Goal: Task Accomplishment & Management: Manage account settings

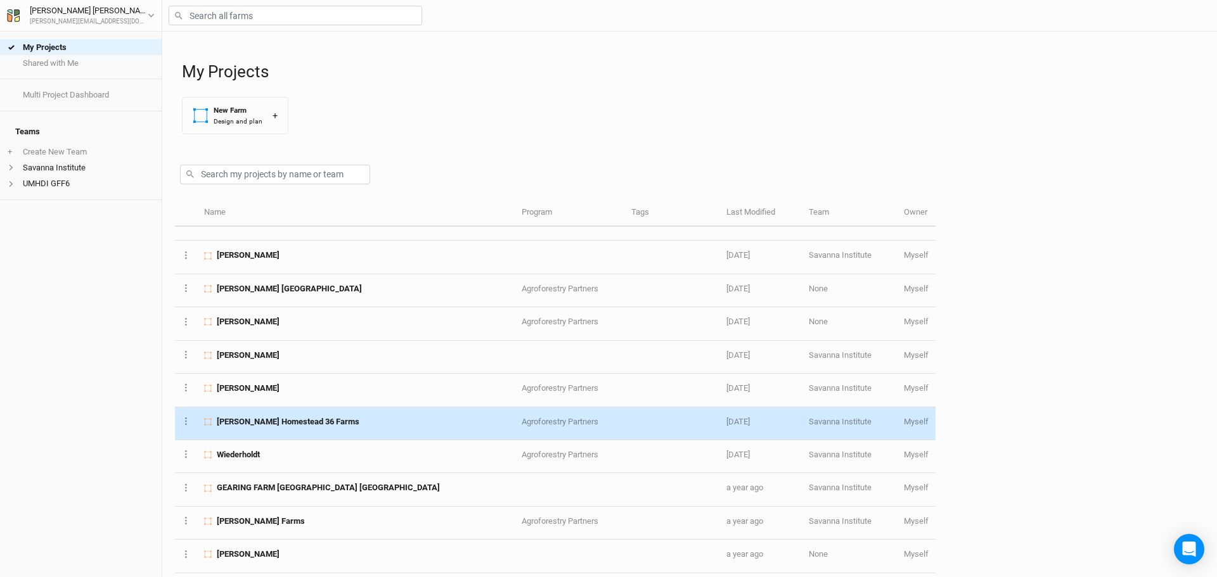
scroll to position [376, 0]
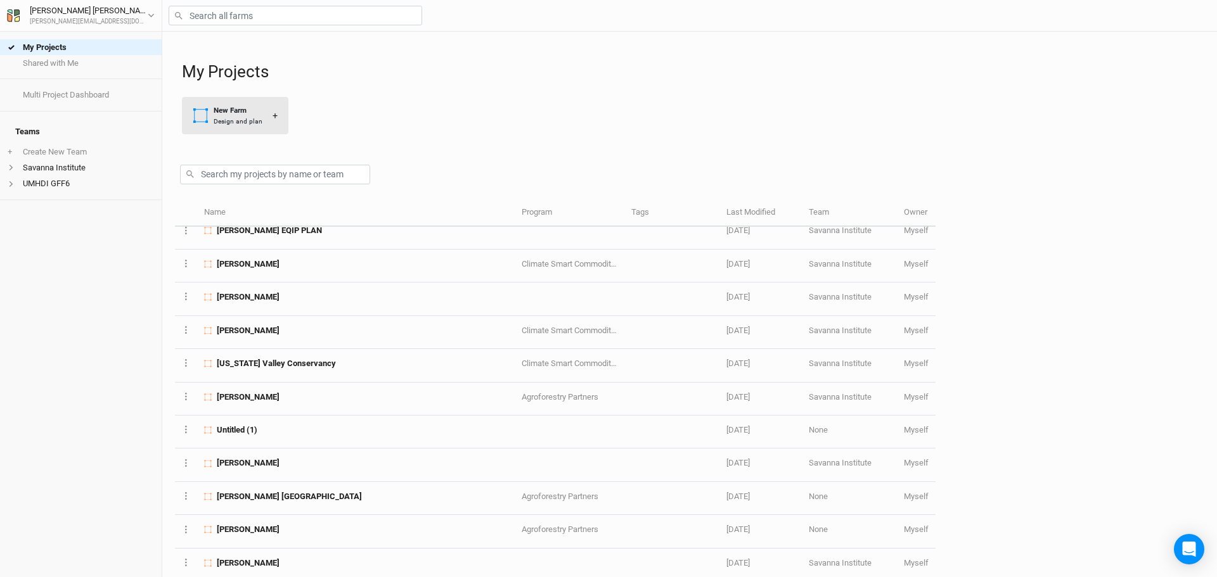
click at [217, 113] on div "New Farm" at bounding box center [238, 110] width 49 height 11
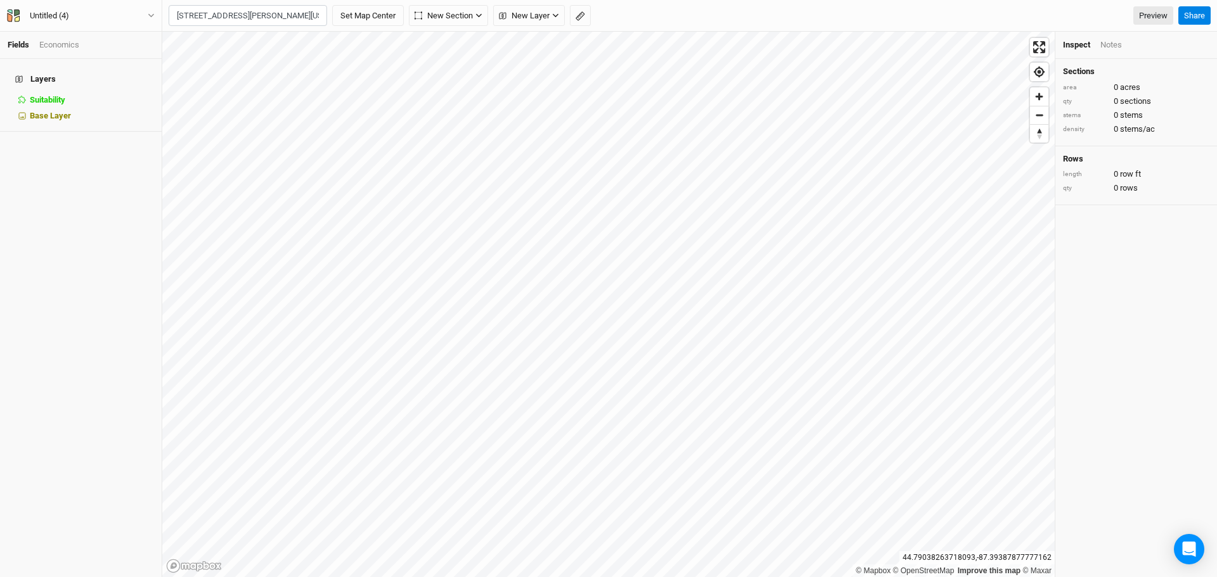
type input "[STREET_ADDRESS][PERSON_NAME][US_STATE]"
click at [50, 18] on div "Untitled (4)" at bounding box center [49, 16] width 39 height 13
click at [92, 51] on button "Project Settings" at bounding box center [105, 52] width 100 height 16
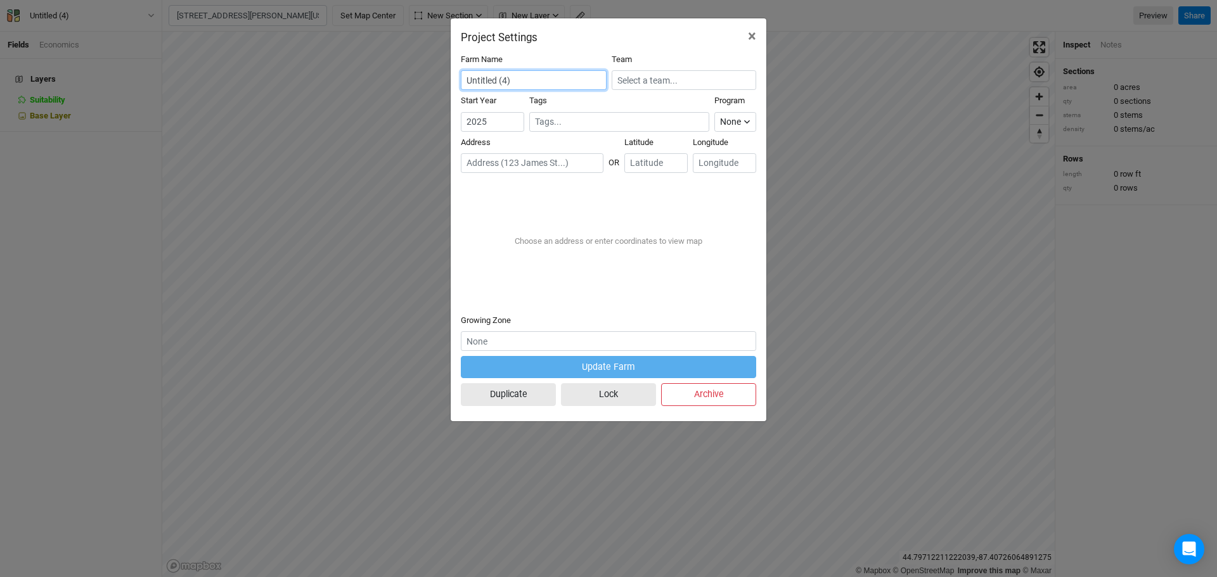
drag, startPoint x: 562, startPoint y: 79, endPoint x: 352, endPoint y: 78, distance: 210.5
click at [311, 87] on div "Project Settings × Farm Name Untitled (4) Team Start Year [DATE] Tags Program N…" at bounding box center [608, 288] width 1217 height 577
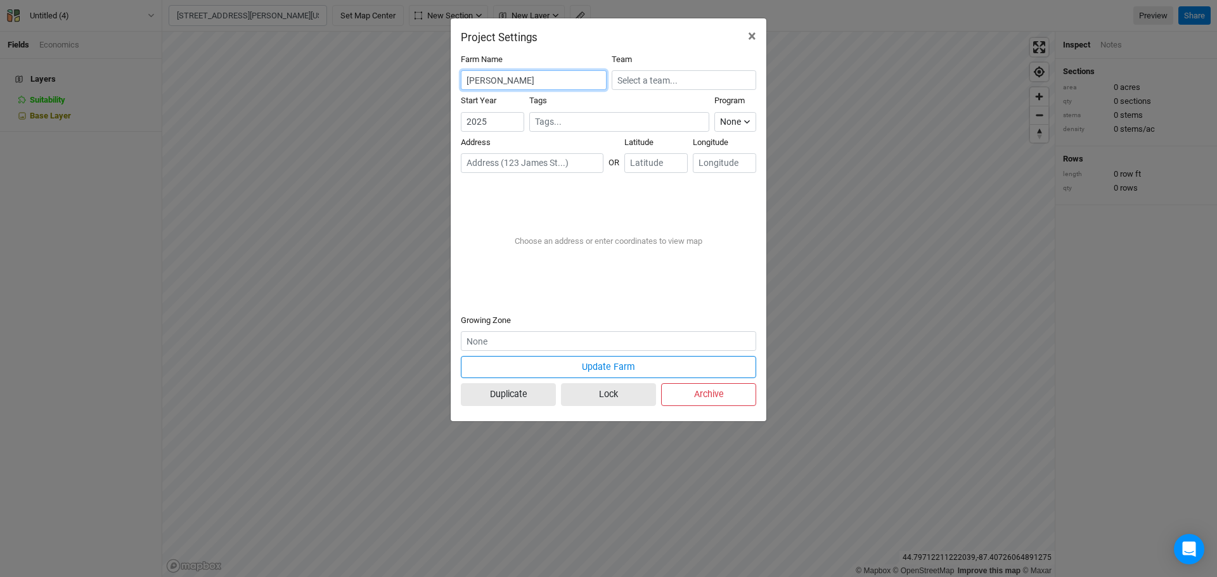
type input "[PERSON_NAME]"
click at [512, 127] on input "2024" at bounding box center [492, 122] width 63 height 20
click at [512, 120] on input "2025" at bounding box center [492, 122] width 63 height 20
type input "2026"
click at [512, 120] on input "2026" at bounding box center [492, 122] width 63 height 20
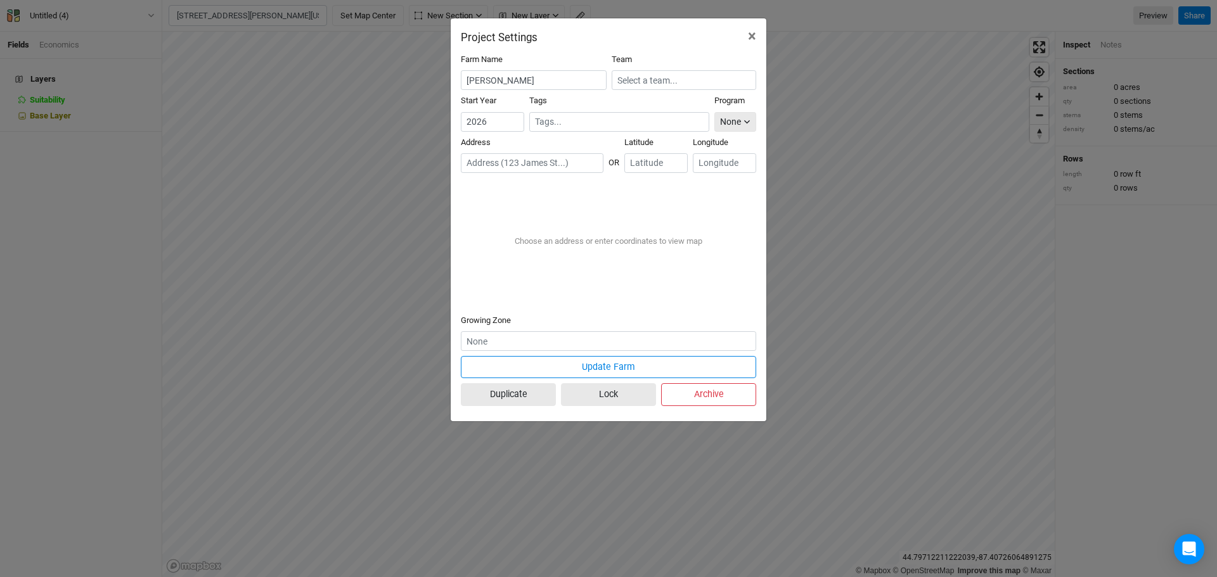
click at [742, 122] on button "None" at bounding box center [735, 122] width 42 height 20
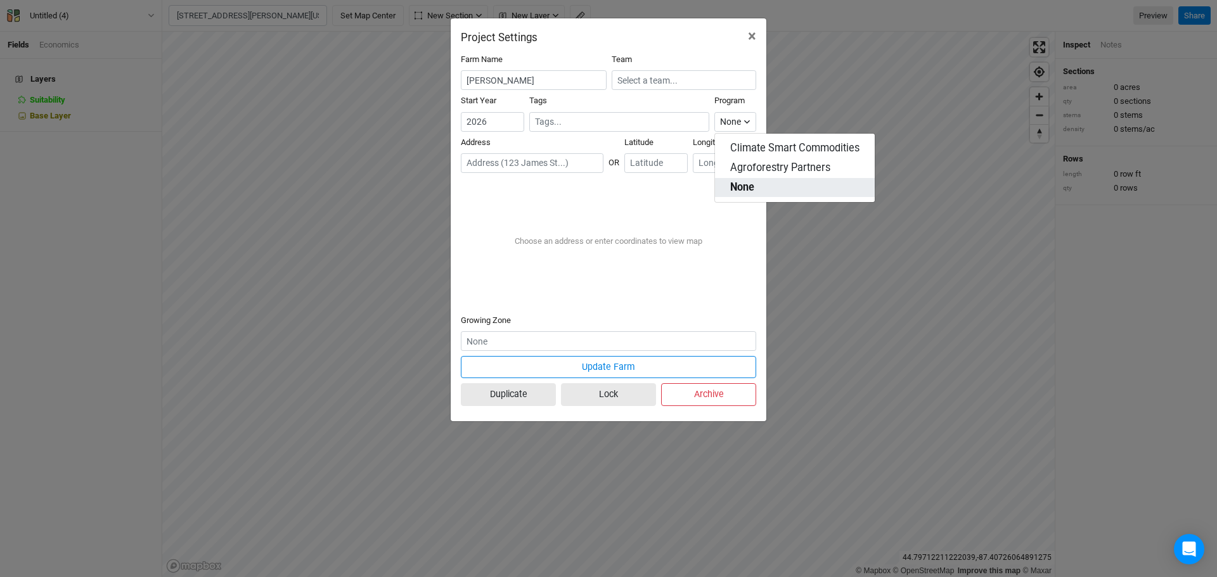
click at [753, 179] on button "None" at bounding box center [795, 188] width 160 height 20
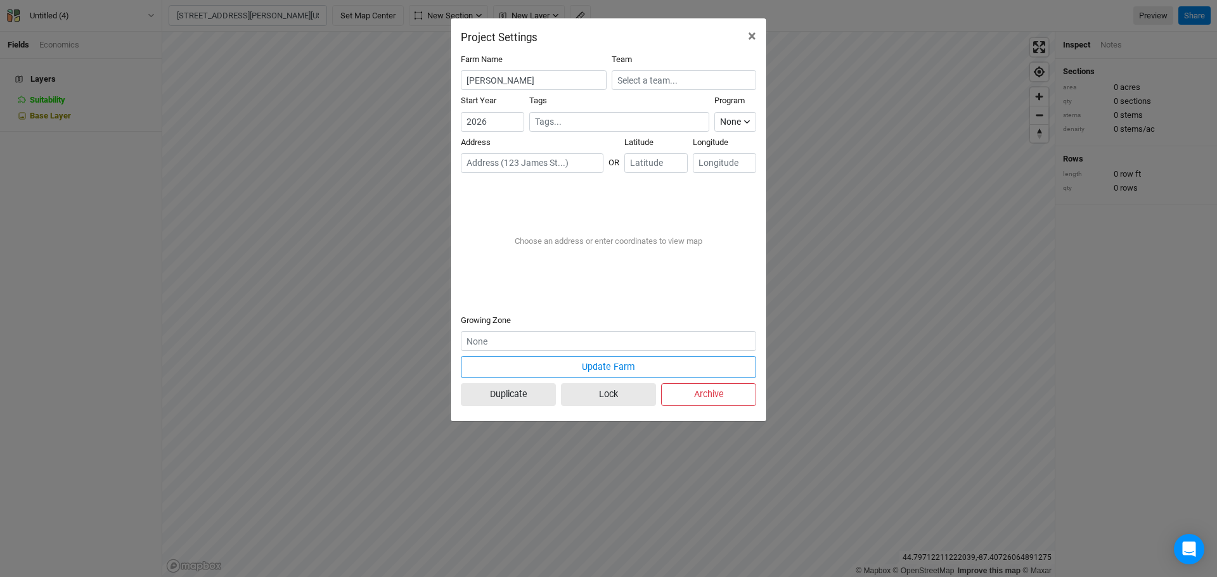
click at [558, 168] on input "text" at bounding box center [532, 163] width 143 height 20
paste input "[STREET_ADDRESS][PERSON_NAME]"
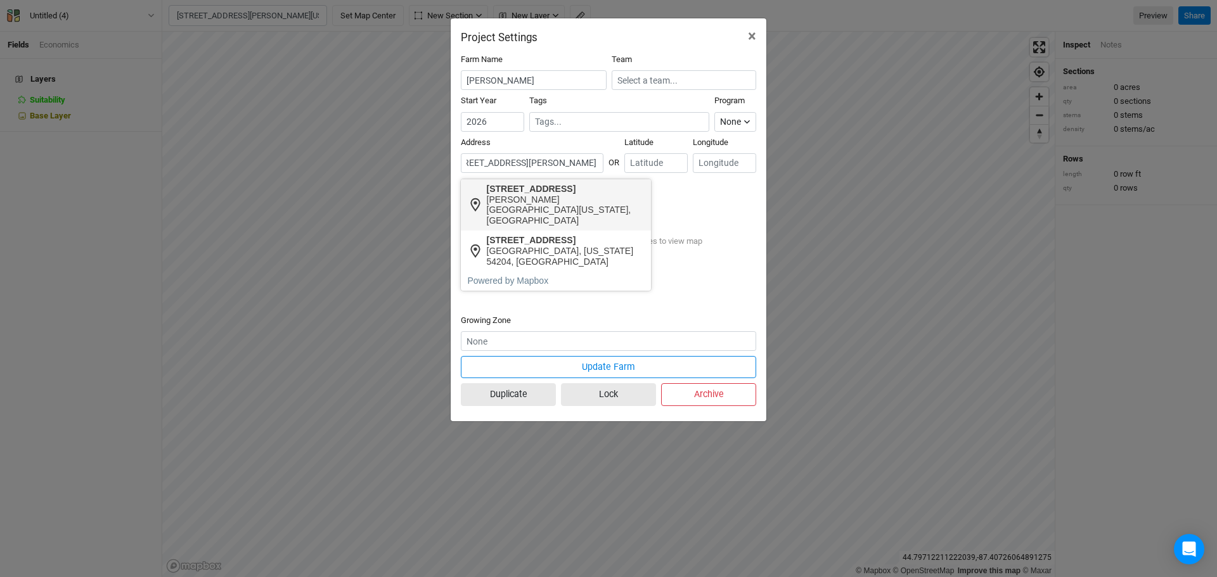
click at [551, 188] on div "[STREET_ADDRESS]" at bounding box center [566, 189] width 158 height 11
type input "[STREET_ADDRESS][PERSON_NAME][US_STATE]"
type input "44.79004"
type input "-87.39478"
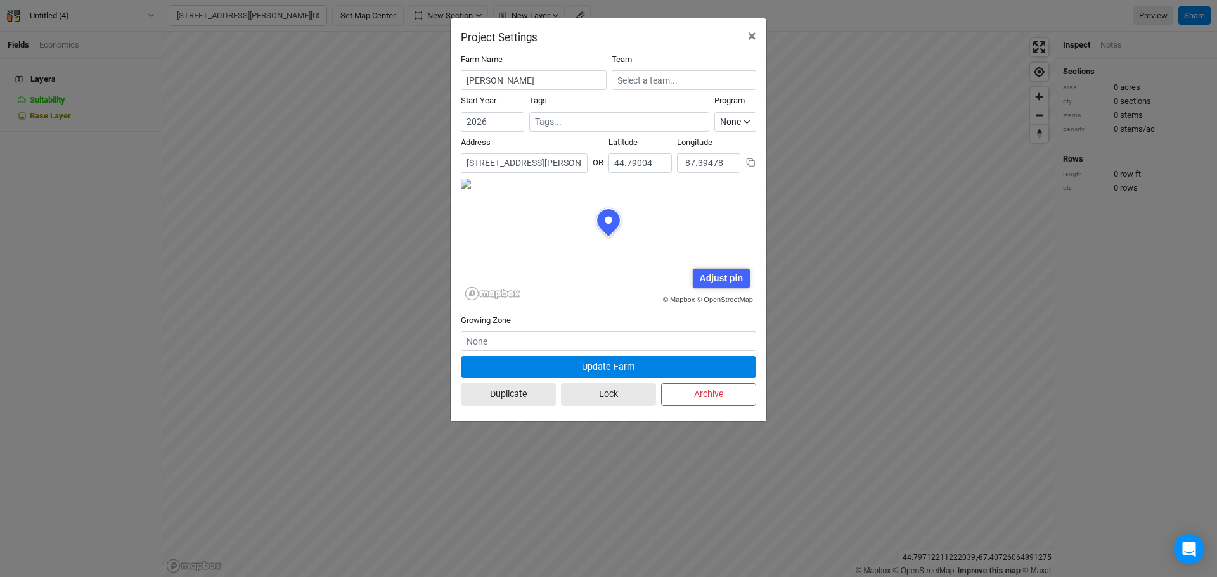
scroll to position [63, 148]
click at [740, 276] on div "Adjust pin" at bounding box center [721, 279] width 56 height 20
click at [673, 199] on div "© Mapbox © OpenStreetMap Adjust pin Save Cancel" at bounding box center [608, 241] width 295 height 127
click at [672, 313] on form "Farm Name [PERSON_NAME] Team Start Year [DATE] Tags Program None Climate Smart …" at bounding box center [608, 233] width 295 height 358
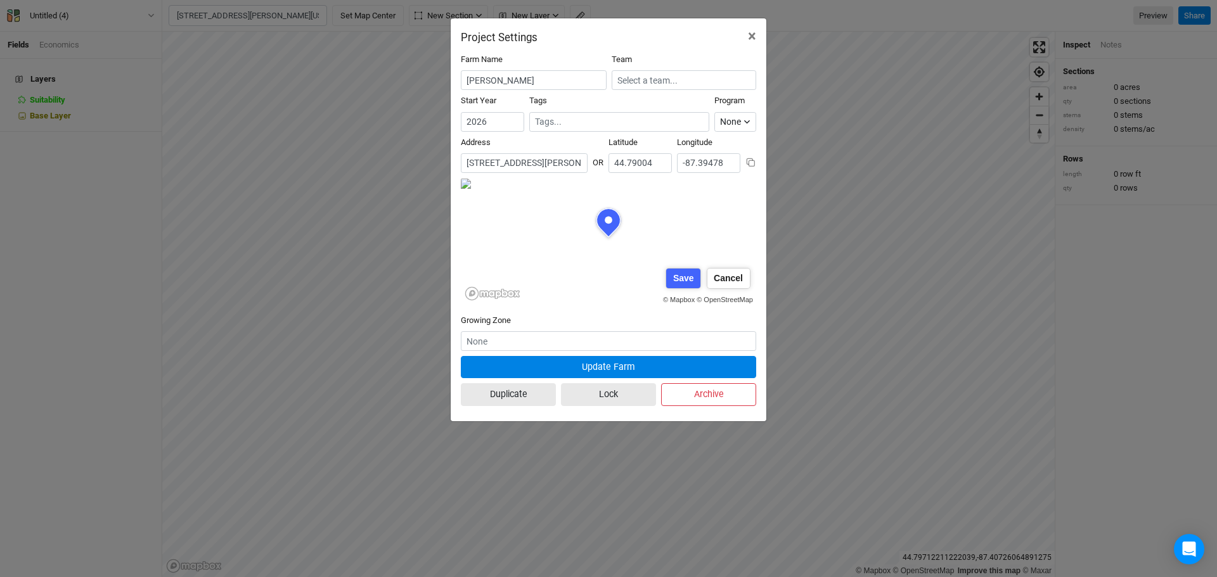
scroll to position [0, 25]
click at [650, 306] on form "Farm Name [PERSON_NAME] Team Start Year [DATE] Tags Program None Climate Smart …" at bounding box center [608, 233] width 295 height 358
click at [621, 169] on form "Farm Name [PERSON_NAME] Team Start Year [DATE] Tags Program None Climate Smart …" at bounding box center [608, 233] width 295 height 358
click at [647, 228] on div "© Mapbox © OpenStreetMap Adjust pin Save Cancel" at bounding box center [608, 241] width 295 height 127
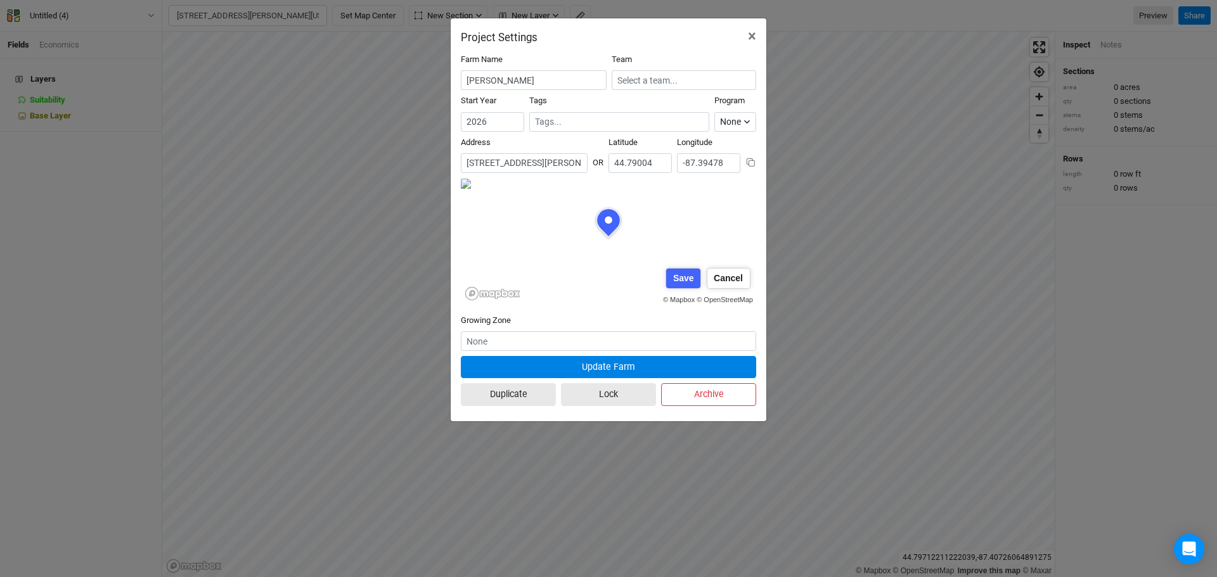
scroll to position [123, 23]
click at [640, 206] on div "© Mapbox © OpenStreetMap Adjust pin Save Cancel" at bounding box center [608, 241] width 295 height 127
click at [680, 280] on div "Save" at bounding box center [683, 279] width 34 height 20
type input "44.789328"
type input "-87.396895"
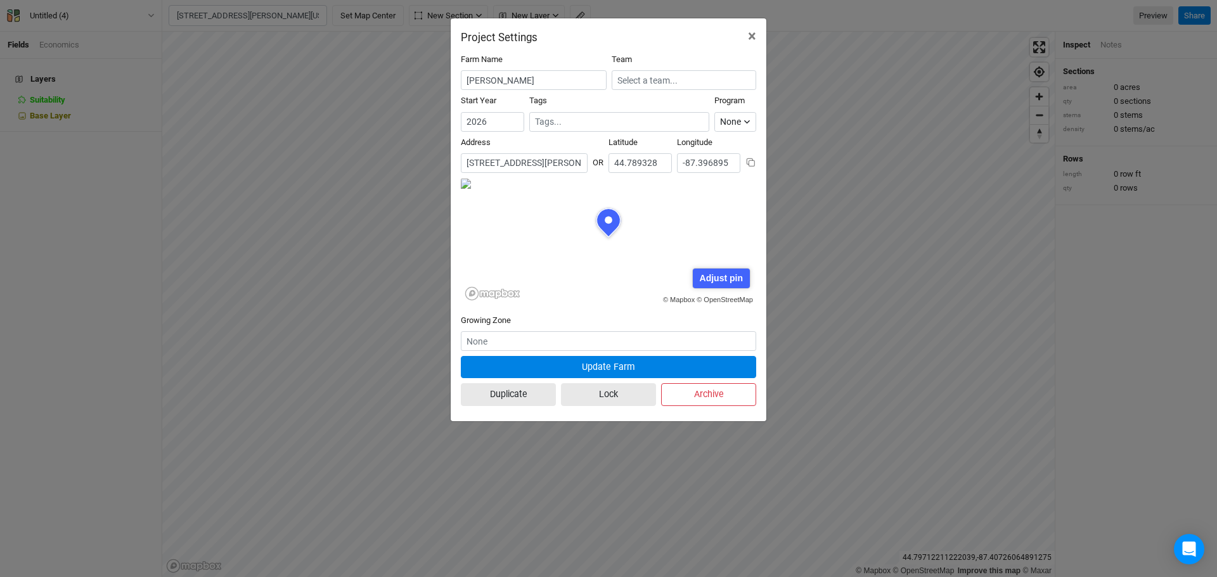
scroll to position [63, 148]
click at [614, 344] on input "text" at bounding box center [608, 342] width 295 height 20
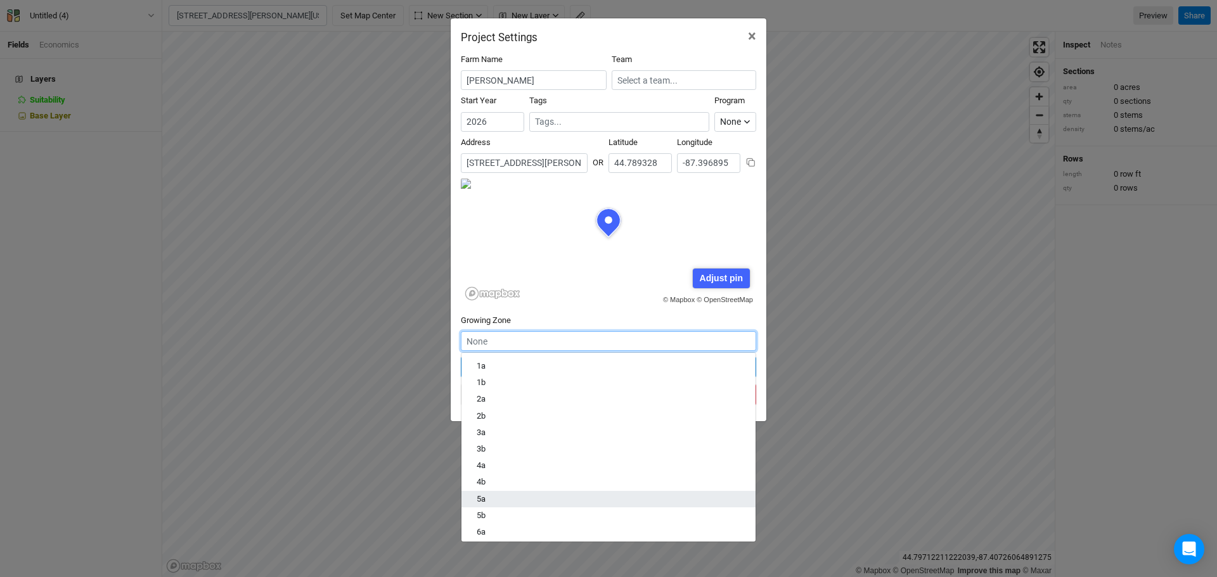
click at [539, 494] on div "5a" at bounding box center [609, 499] width 264 height 11
type input "5a"
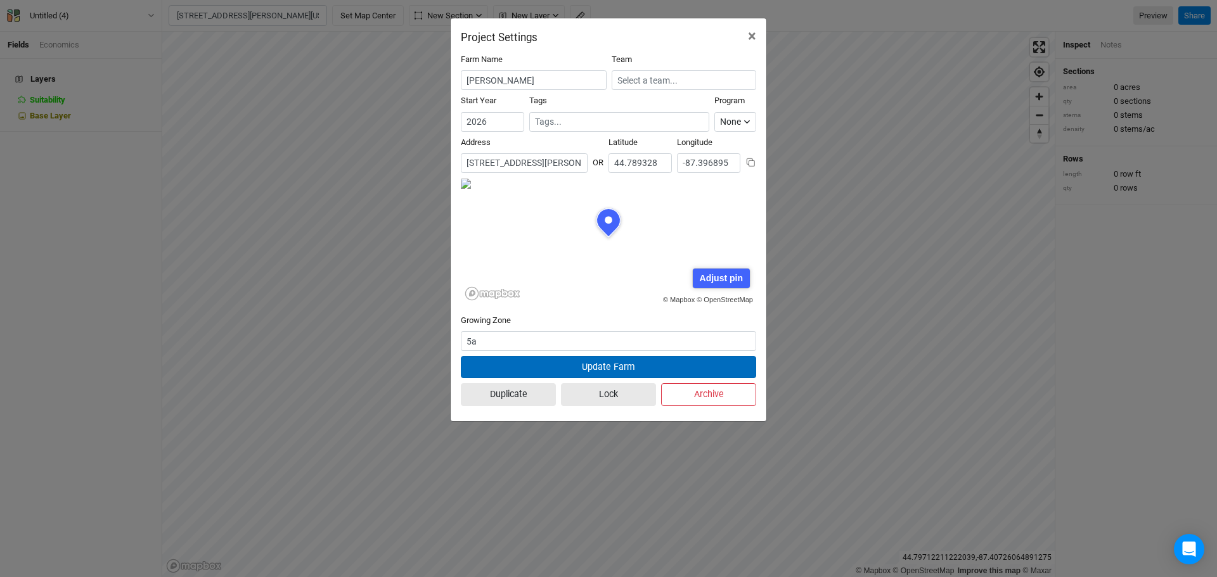
click at [558, 368] on button "Update Farm" at bounding box center [608, 367] width 295 height 22
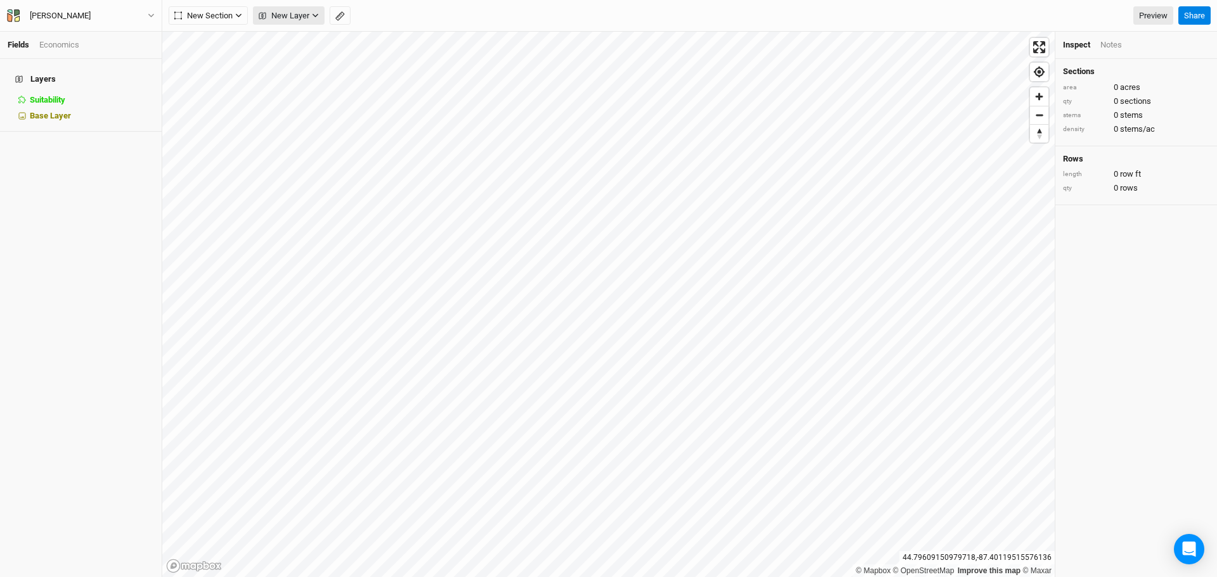
click at [315, 18] on icon "button" at bounding box center [315, 15] width 7 height 7
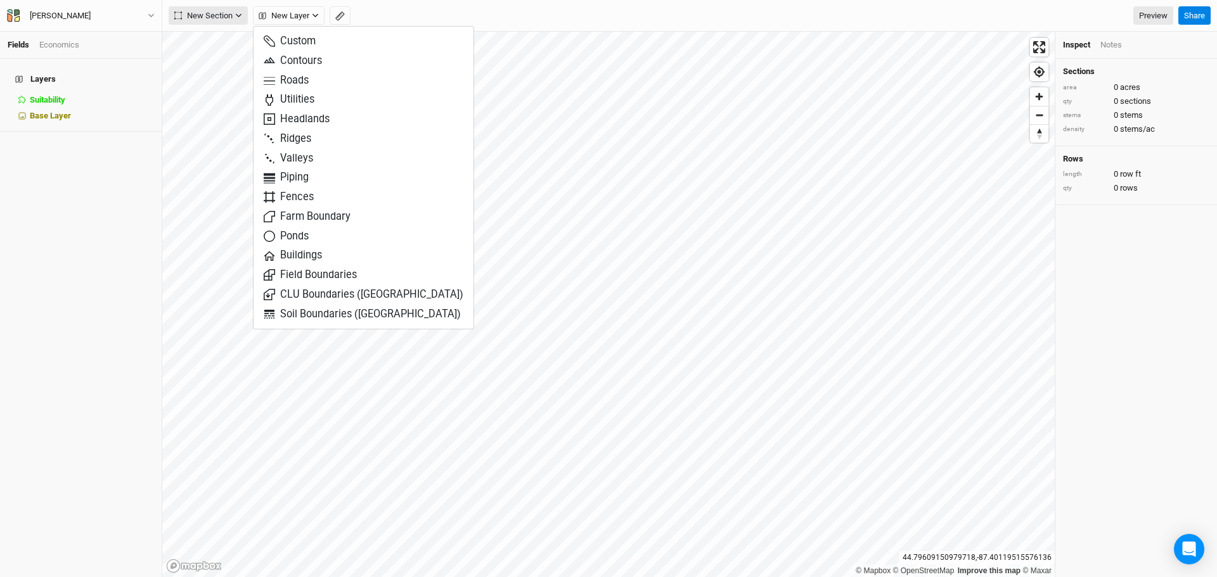
click at [238, 16] on icon "button" at bounding box center [239, 16] width 6 height 4
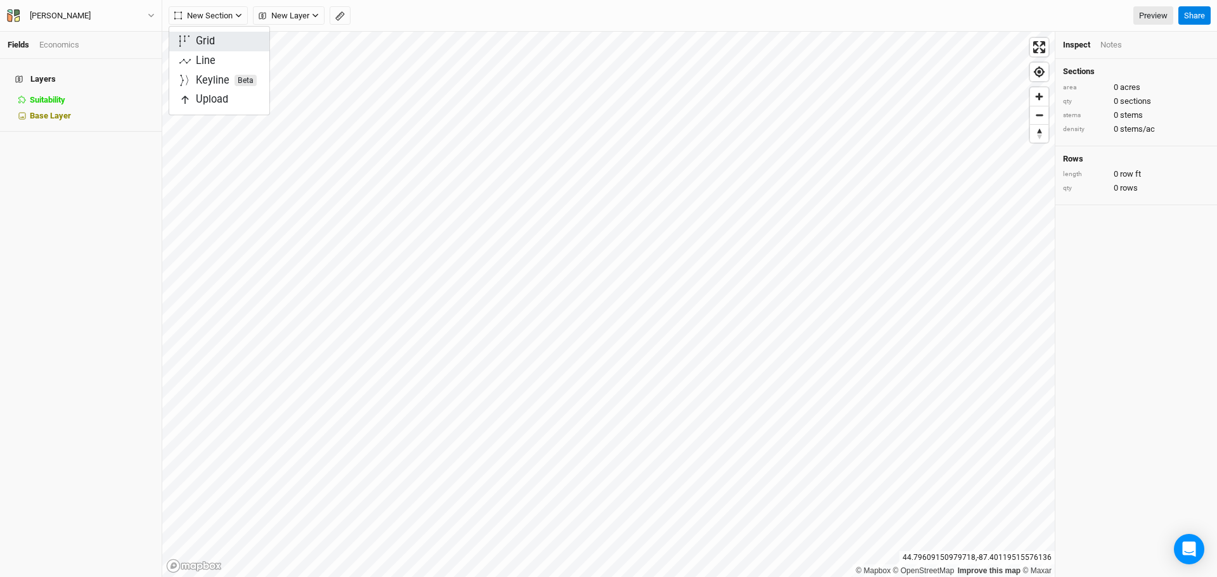
click at [229, 42] on button "Grid" at bounding box center [219, 42] width 100 height 20
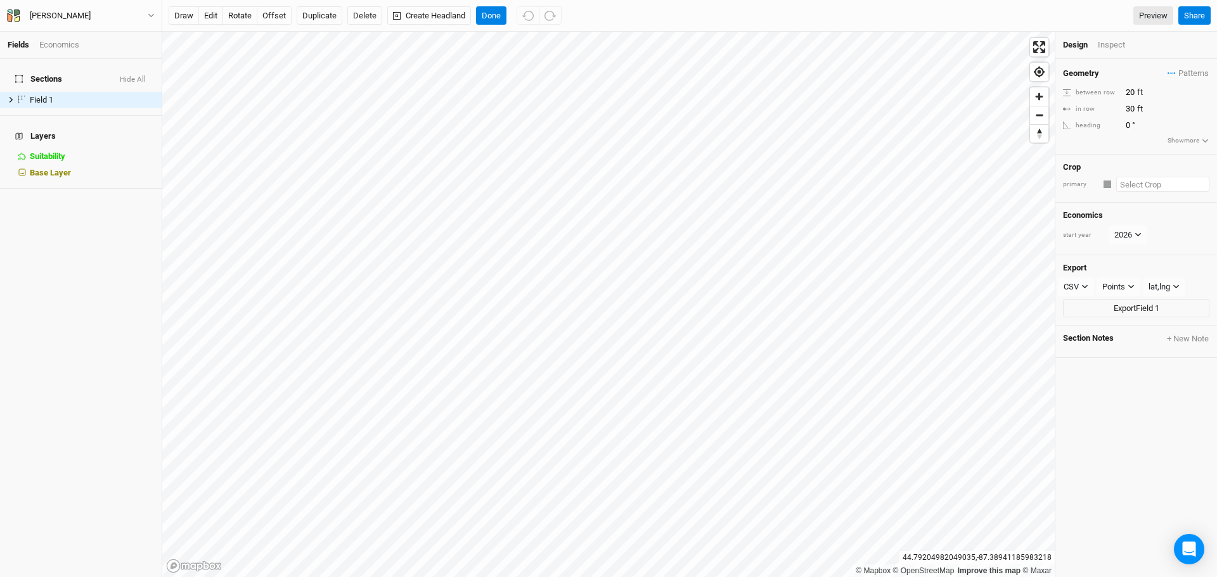
click at [1156, 183] on input "text" at bounding box center [1162, 184] width 93 height 15
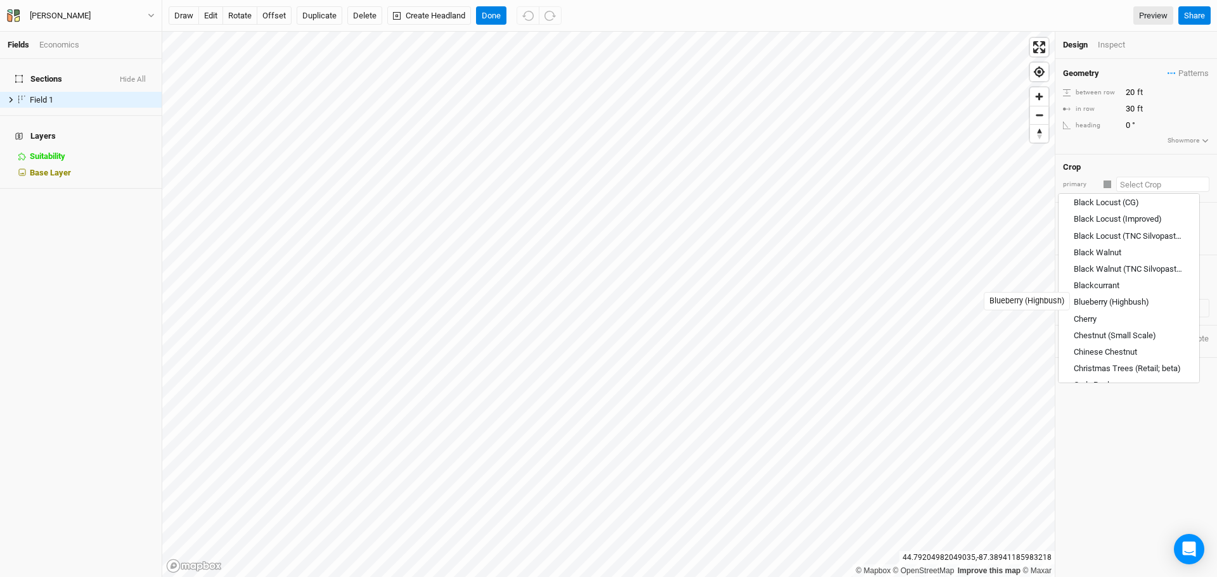
scroll to position [190, 0]
click at [1100, 348] on div "Chinese Chestnut" at bounding box center [1105, 350] width 63 height 11
type input "Chinese Chestnut"
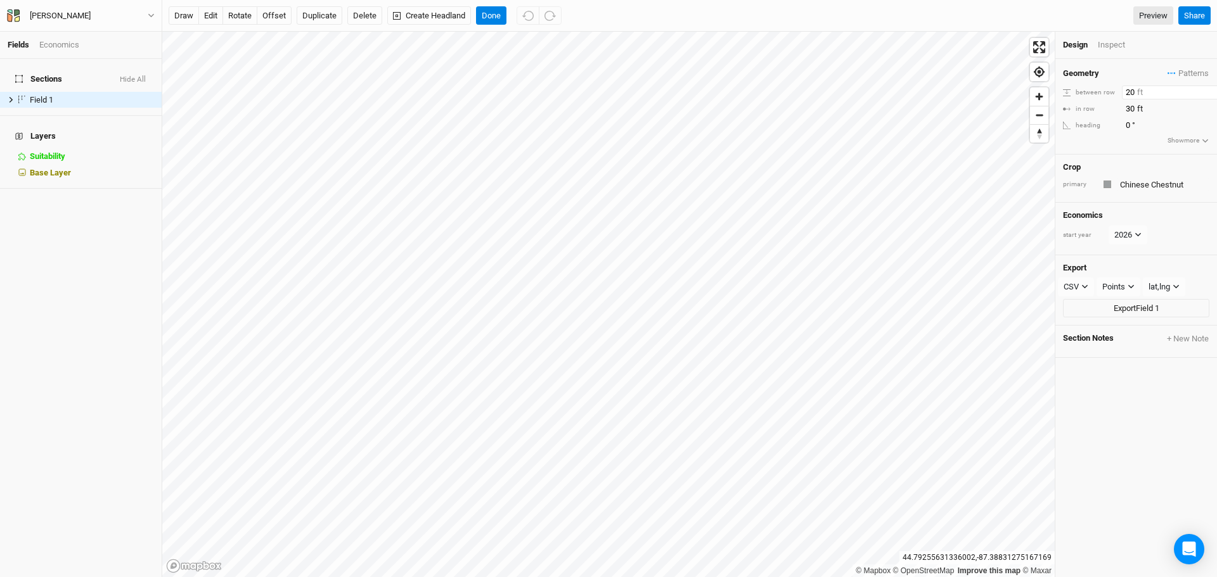
type input "20"
drag, startPoint x: 1134, startPoint y: 110, endPoint x: 1118, endPoint y: 110, distance: 15.8
click at [1118, 110] on div "in row 20 ft" at bounding box center [1136, 109] width 146 height 14
type input "15"
drag, startPoint x: 1133, startPoint y: 90, endPoint x: 1104, endPoint y: 93, distance: 30.0
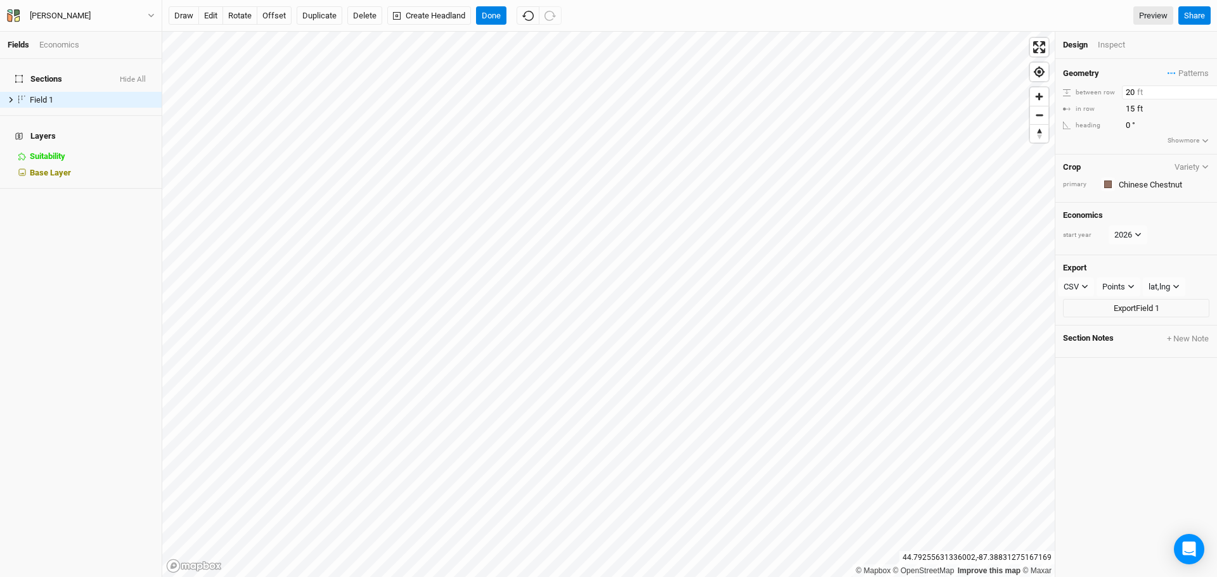
click at [1112, 92] on div "between row 20 ft" at bounding box center [1136, 93] width 146 height 14
type input "40"
drag, startPoint x: 213, startPoint y: 16, endPoint x: 231, endPoint y: 24, distance: 19.9
click at [212, 16] on button "edit" at bounding box center [210, 15] width 25 height 19
click at [1114, 47] on div "Inspect" at bounding box center [1120, 44] width 45 height 11
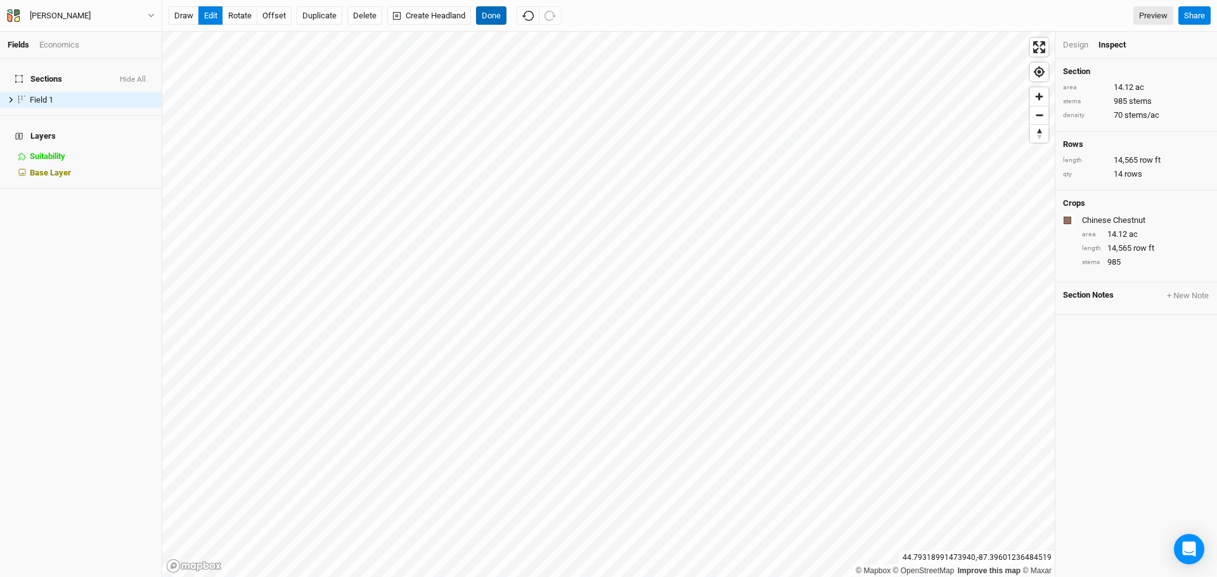
click at [498, 16] on button "Done" at bounding box center [491, 15] width 30 height 19
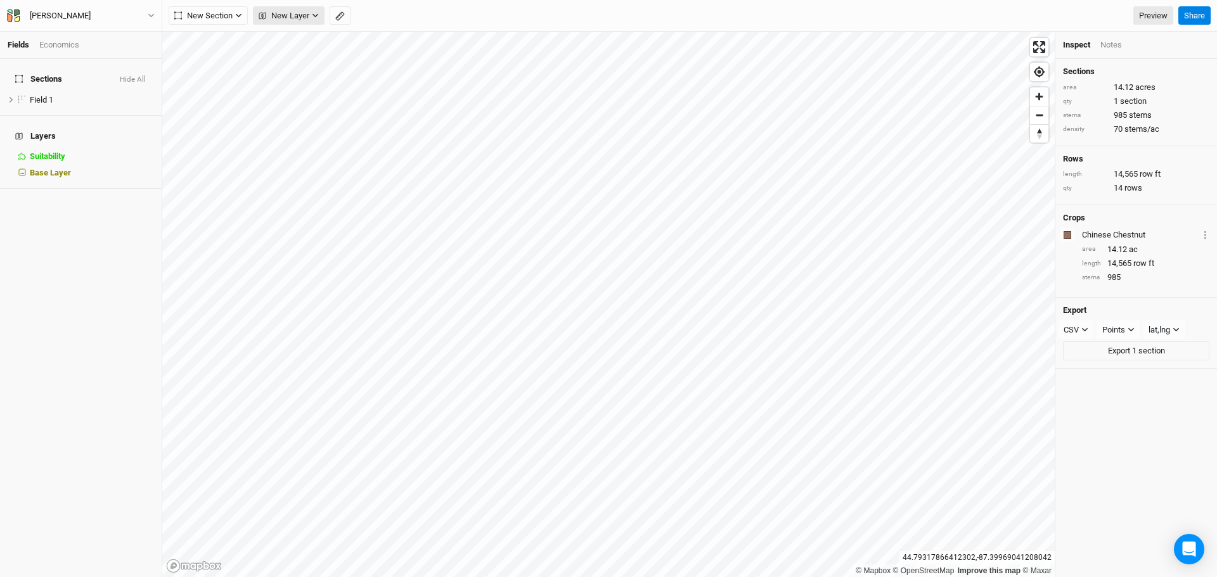
click at [309, 16] on span "New Layer" at bounding box center [284, 16] width 51 height 13
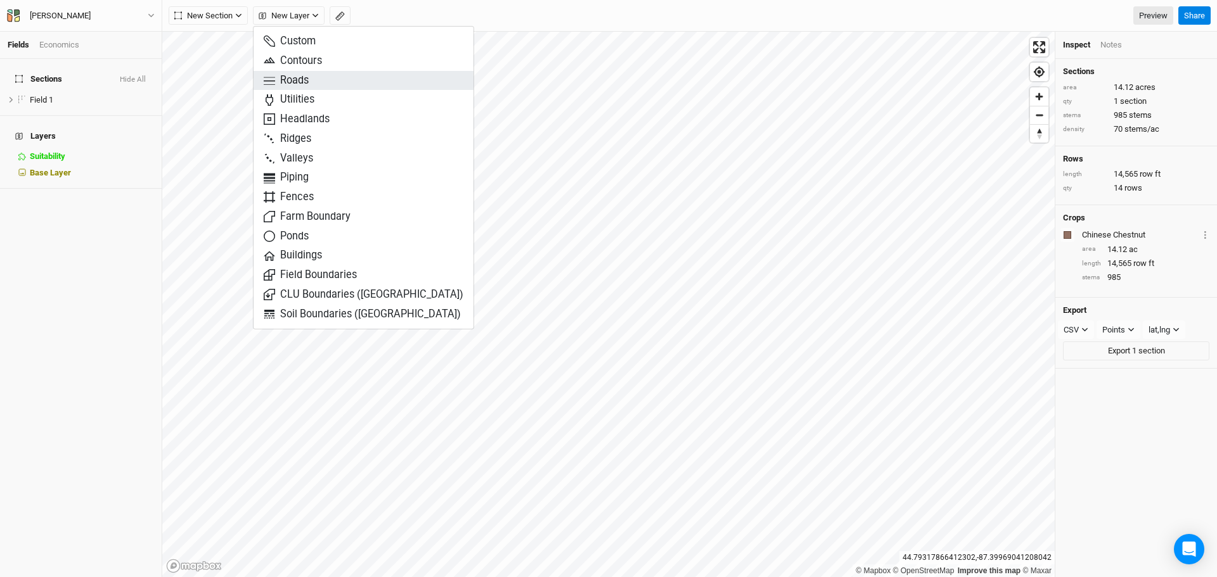
click at [298, 83] on span "Roads" at bounding box center [286, 81] width 45 height 15
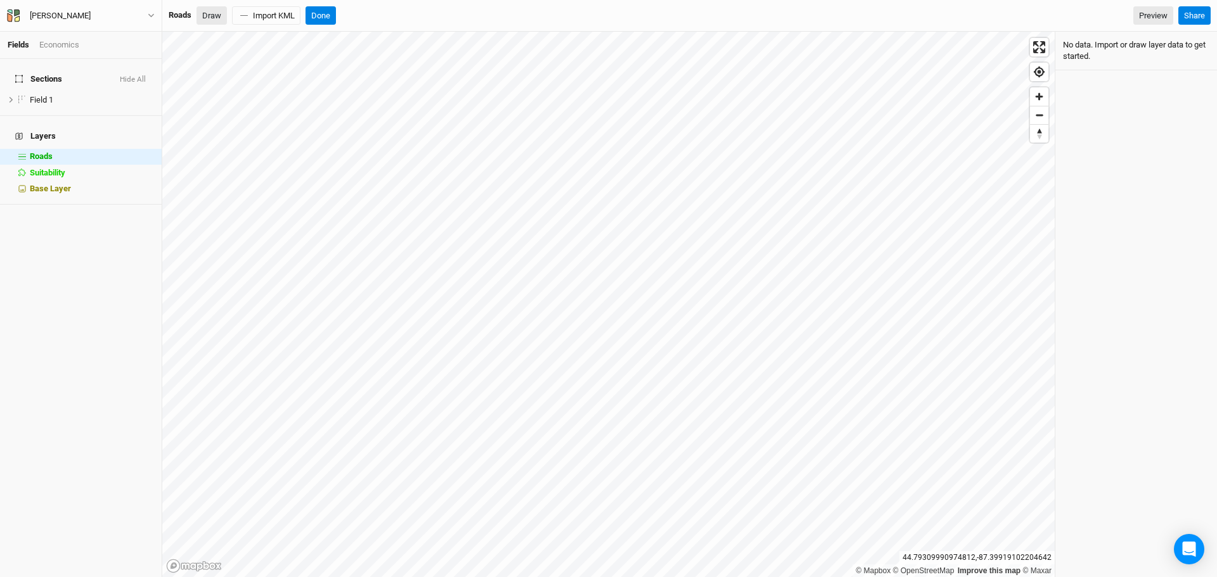
click at [210, 22] on button "Draw" at bounding box center [212, 15] width 30 height 19
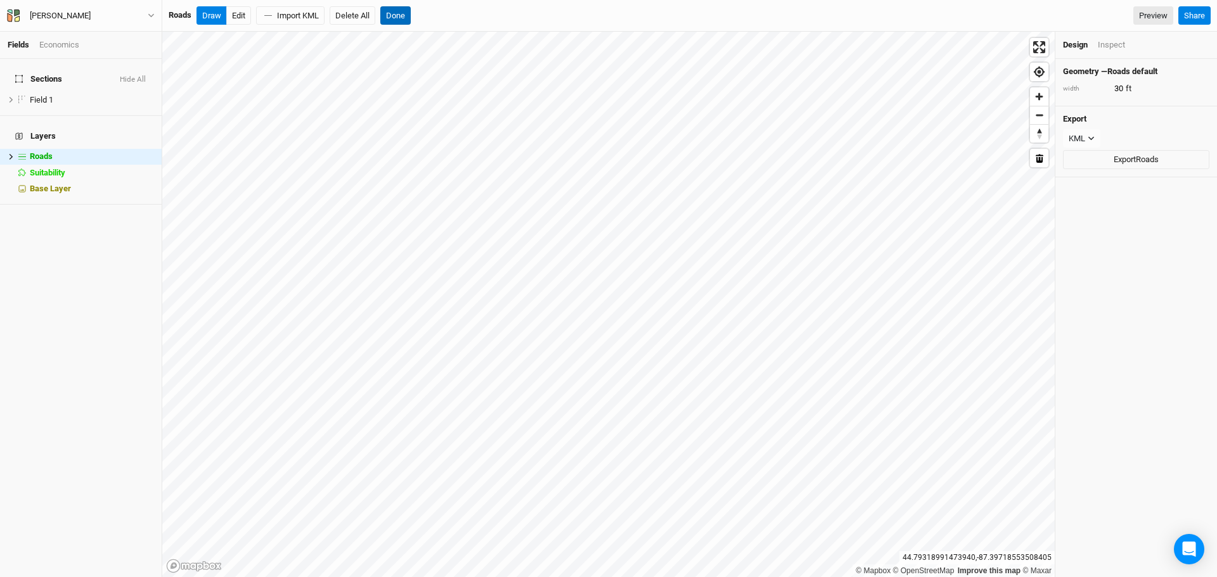
click at [405, 18] on button "Done" at bounding box center [395, 15] width 30 height 19
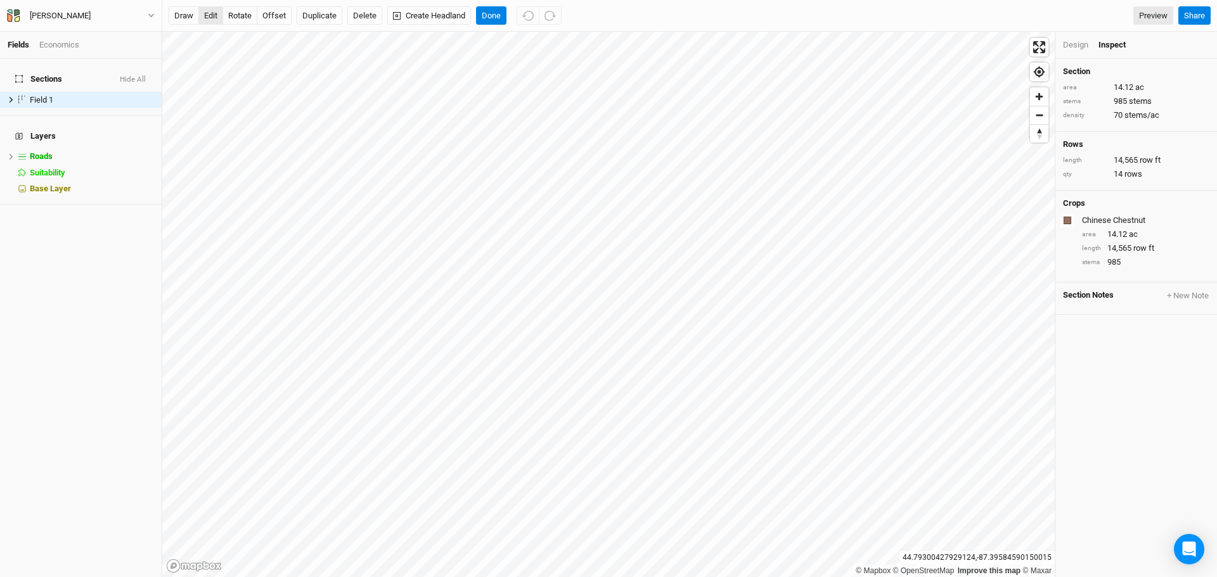
click at [216, 17] on button "edit" at bounding box center [210, 15] width 25 height 19
click at [496, 20] on button "Done" at bounding box center [491, 15] width 30 height 19
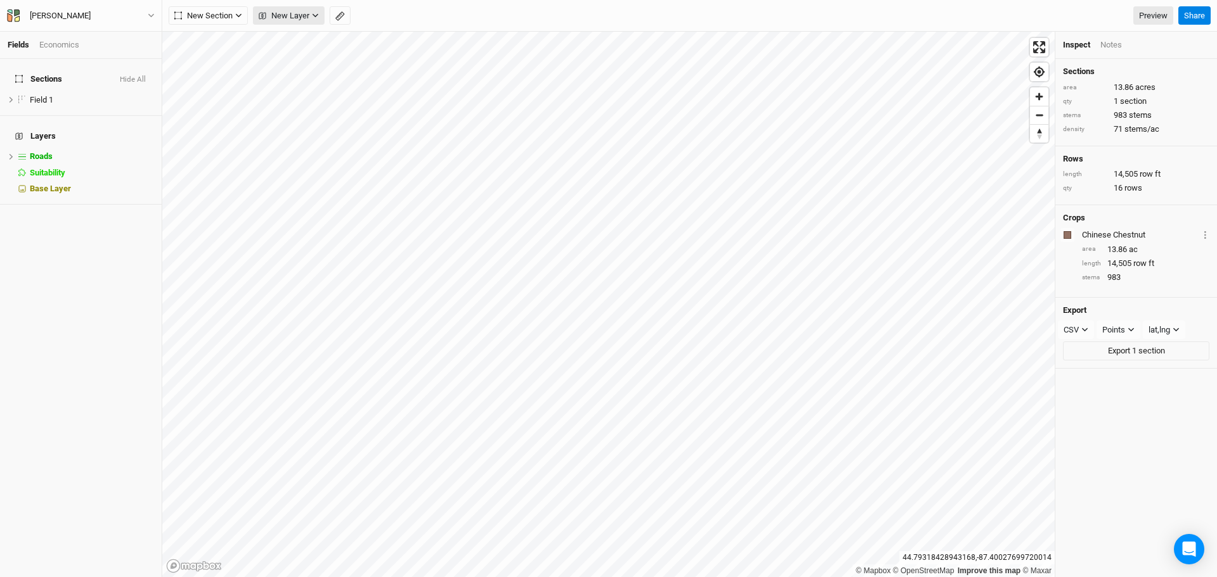
click at [295, 10] on span "New Layer" at bounding box center [284, 16] width 51 height 13
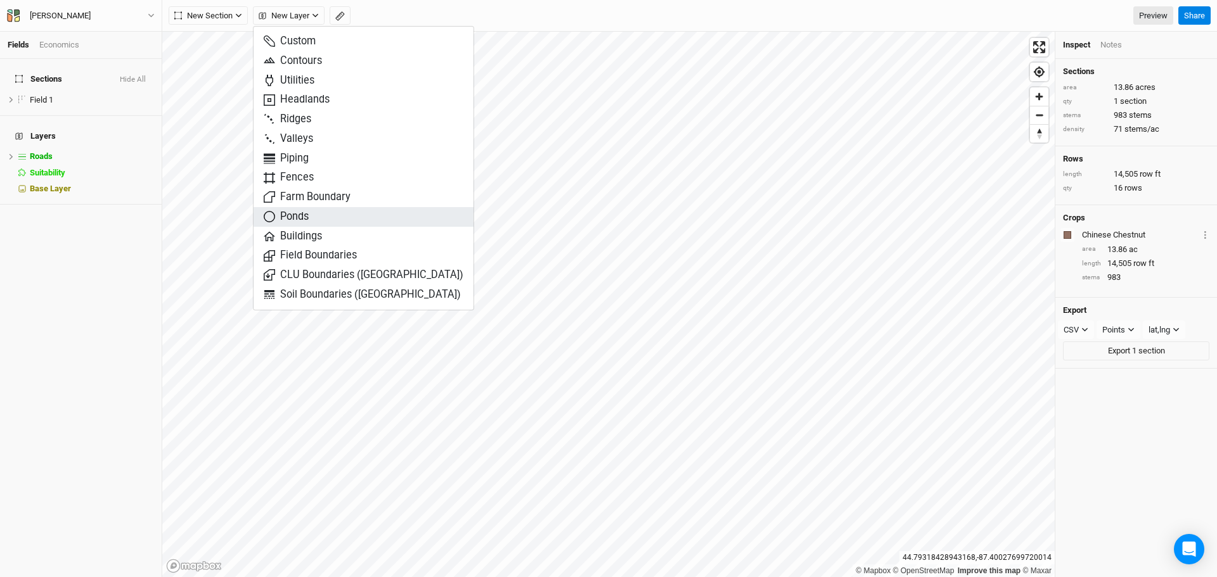
click at [295, 217] on span "Ponds" at bounding box center [286, 217] width 45 height 15
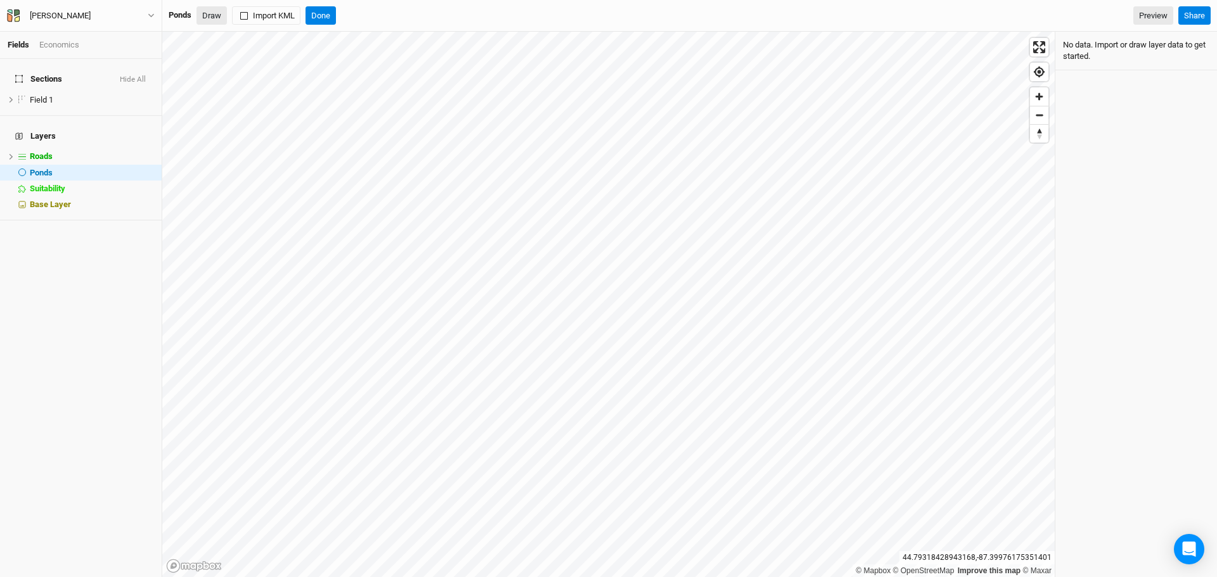
click at [214, 23] on button "Draw" at bounding box center [212, 15] width 30 height 19
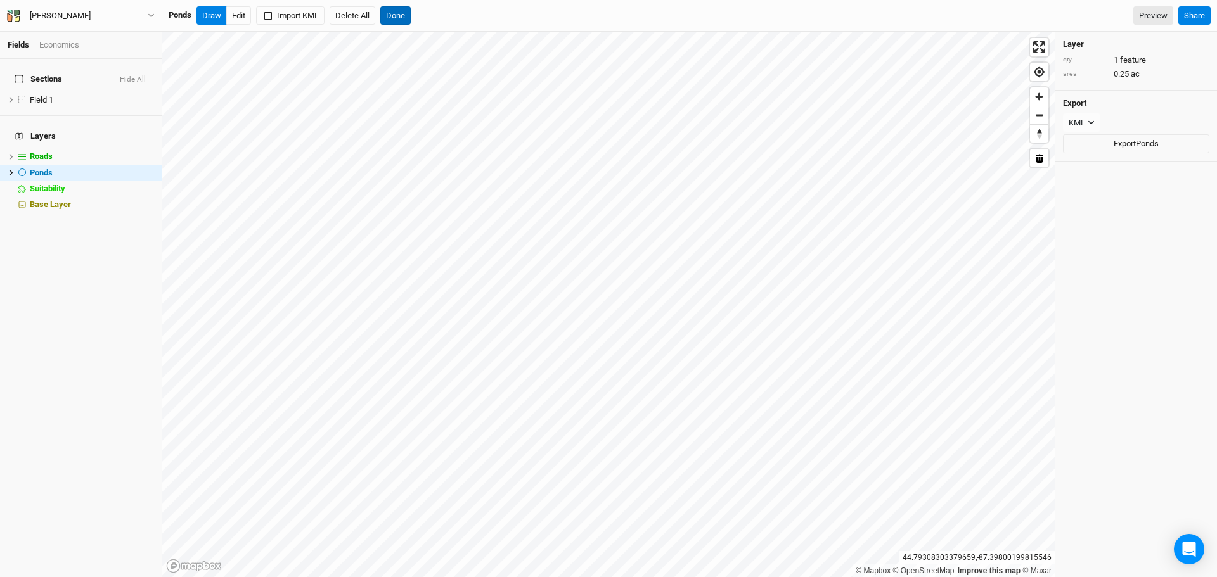
click at [395, 12] on button "Done" at bounding box center [395, 15] width 30 height 19
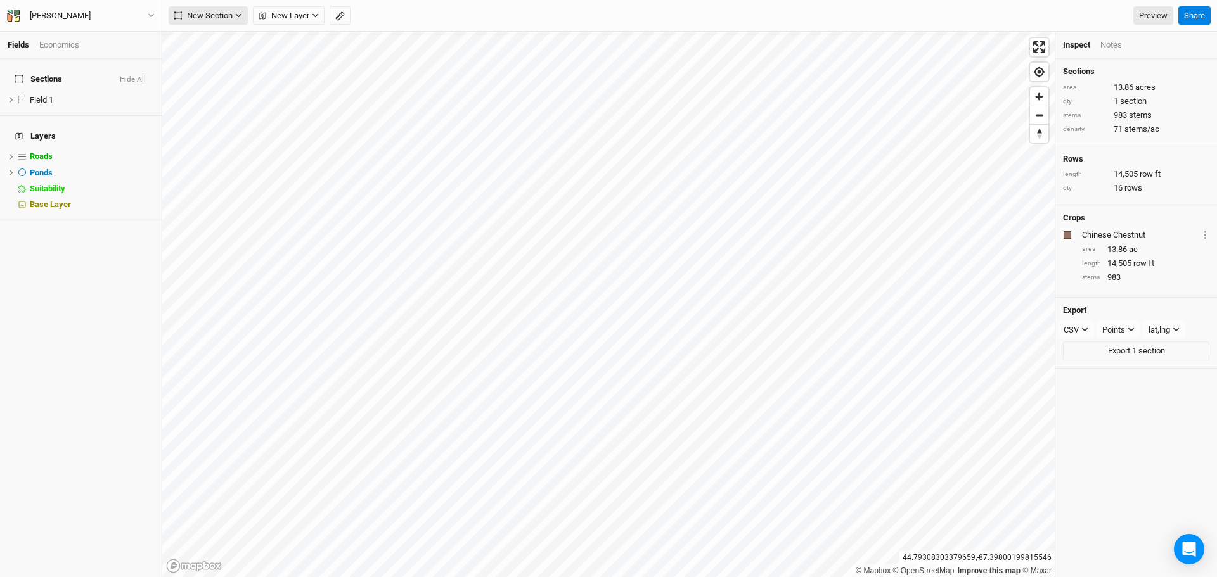
click at [235, 14] on icon "button" at bounding box center [238, 15] width 7 height 7
click at [280, 16] on span "New Layer" at bounding box center [284, 16] width 51 height 13
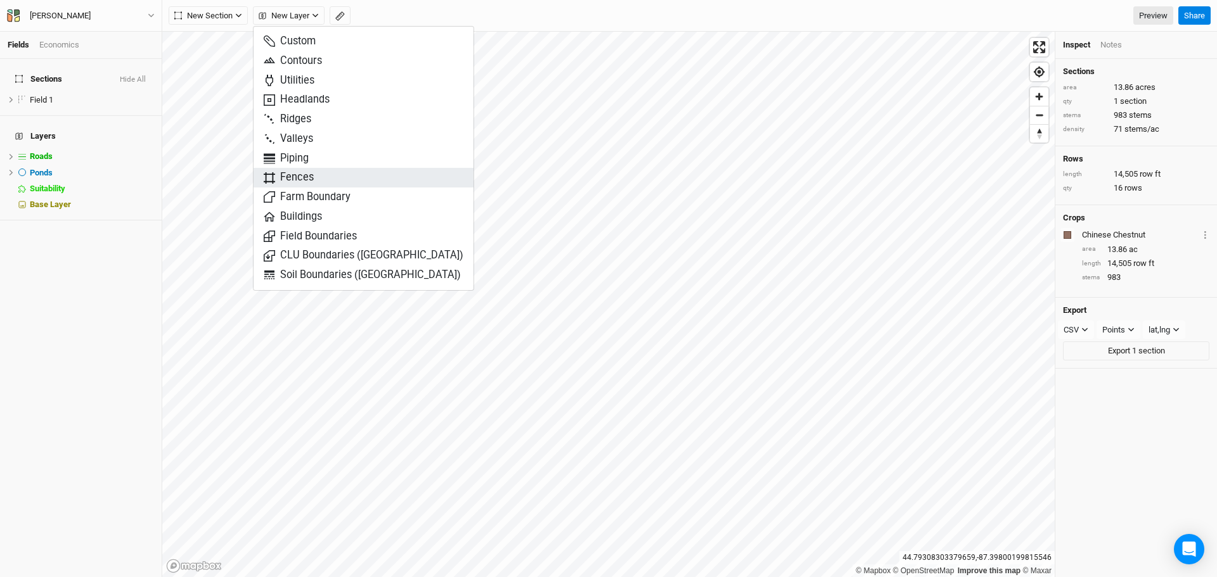
click at [319, 172] on button "Fences" at bounding box center [364, 178] width 220 height 20
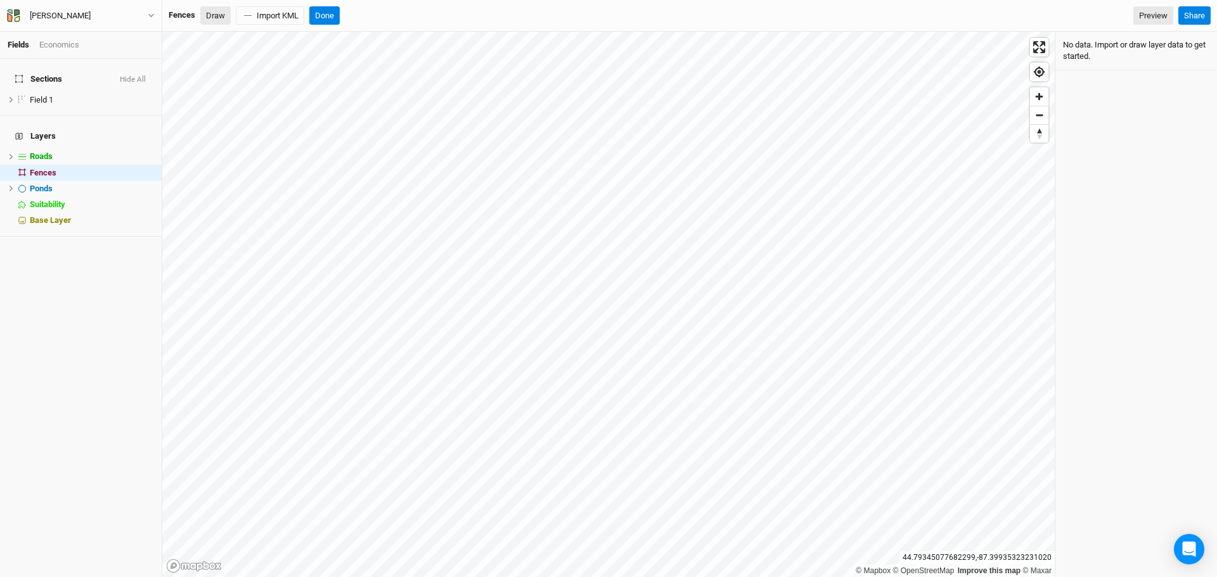
click at [216, 16] on button "Draw" at bounding box center [215, 15] width 30 height 19
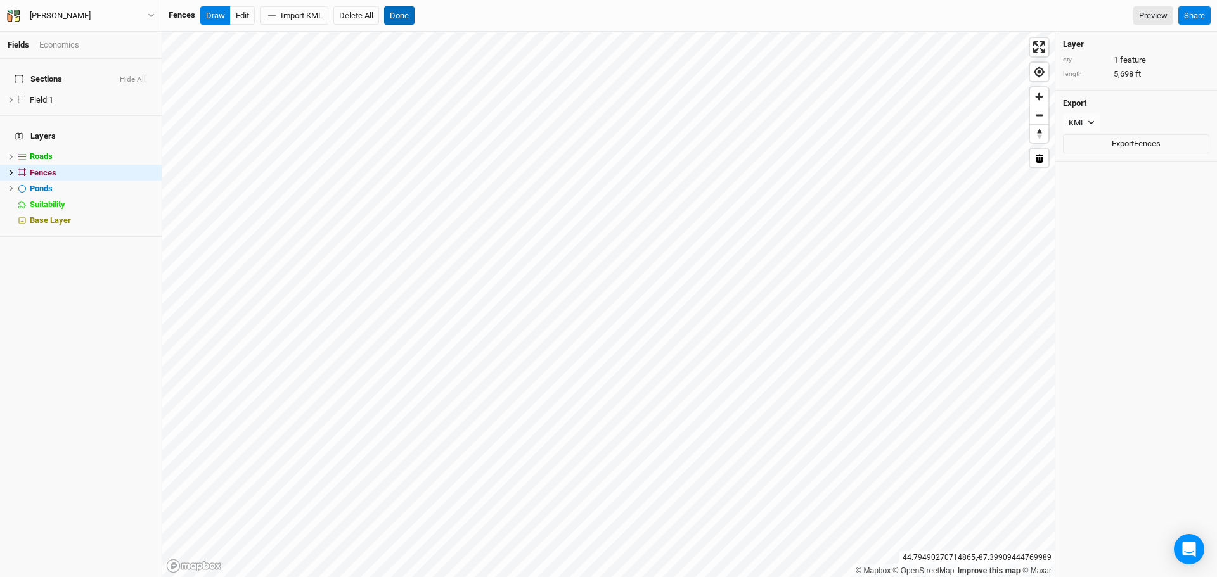
click at [402, 13] on button "Done" at bounding box center [399, 15] width 30 height 19
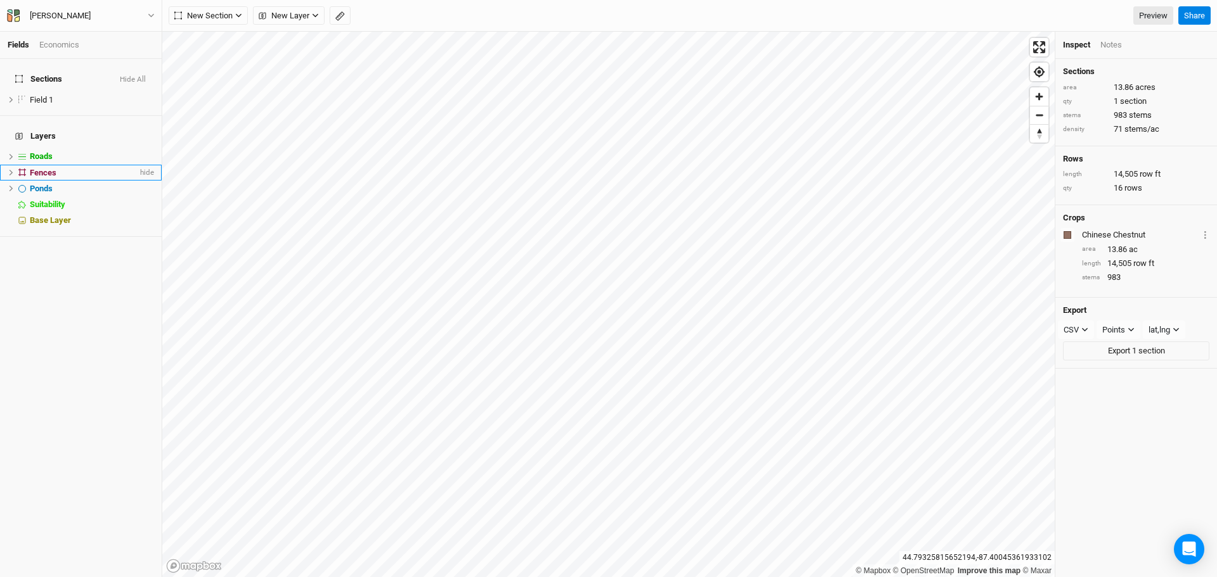
click at [79, 168] on div "Fences" at bounding box center [84, 173] width 108 height 10
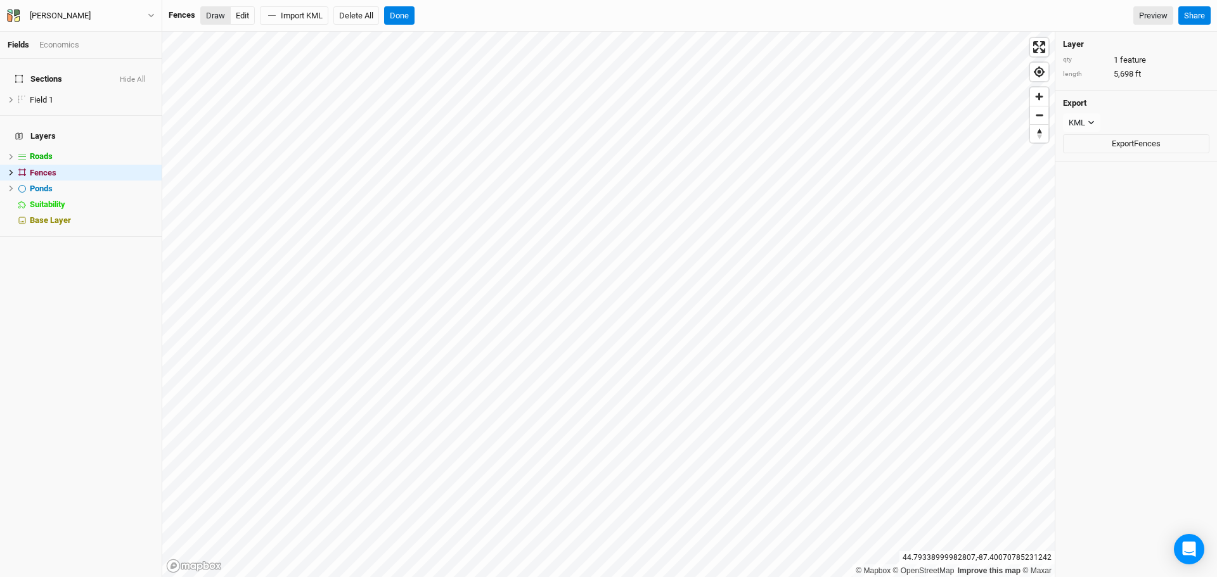
click at [211, 15] on button "Draw" at bounding box center [215, 15] width 30 height 19
click at [392, 13] on button "Done" at bounding box center [399, 15] width 30 height 19
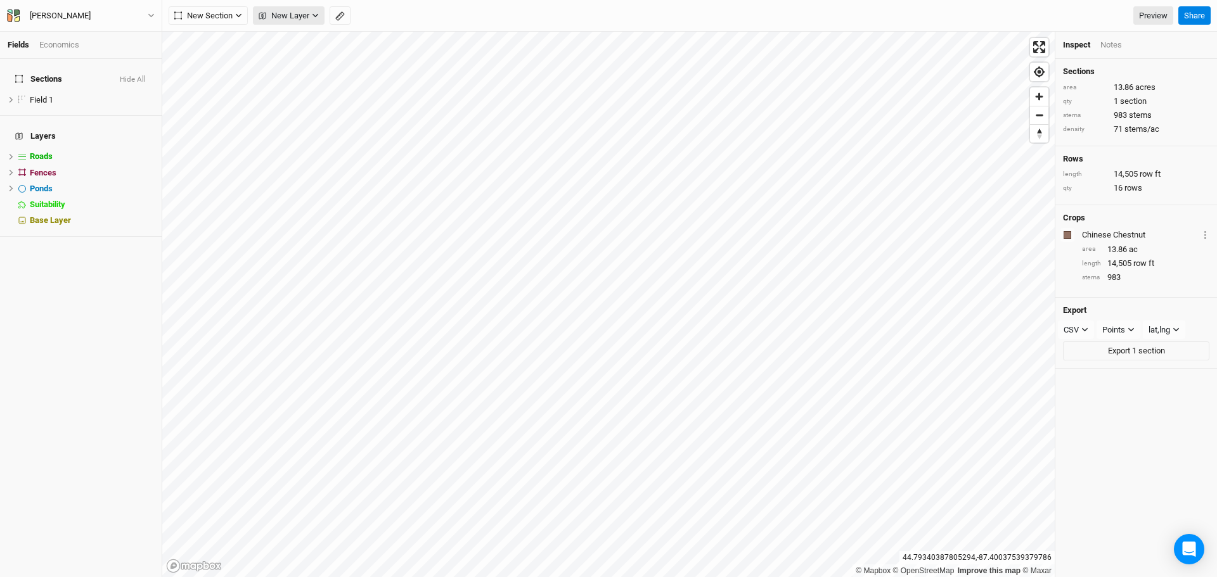
click at [304, 15] on span "New Layer" at bounding box center [284, 16] width 51 height 13
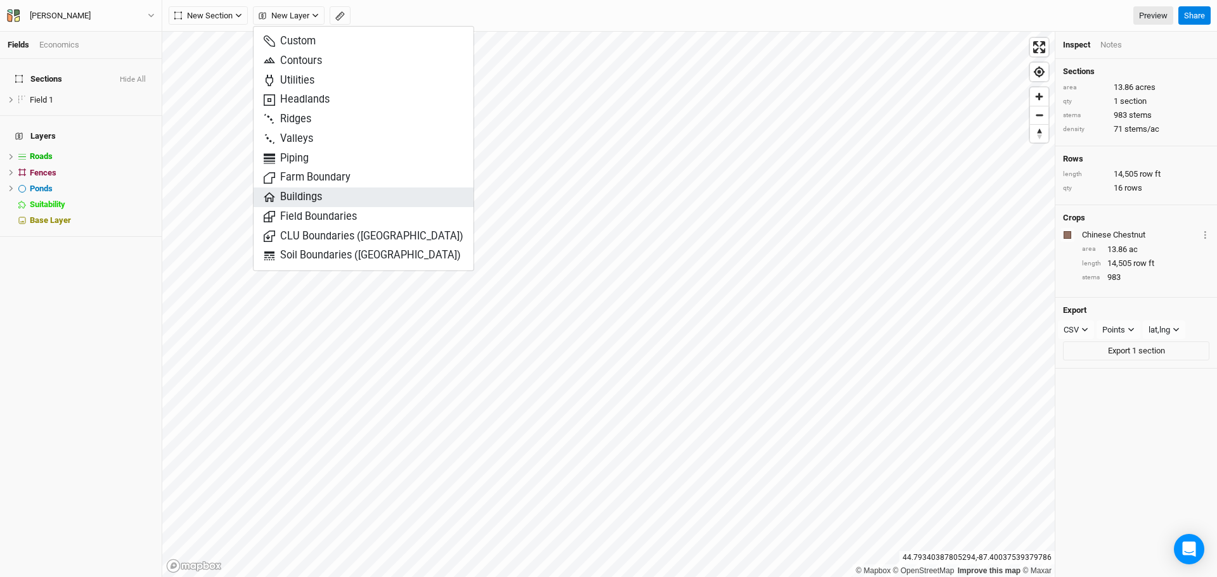
click at [321, 195] on span "Buildings" at bounding box center [293, 197] width 58 height 15
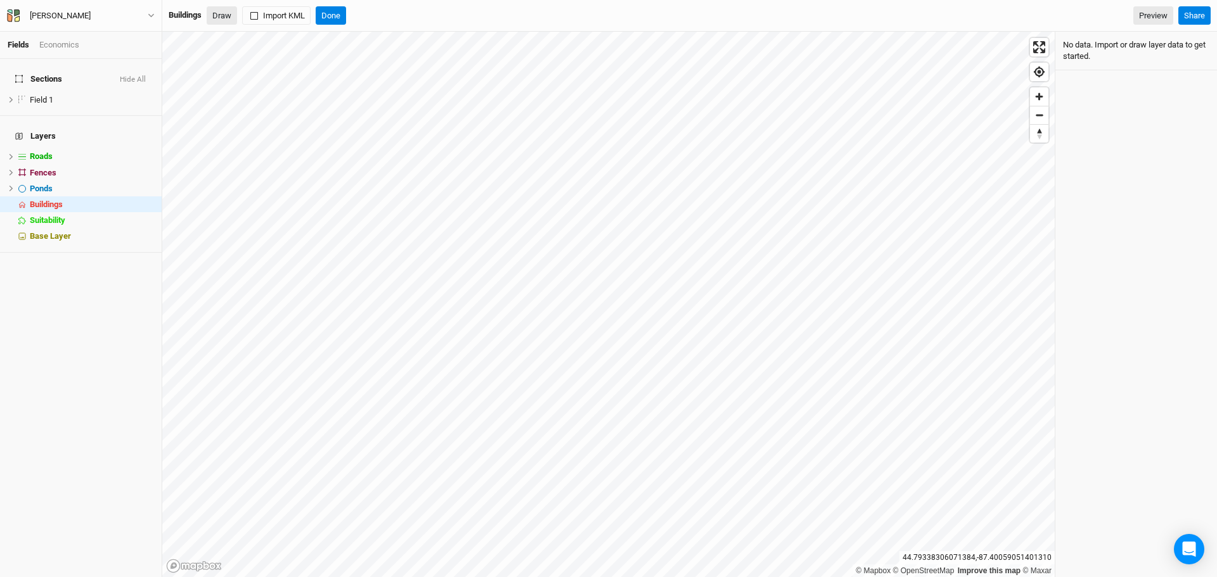
click at [222, 23] on button "Draw" at bounding box center [222, 15] width 30 height 19
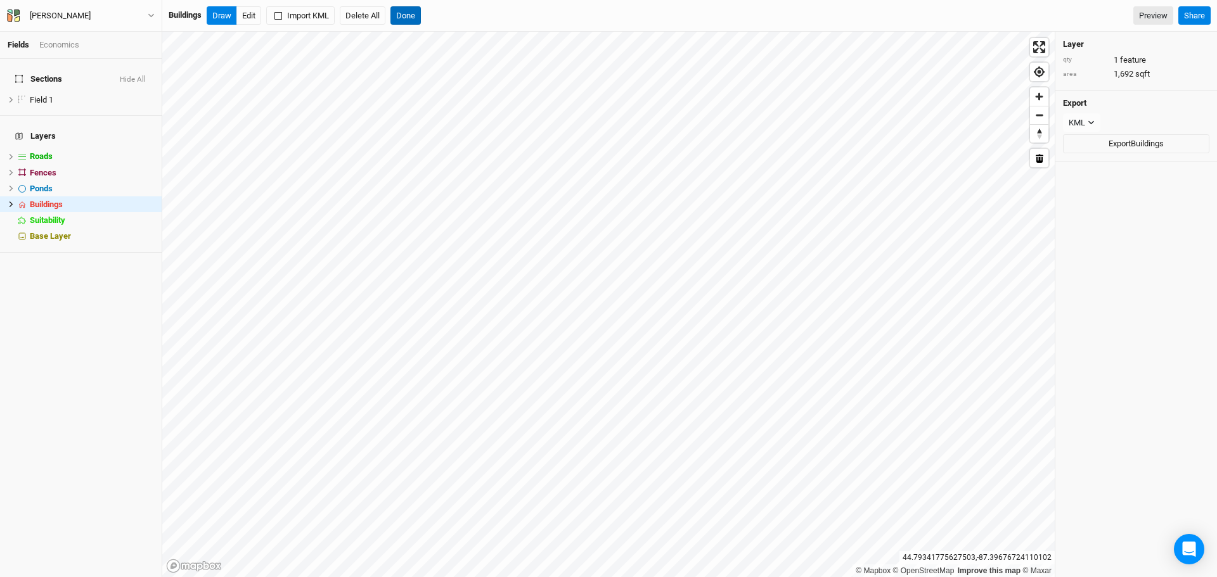
click at [418, 10] on button "Done" at bounding box center [405, 15] width 30 height 19
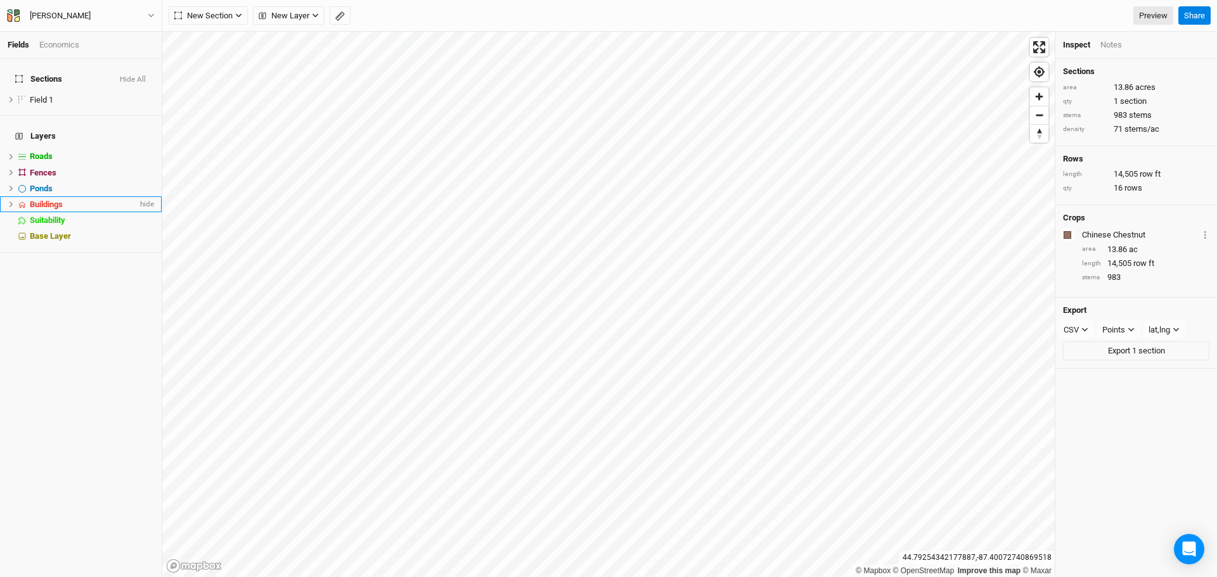
click at [83, 200] on div "Buildings" at bounding box center [84, 205] width 108 height 10
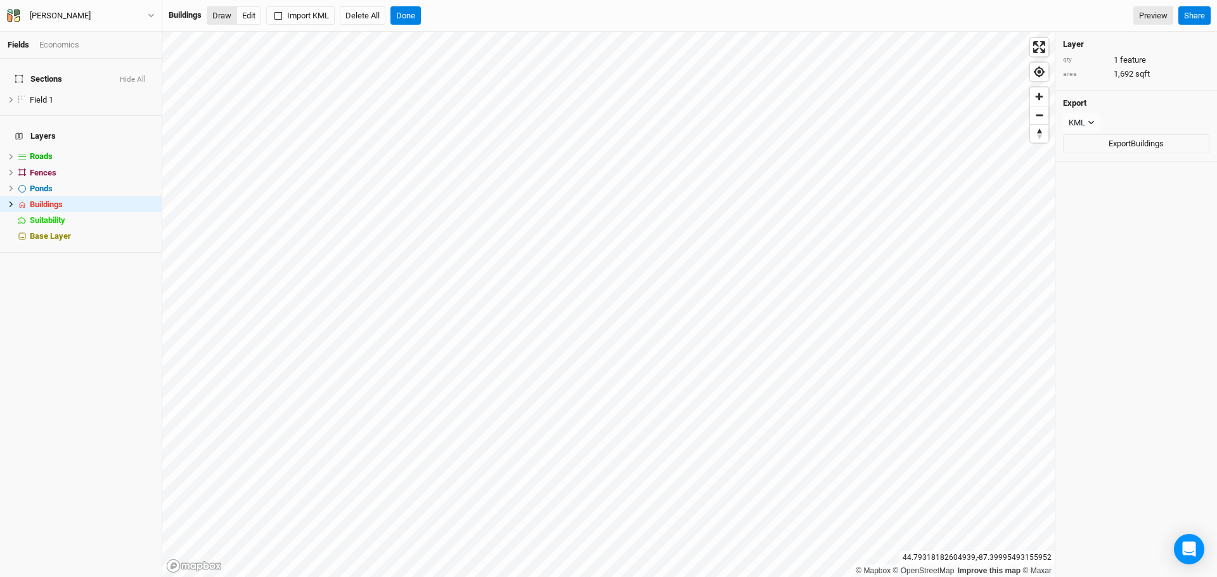
click at [226, 20] on button "Draw" at bounding box center [222, 15] width 30 height 19
click at [404, 10] on button "Done" at bounding box center [405, 15] width 30 height 19
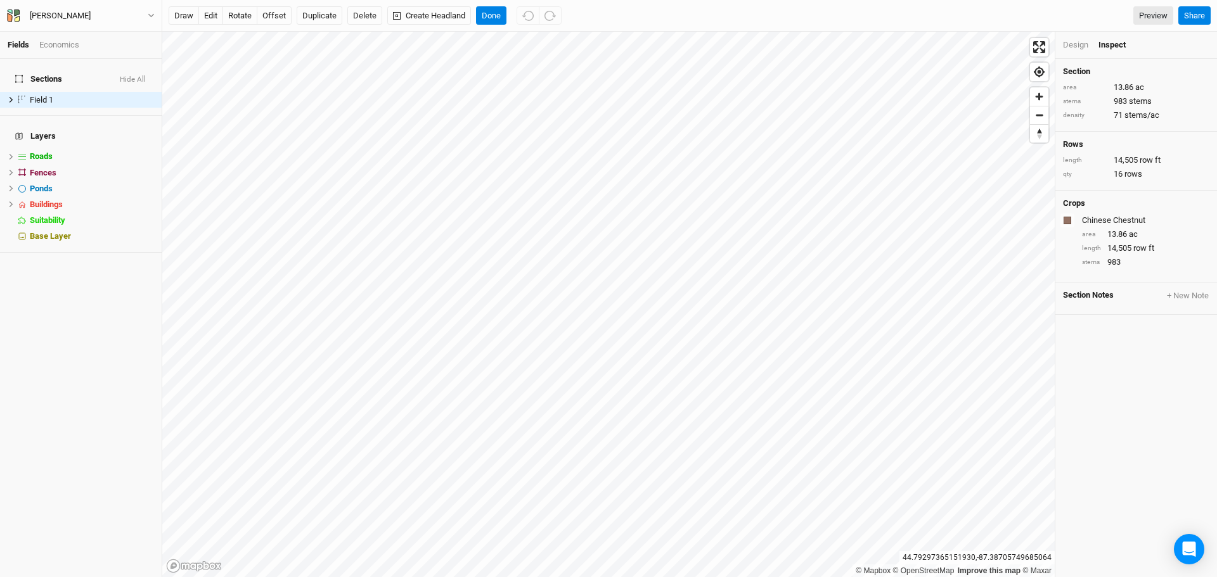
click at [1082, 45] on div "Design" at bounding box center [1075, 44] width 25 height 11
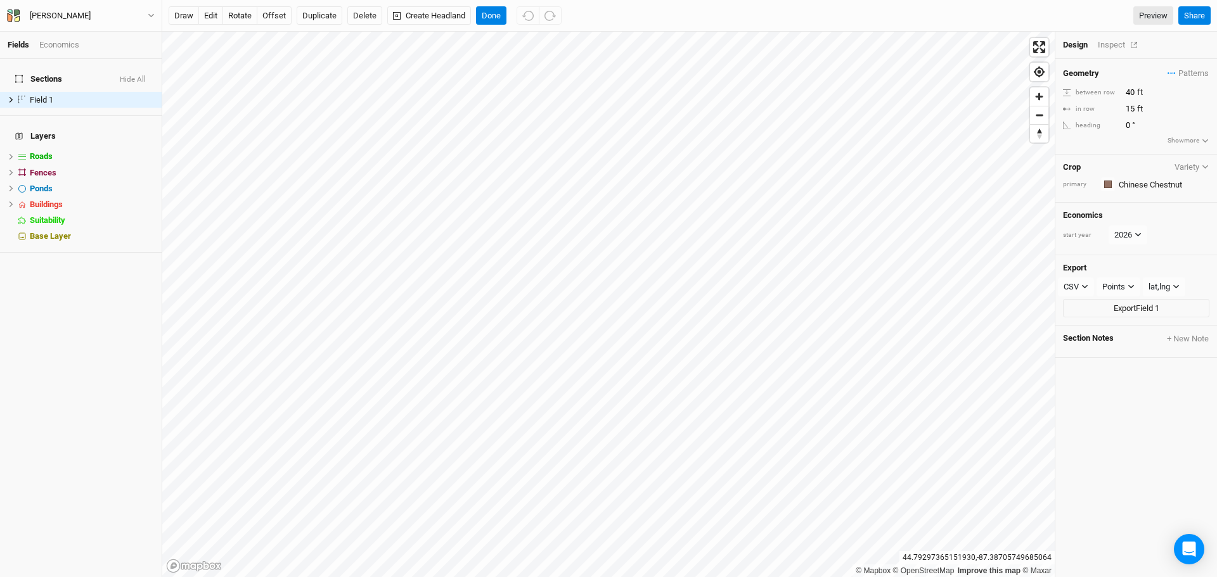
click at [1106, 44] on div "Inspect" at bounding box center [1120, 44] width 45 height 11
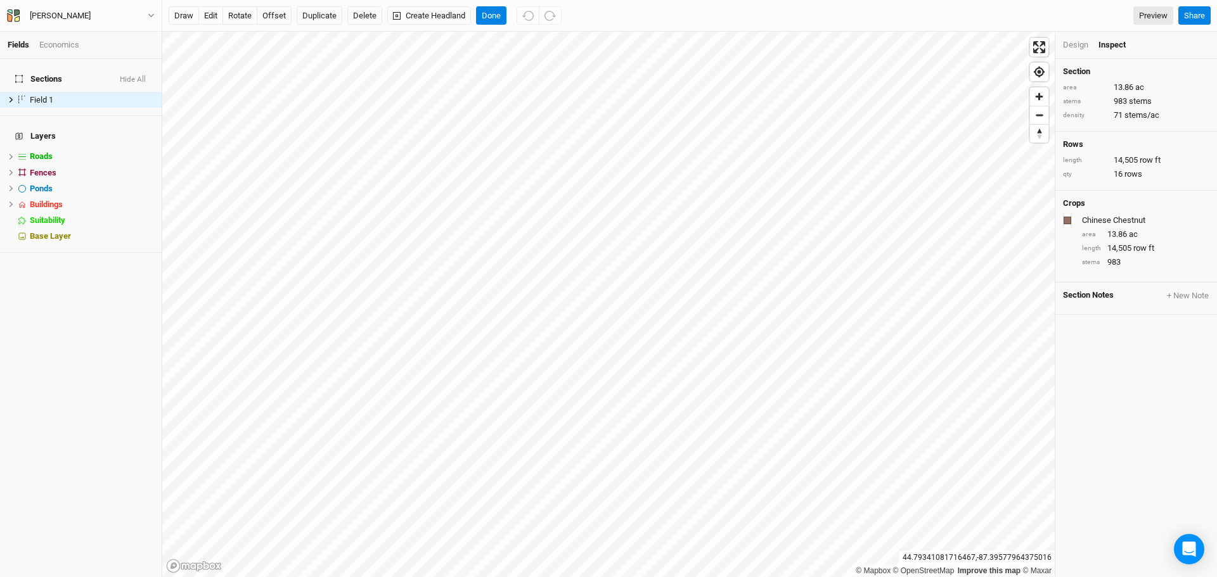
click at [488, 27] on div "draw edit rotate offset Duplicate Delete Create Headland Done Preview Share" at bounding box center [689, 16] width 1055 height 32
click at [488, 21] on button "Done" at bounding box center [491, 15] width 30 height 19
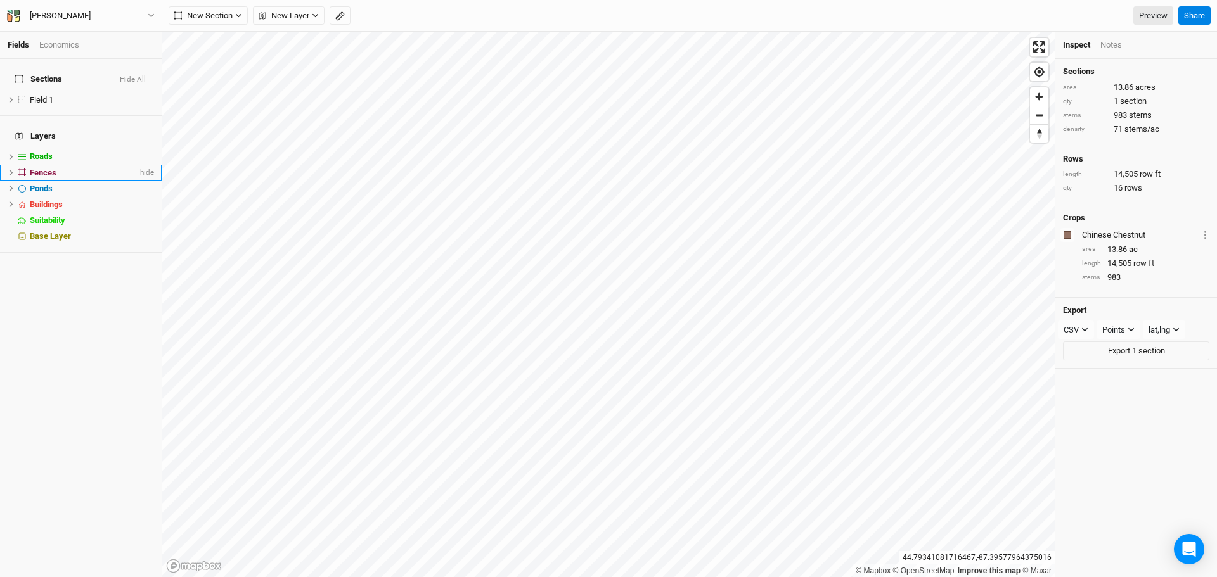
click at [47, 168] on span "Fences" at bounding box center [43, 173] width 27 height 10
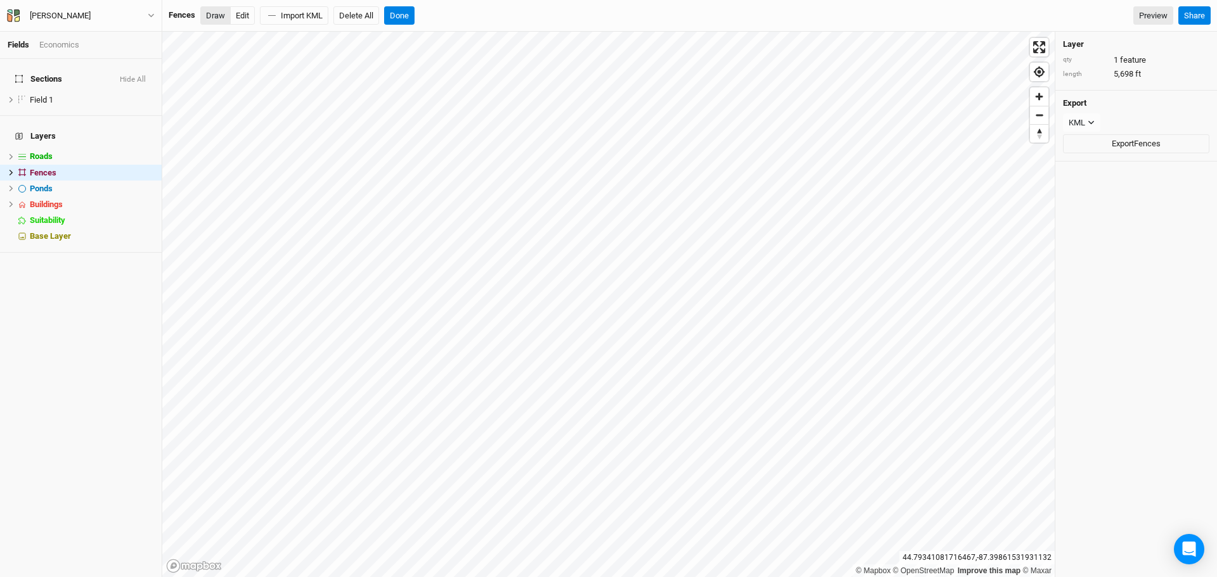
click at [208, 10] on button "Draw" at bounding box center [215, 15] width 30 height 19
click at [243, 13] on button "Edit" at bounding box center [242, 15] width 25 height 19
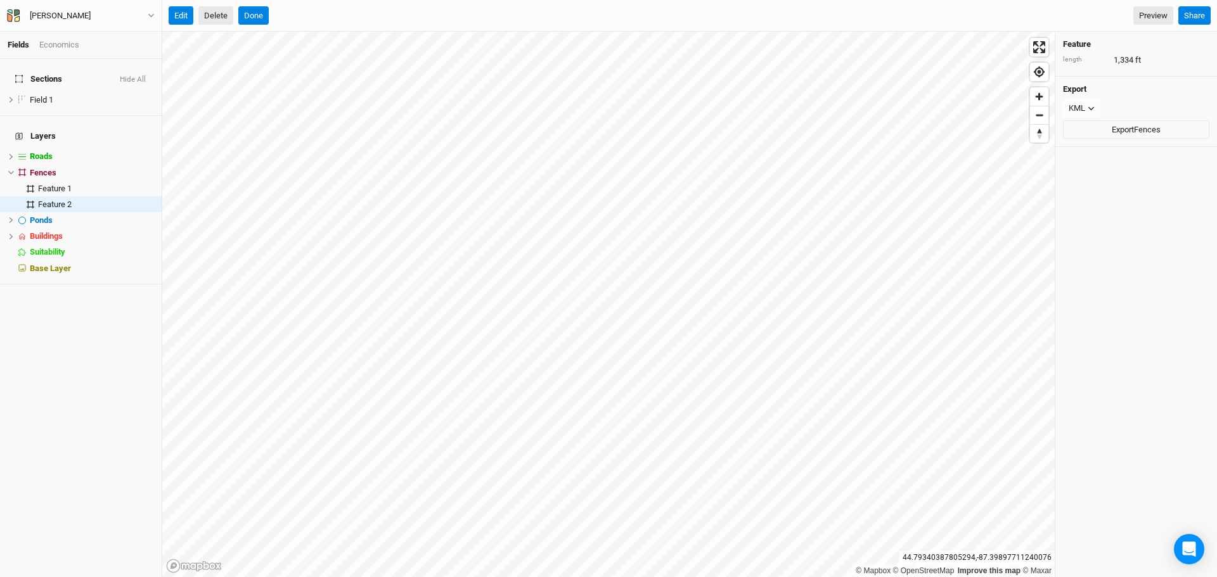
click at [214, 13] on button "Delete" at bounding box center [215, 15] width 35 height 19
click at [386, 14] on button "Confirm" at bounding box center [383, 15] width 39 height 19
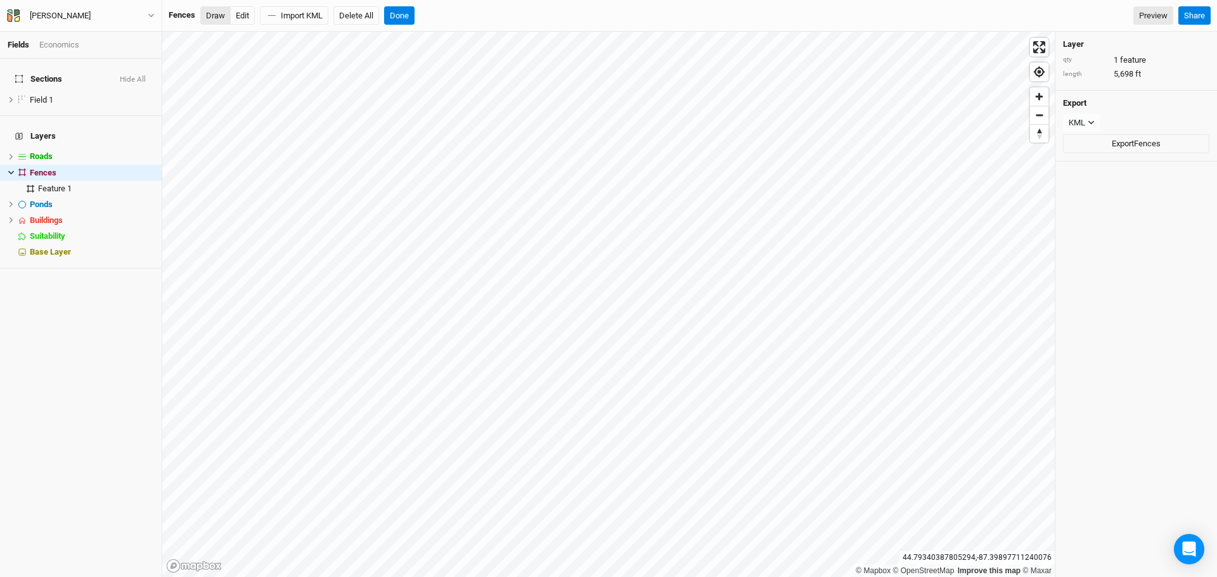
click at [219, 16] on button "Draw" at bounding box center [215, 15] width 30 height 19
click at [215, 13] on button "Draw" at bounding box center [215, 15] width 30 height 19
click at [409, 18] on button "Done" at bounding box center [399, 15] width 30 height 19
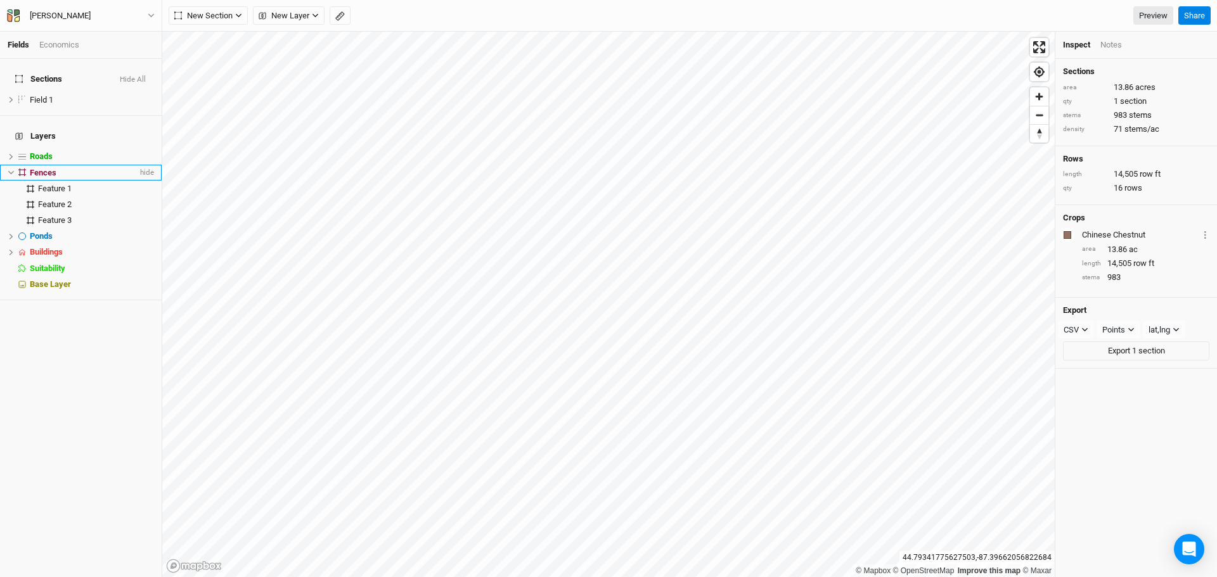
click at [57, 168] on div "Fences" at bounding box center [84, 173] width 108 height 10
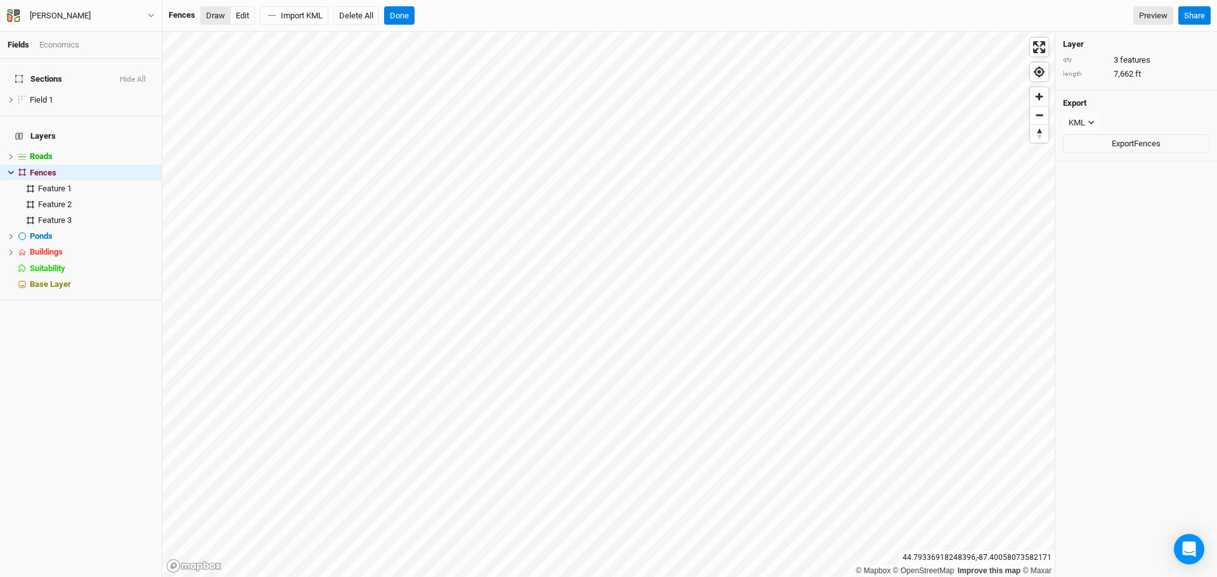
click at [212, 16] on button "Draw" at bounding box center [215, 15] width 30 height 19
click at [403, 15] on button "Done" at bounding box center [399, 15] width 30 height 19
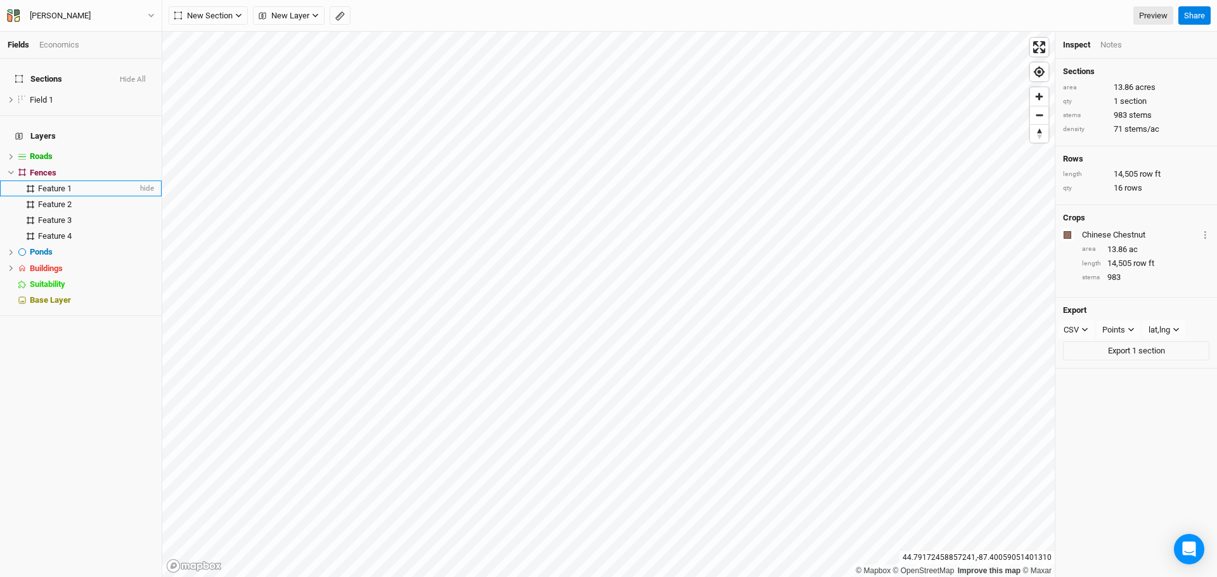
click at [56, 184] on span "Feature 1" at bounding box center [55, 189] width 34 height 10
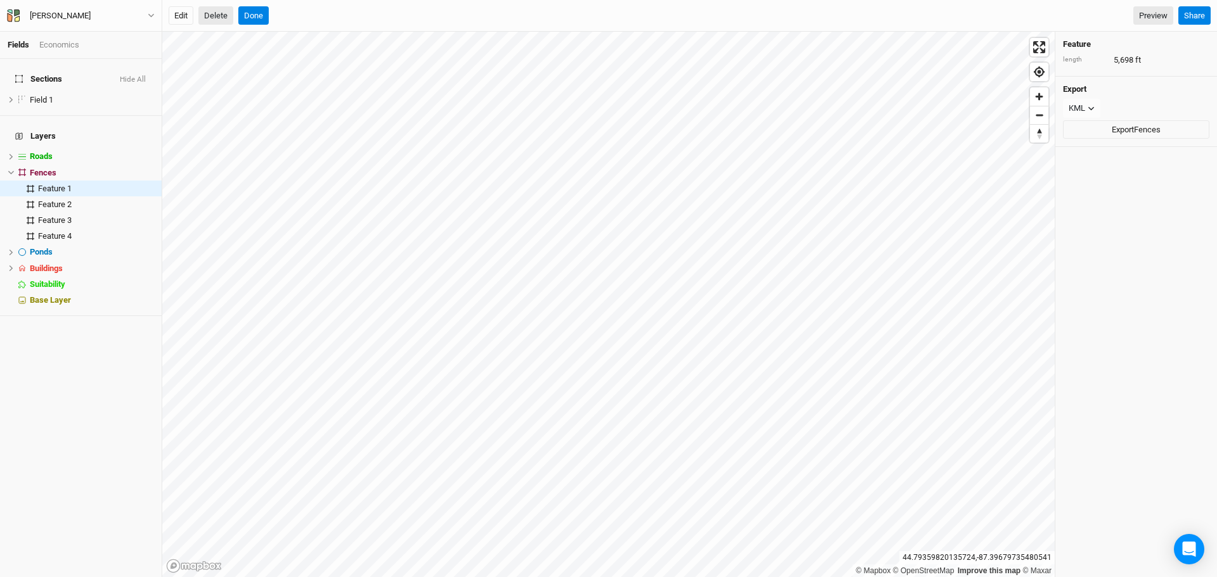
click at [214, 18] on button "Delete" at bounding box center [215, 15] width 35 height 19
click at [385, 18] on button "Confirm" at bounding box center [383, 15] width 39 height 19
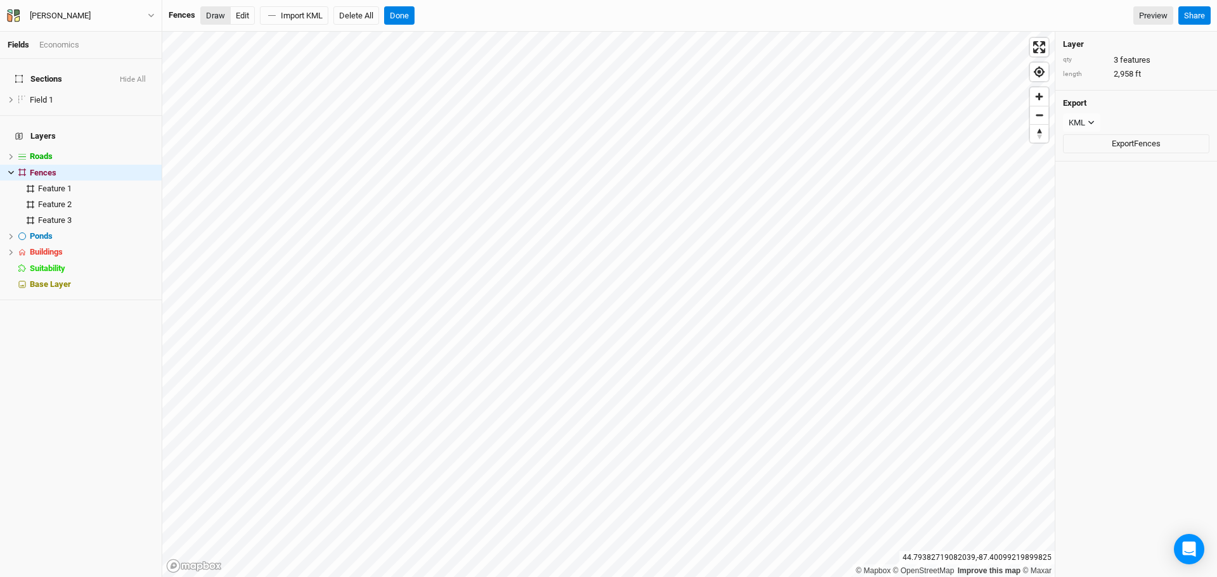
click at [213, 16] on button "Draw" at bounding box center [215, 15] width 30 height 19
click at [409, 13] on button "Done" at bounding box center [399, 15] width 30 height 19
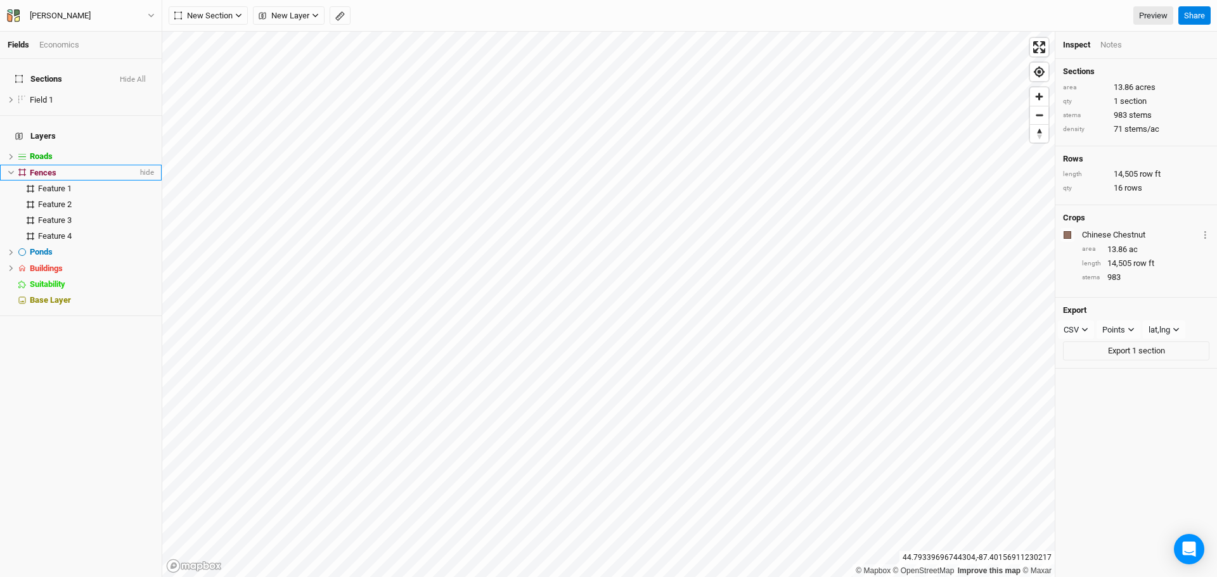
click at [86, 168] on div "Fences" at bounding box center [84, 173] width 108 height 10
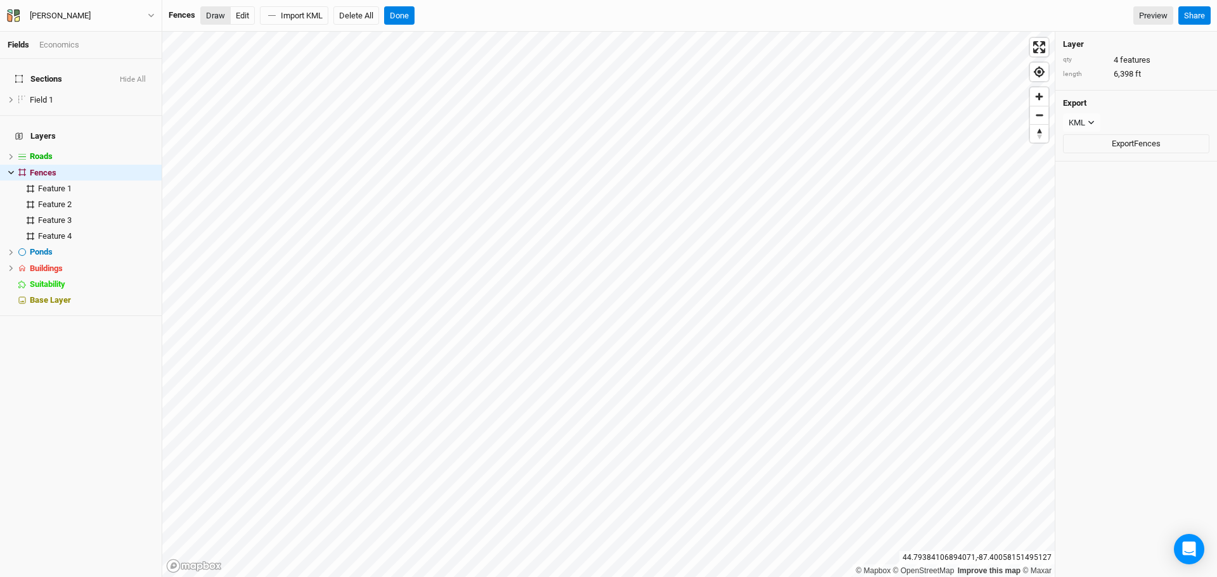
click at [220, 20] on button "Draw" at bounding box center [215, 15] width 30 height 19
click at [407, 17] on button "Done" at bounding box center [399, 15] width 30 height 19
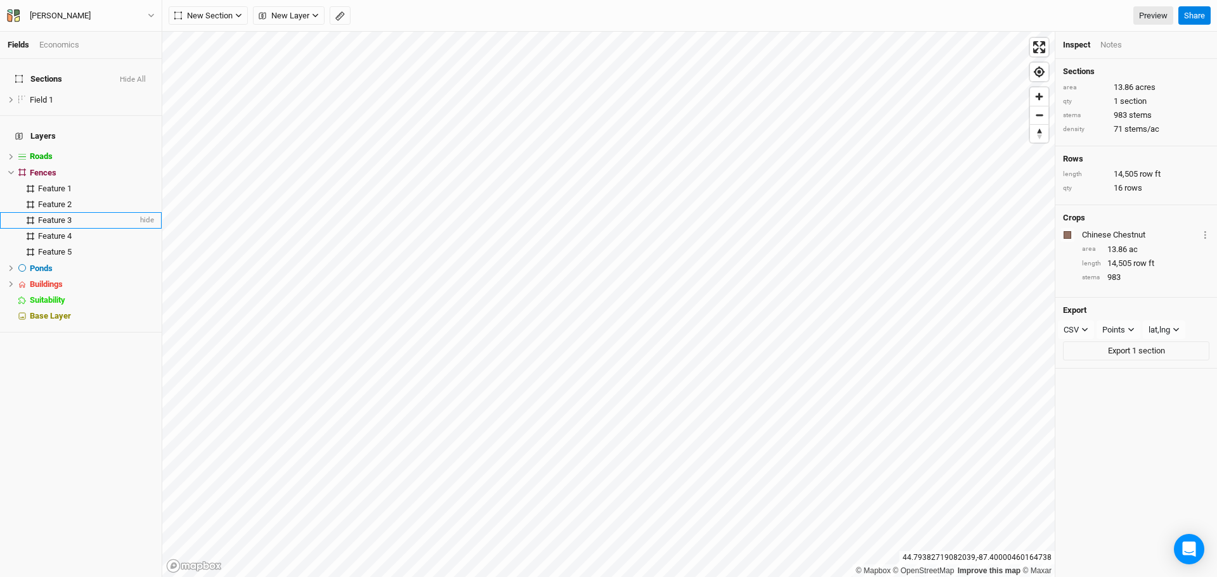
click at [67, 216] on span "Feature 3" at bounding box center [55, 221] width 34 height 10
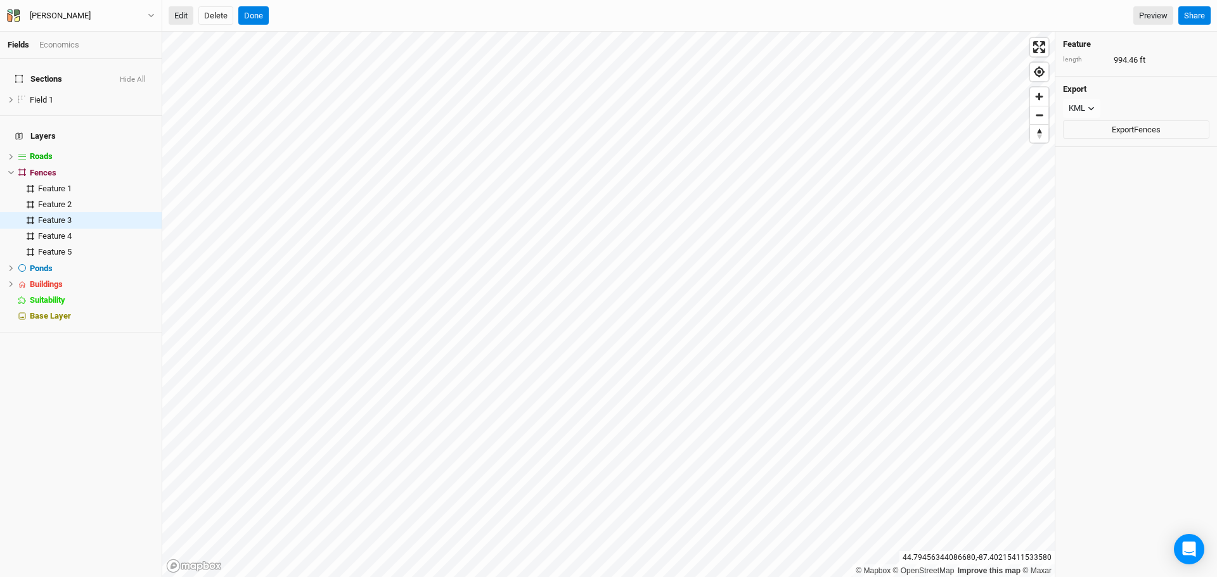
click at [183, 17] on button "Edit" at bounding box center [181, 15] width 25 height 19
click at [223, 18] on button "Delete" at bounding box center [215, 15] width 35 height 19
click at [380, 13] on button "Confirm" at bounding box center [383, 15] width 39 height 19
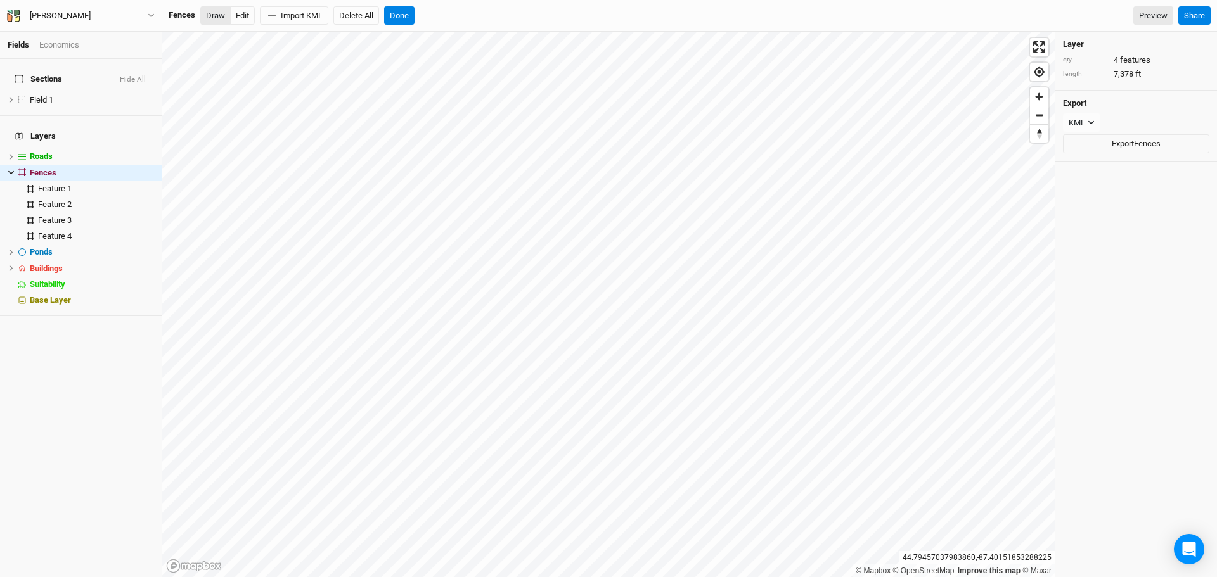
click at [222, 14] on button "Draw" at bounding box center [215, 15] width 30 height 19
click at [406, 21] on button "Done" at bounding box center [399, 15] width 30 height 19
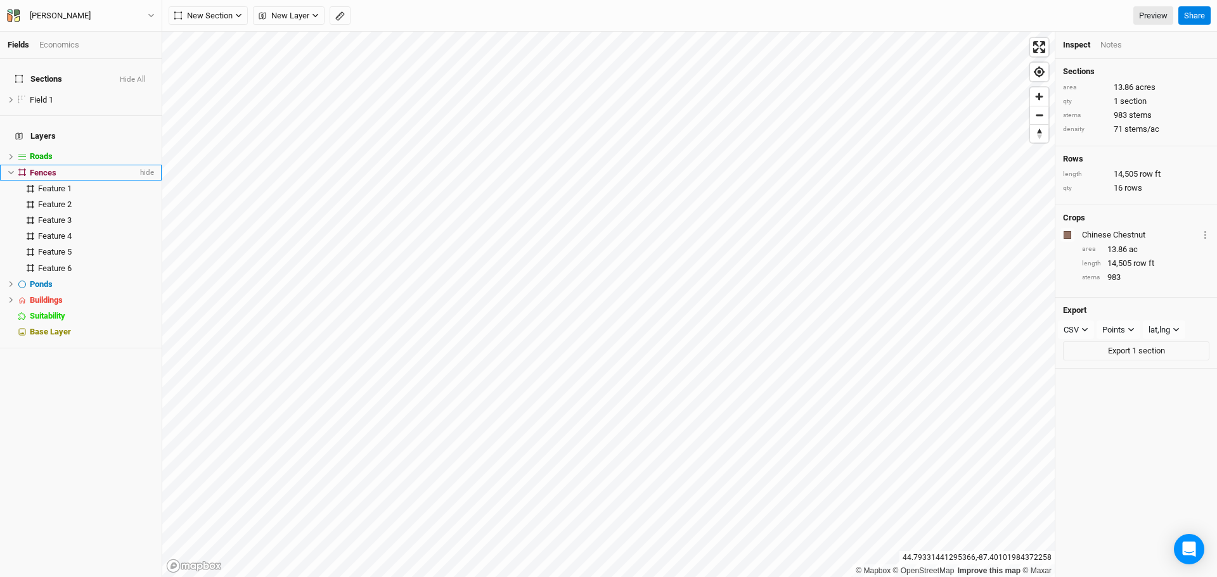
click at [51, 168] on span "Fences" at bounding box center [43, 173] width 27 height 10
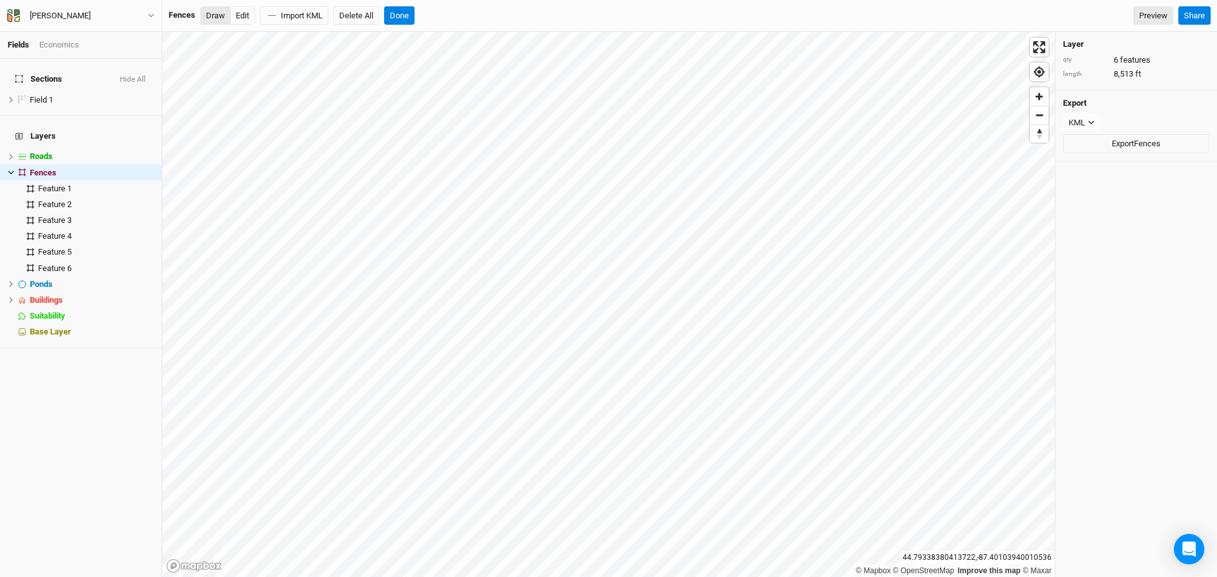
click at [218, 16] on button "Draw" at bounding box center [215, 15] width 30 height 19
click at [403, 13] on button "Done" at bounding box center [399, 15] width 30 height 19
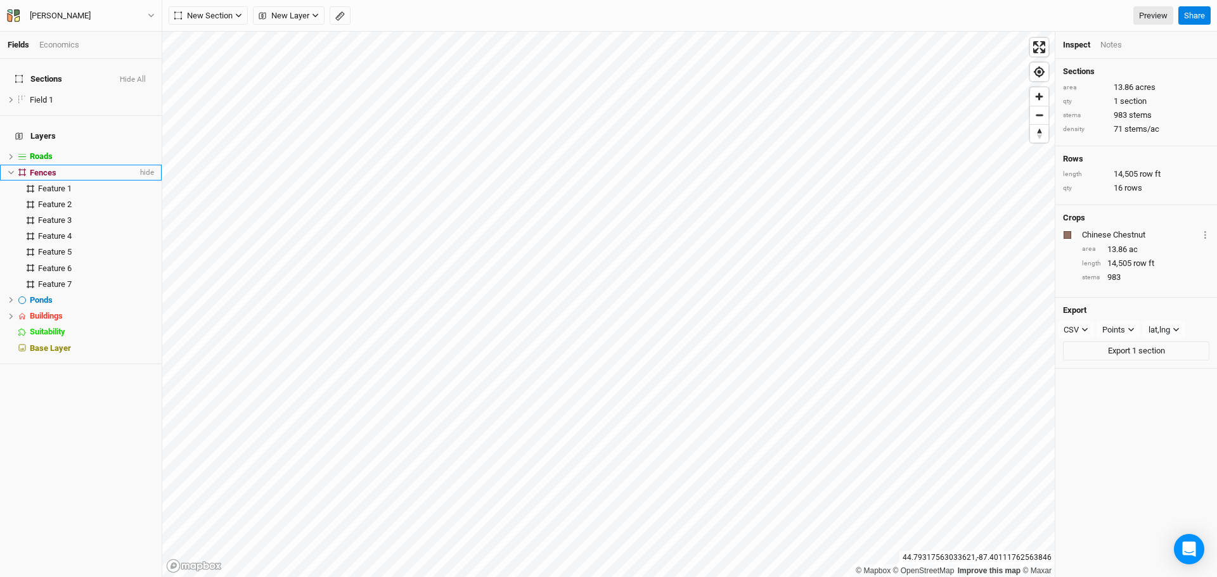
click at [55, 168] on span "Fences" at bounding box center [43, 173] width 27 height 10
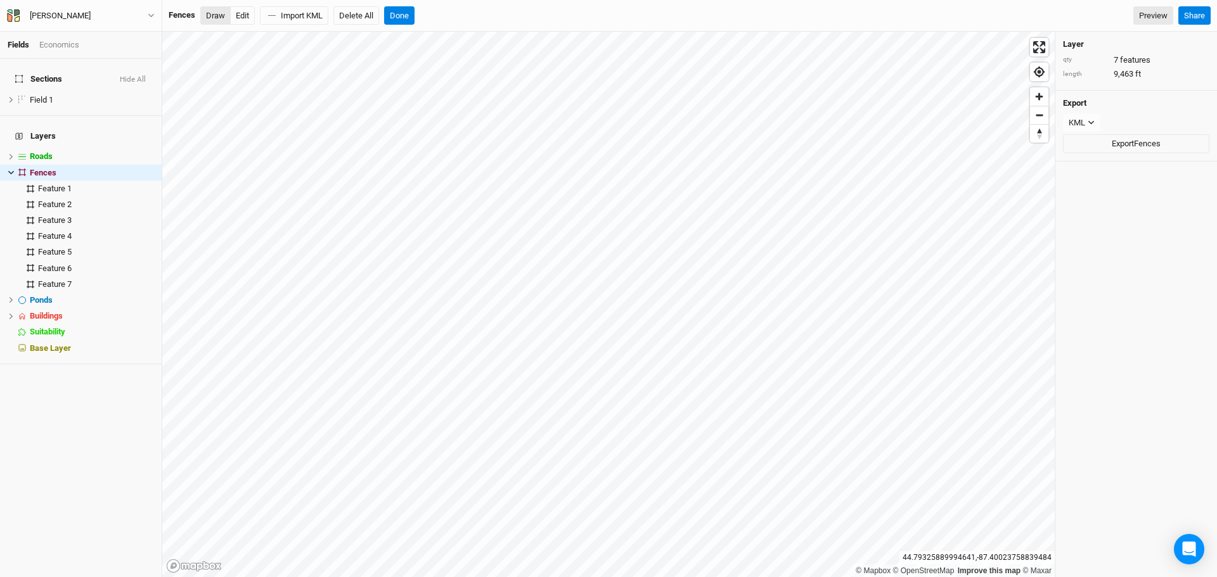
click at [210, 19] on button "Draw" at bounding box center [215, 15] width 30 height 19
click at [409, 14] on button "Done" at bounding box center [399, 15] width 30 height 19
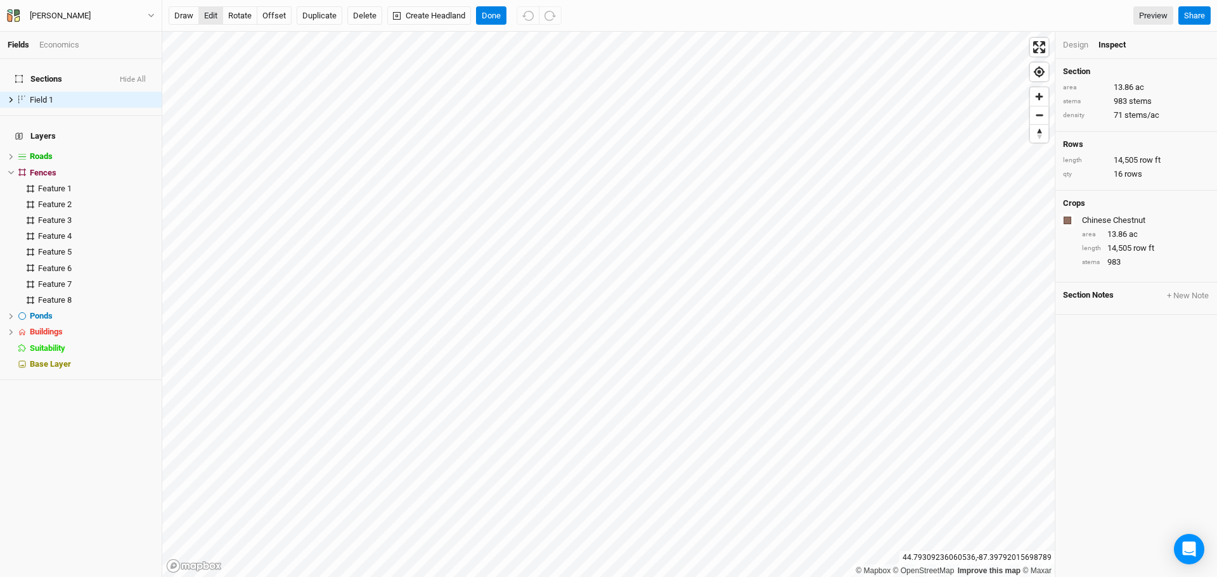
click at [209, 16] on button "edit" at bounding box center [210, 15] width 25 height 19
click at [490, 16] on button "Done" at bounding box center [491, 15] width 30 height 19
click at [217, 15] on button "edit" at bounding box center [210, 15] width 25 height 19
click at [501, 20] on button "Done" at bounding box center [491, 15] width 30 height 19
click at [281, 18] on button "offset" at bounding box center [274, 15] width 35 height 19
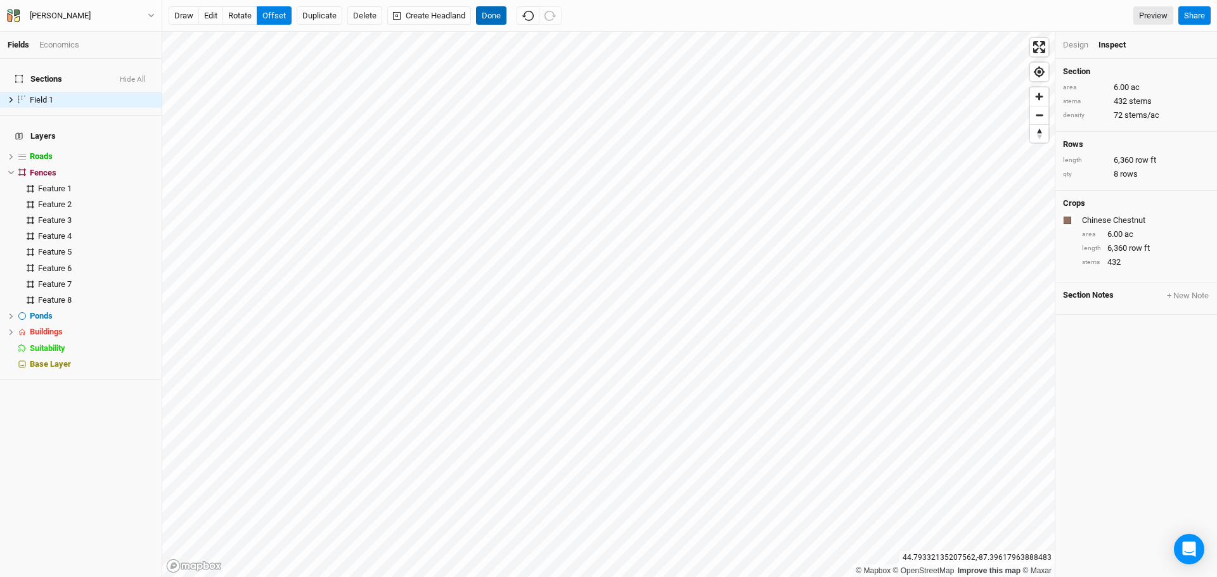
click at [500, 14] on button "Done" at bounding box center [491, 15] width 30 height 19
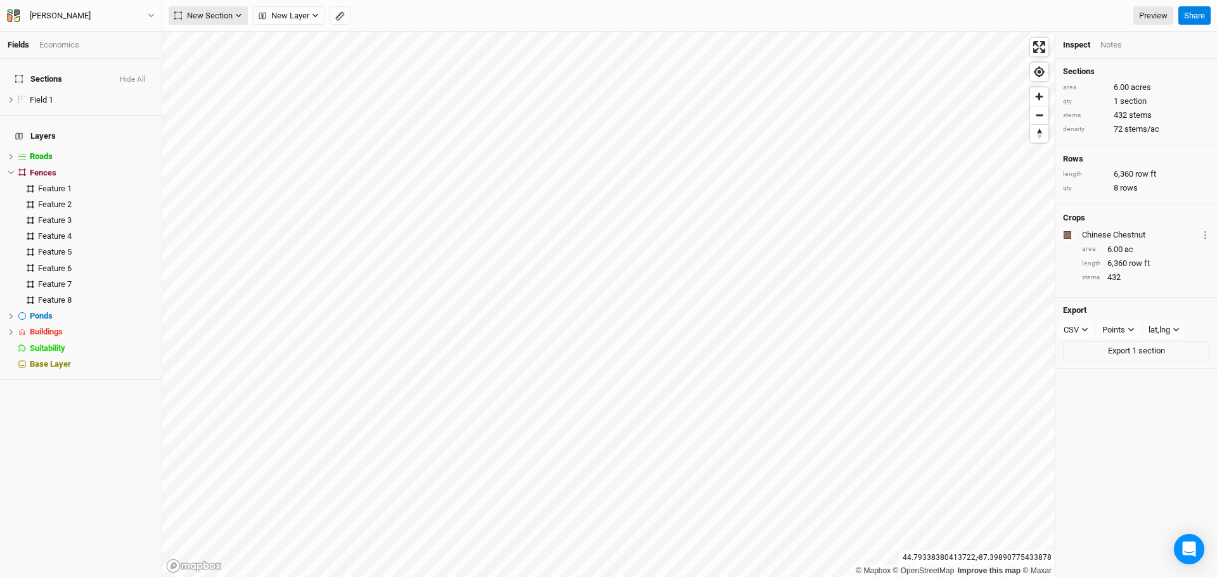
click at [246, 10] on button "New Section" at bounding box center [208, 15] width 79 height 19
click at [234, 44] on button "Grid" at bounding box center [219, 42] width 100 height 20
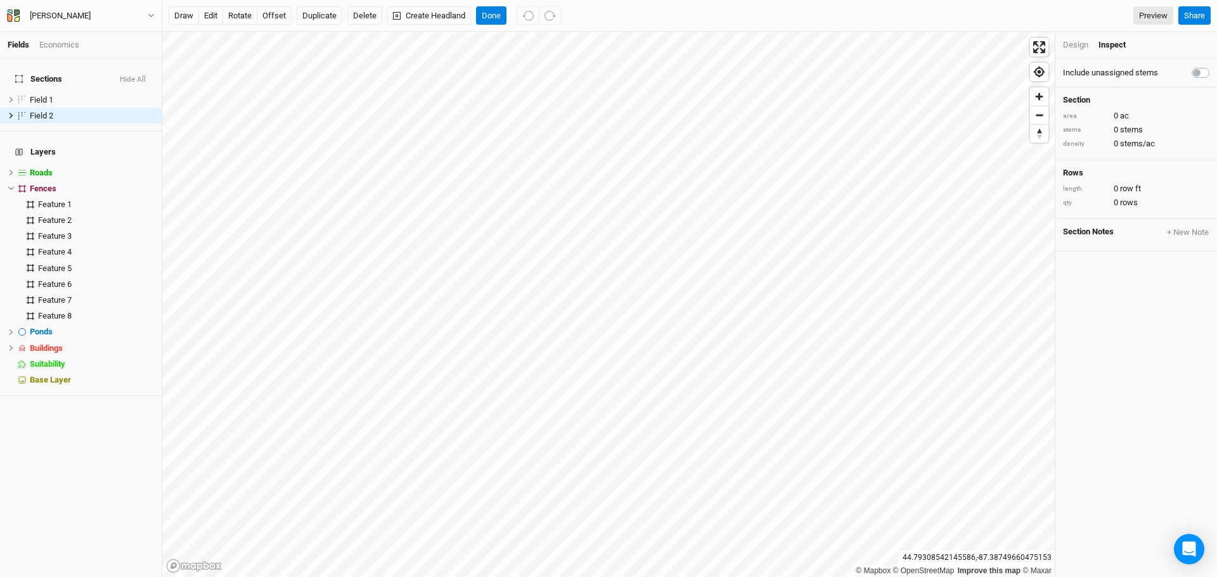
click at [1081, 42] on div "Design" at bounding box center [1075, 44] width 25 height 11
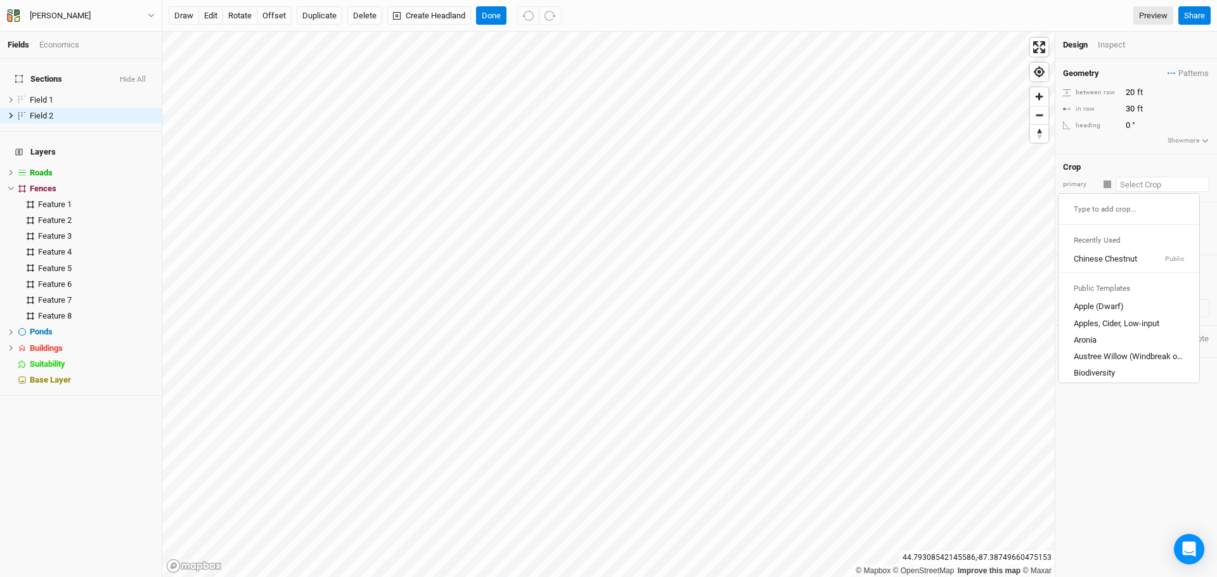
click at [1151, 190] on input "text" at bounding box center [1162, 184] width 93 height 15
click at [1124, 260] on div "Chinese Chestnut" at bounding box center [1105, 259] width 63 height 11
type input "20"
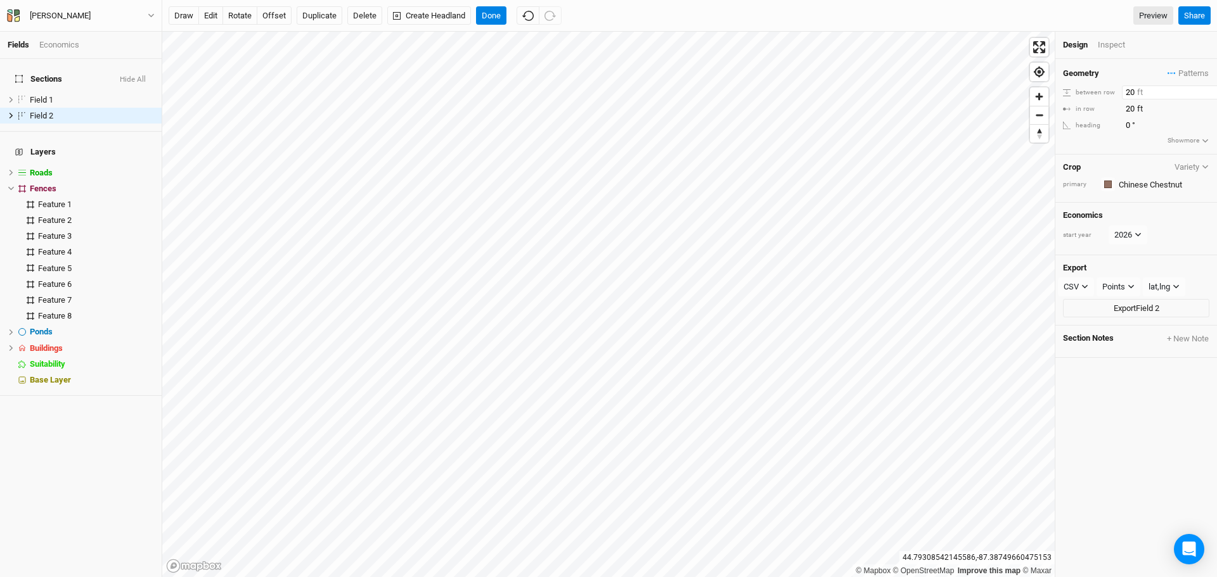
drag, startPoint x: 1134, startPoint y: 89, endPoint x: 1116, endPoint y: 94, distance: 19.1
click at [1116, 94] on div "between row 20 ft" at bounding box center [1136, 93] width 146 height 14
type input "40"
drag, startPoint x: 1134, startPoint y: 106, endPoint x: 1099, endPoint y: 106, distance: 34.9
click at [1106, 112] on div "in row 20 ft" at bounding box center [1136, 109] width 146 height 14
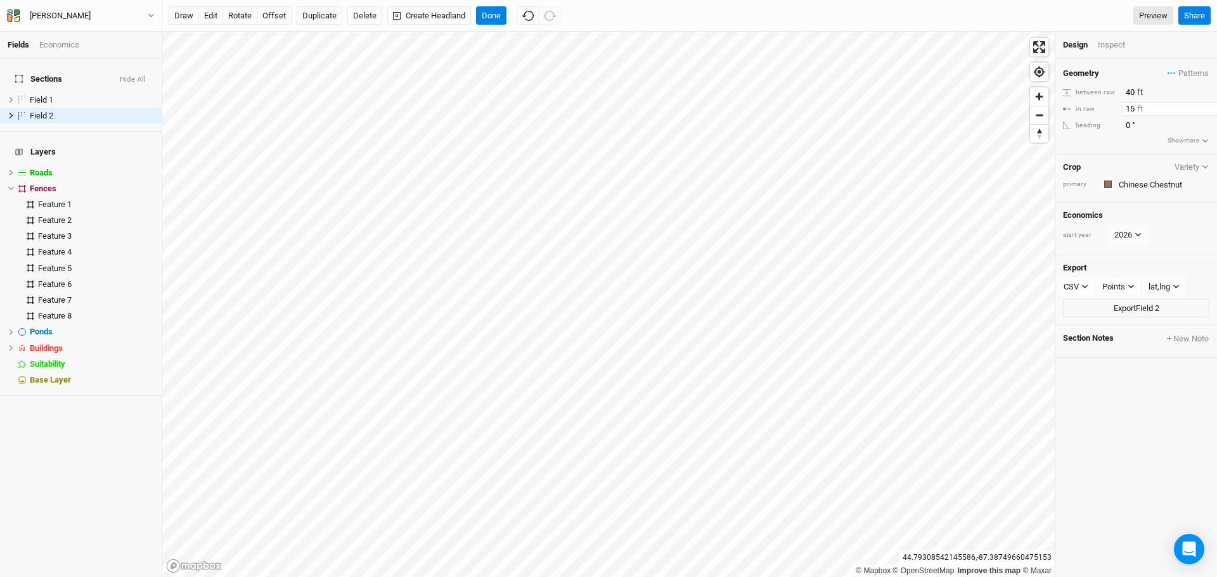
type input "15"
click at [1123, 496] on div "Geometry Patterns ＋ New in-row pattern between row 40 ft in row 15 ft heading 0…" at bounding box center [1136, 318] width 162 height 519
click at [493, 16] on button "Done" at bounding box center [491, 15] width 30 height 19
click at [1114, 41] on div "Inspect" at bounding box center [1120, 44] width 45 height 11
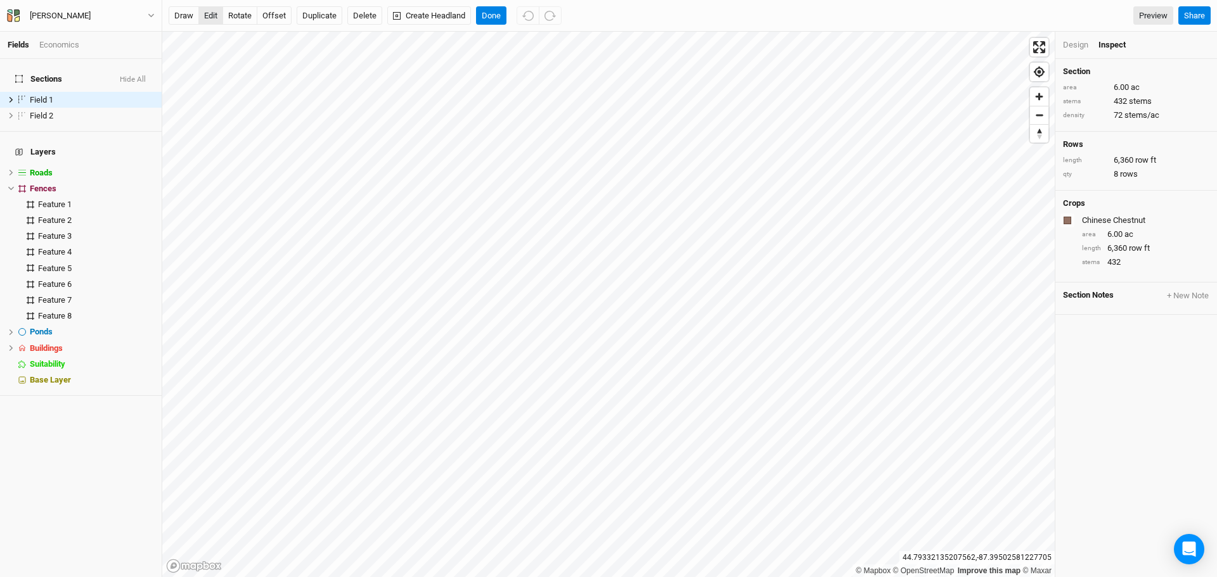
click at [209, 18] on button "edit" at bounding box center [210, 15] width 25 height 19
click at [487, 18] on button "Done" at bounding box center [491, 15] width 30 height 19
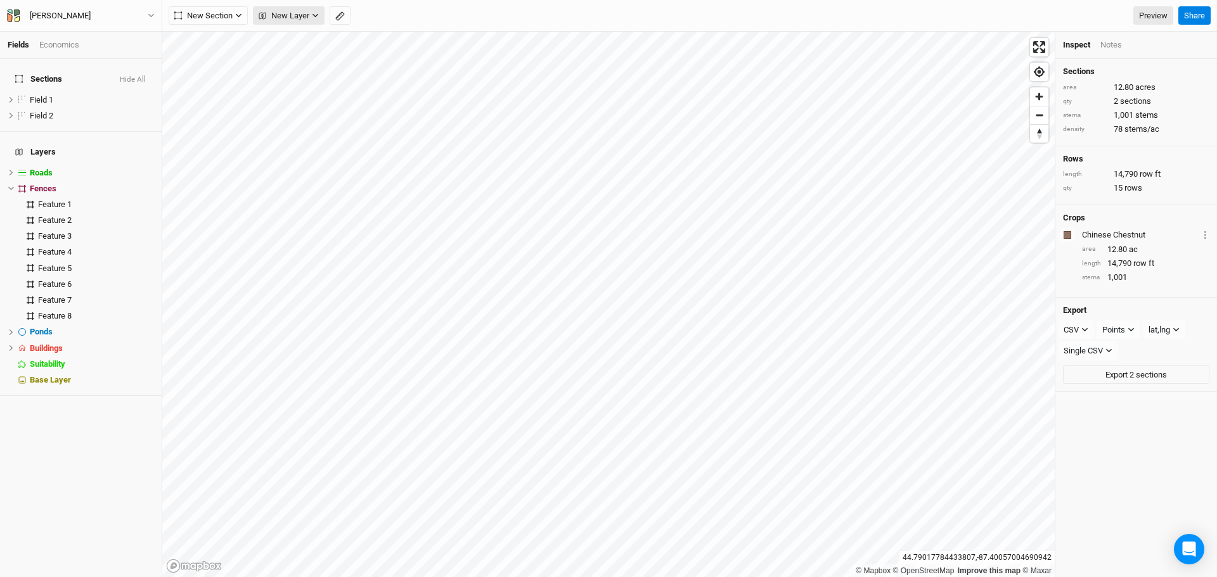
click at [290, 17] on span "New Layer" at bounding box center [284, 16] width 51 height 13
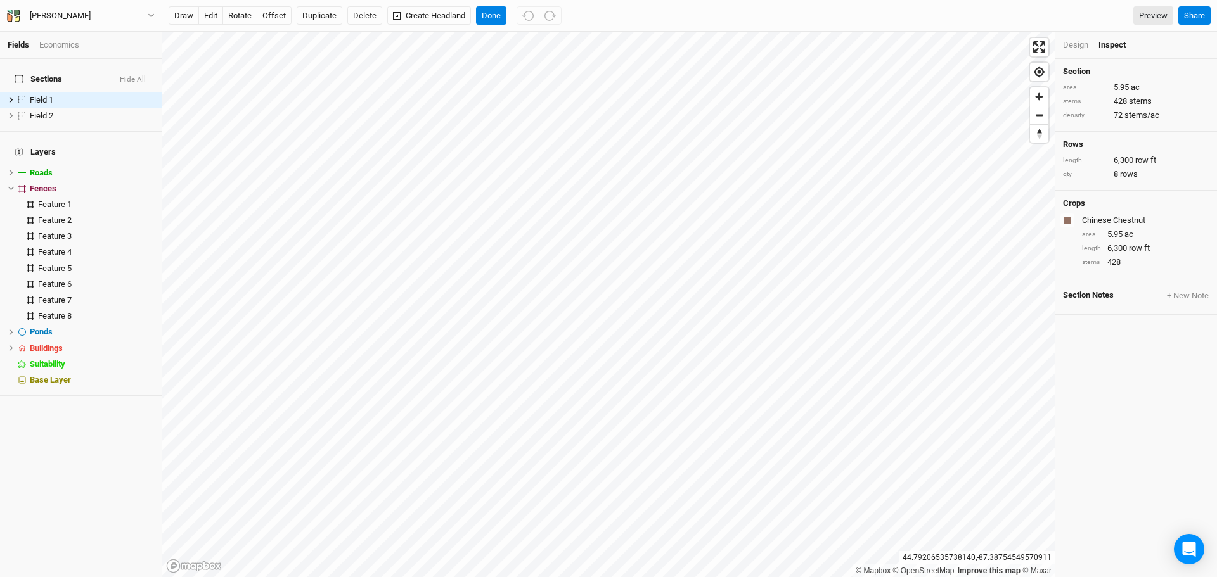
click at [1126, 217] on div "Chinese Chestnut" at bounding box center [1144, 220] width 125 height 11
click at [11, 97] on icon at bounding box center [12, 100] width 4 height 6
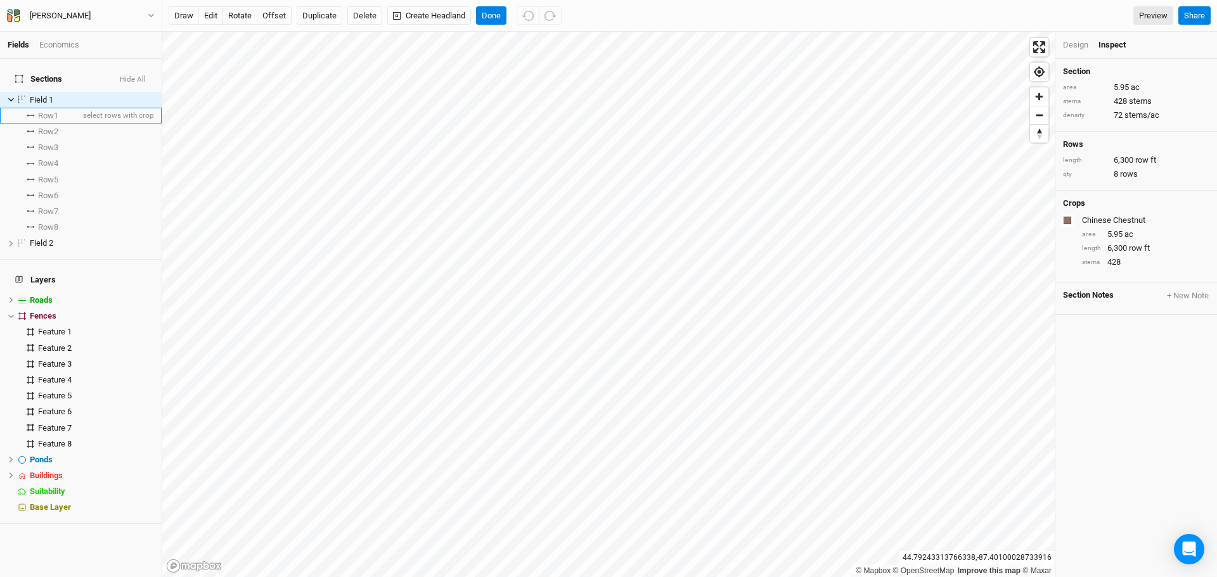
click at [49, 111] on span "Row 1" at bounding box center [48, 116] width 20 height 10
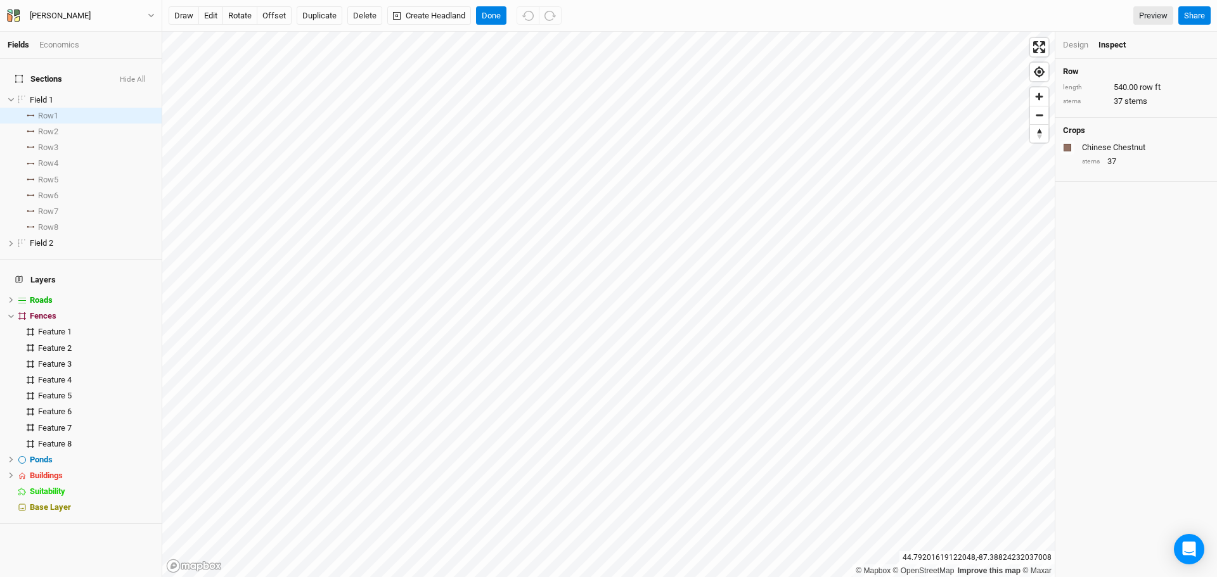
click at [1110, 148] on div "Chinese Chestnut" at bounding box center [1144, 147] width 125 height 11
click at [1074, 42] on div "Design" at bounding box center [1075, 44] width 25 height 11
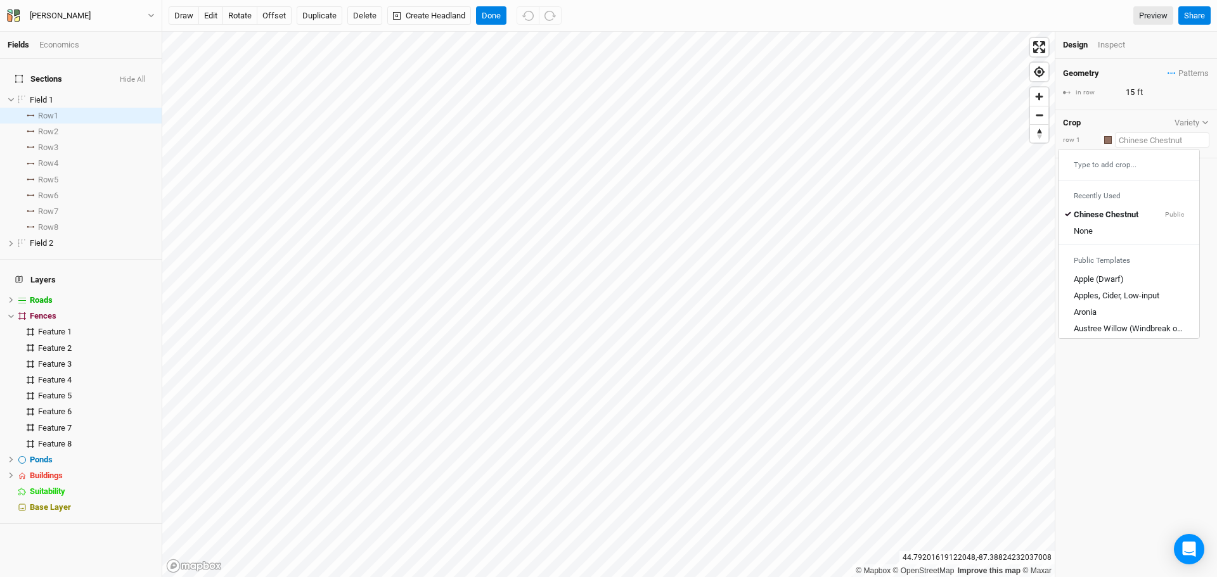
click at [1148, 138] on input "text" at bounding box center [1162, 139] width 94 height 15
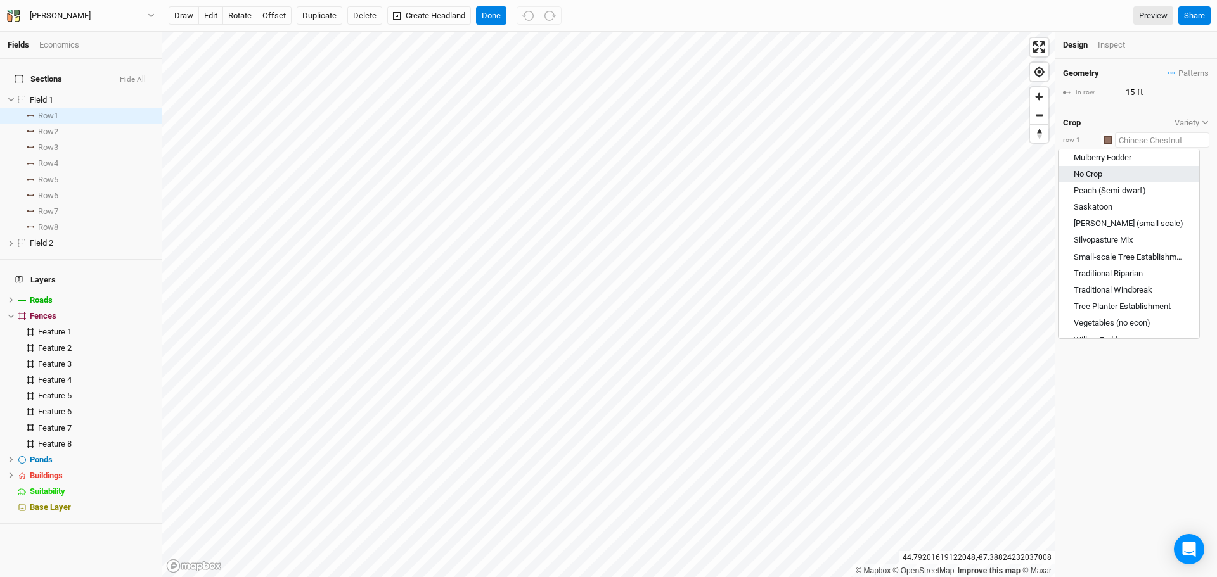
scroll to position [668, 0]
click at [1123, 226] on div "Silvopasture Mix" at bounding box center [1103, 225] width 59 height 11
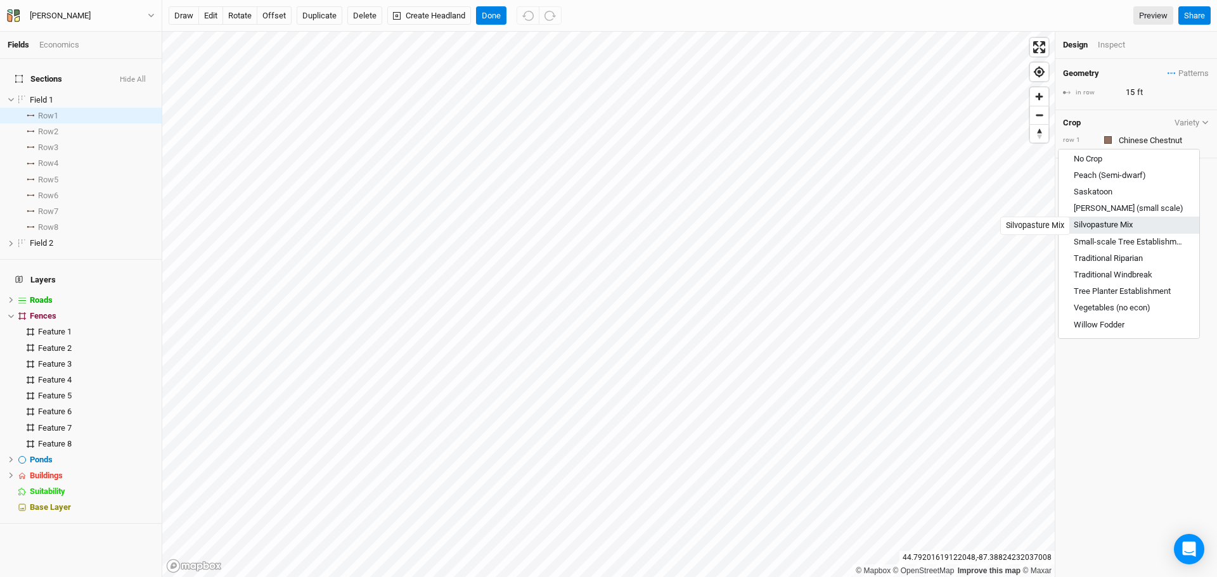
type input "Silvopasture Mix"
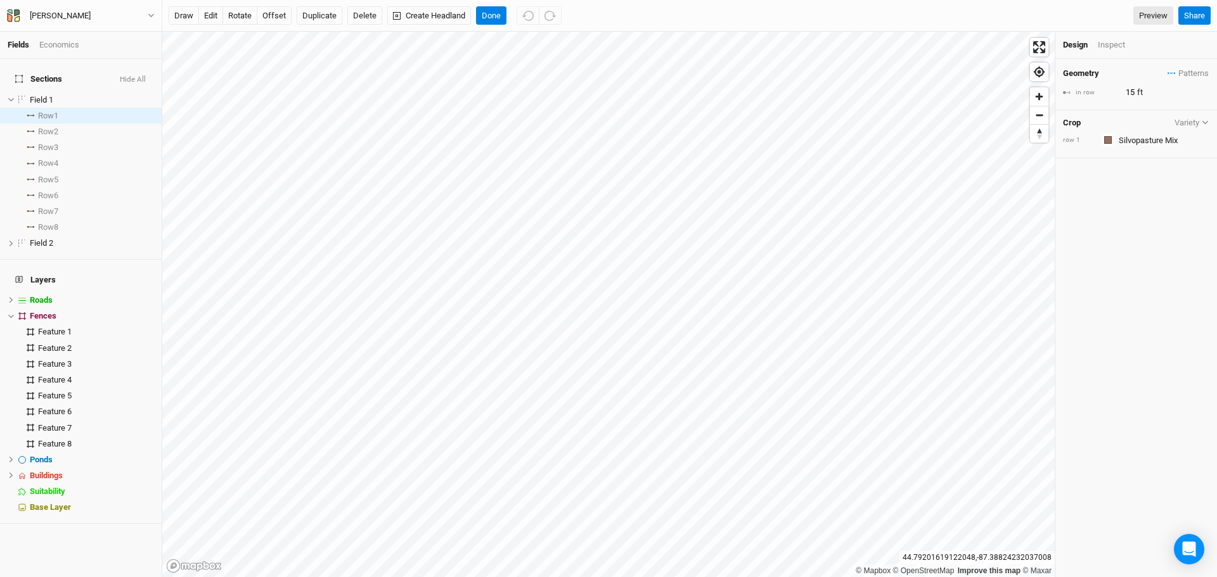
type input "40"
drag, startPoint x: 1134, startPoint y: 91, endPoint x: 1123, endPoint y: 93, distance: 11.6
click at [1123, 93] on input "40" at bounding box center [1177, 93] width 110 height 14
type input "15"
click at [487, 19] on button "Done" at bounding box center [491, 15] width 30 height 19
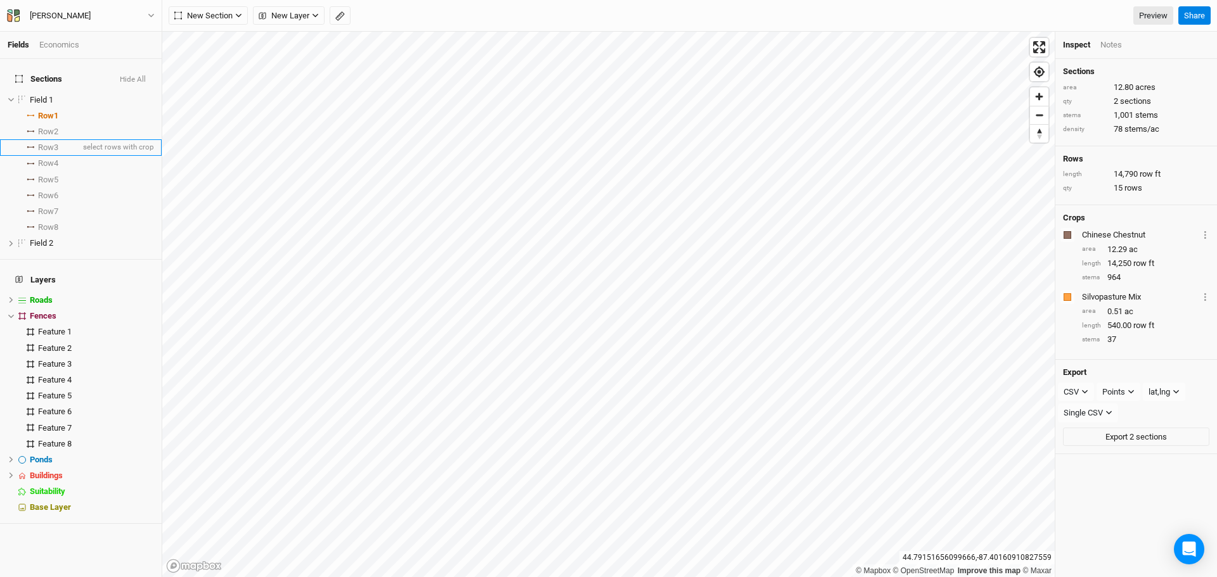
click at [49, 143] on span "Row 3" at bounding box center [48, 148] width 20 height 10
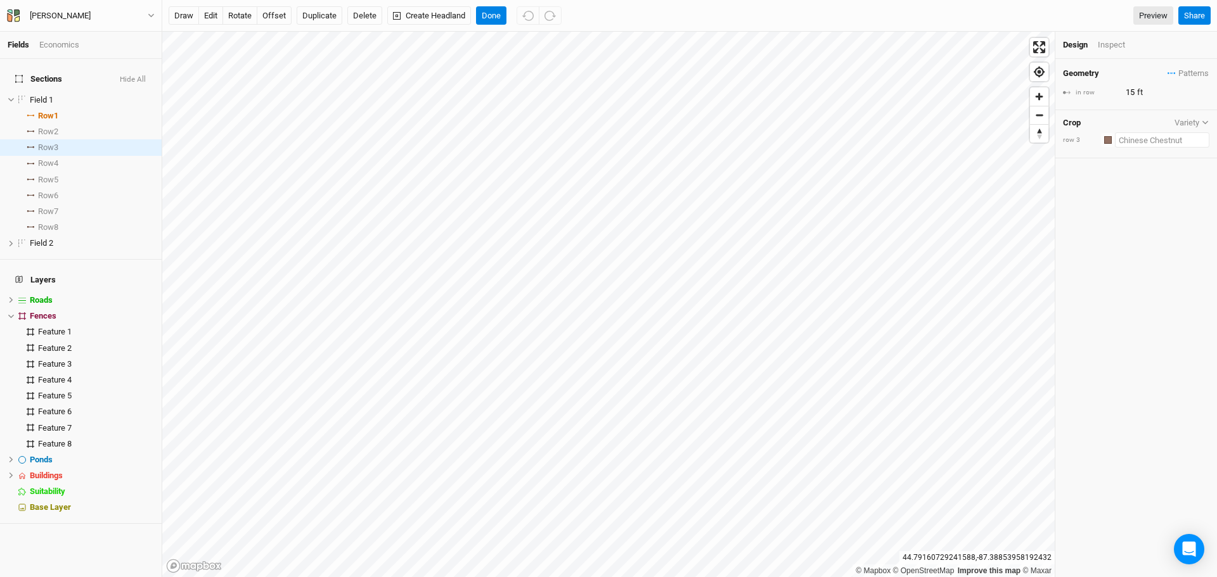
click at [1156, 139] on input "text" at bounding box center [1162, 139] width 94 height 15
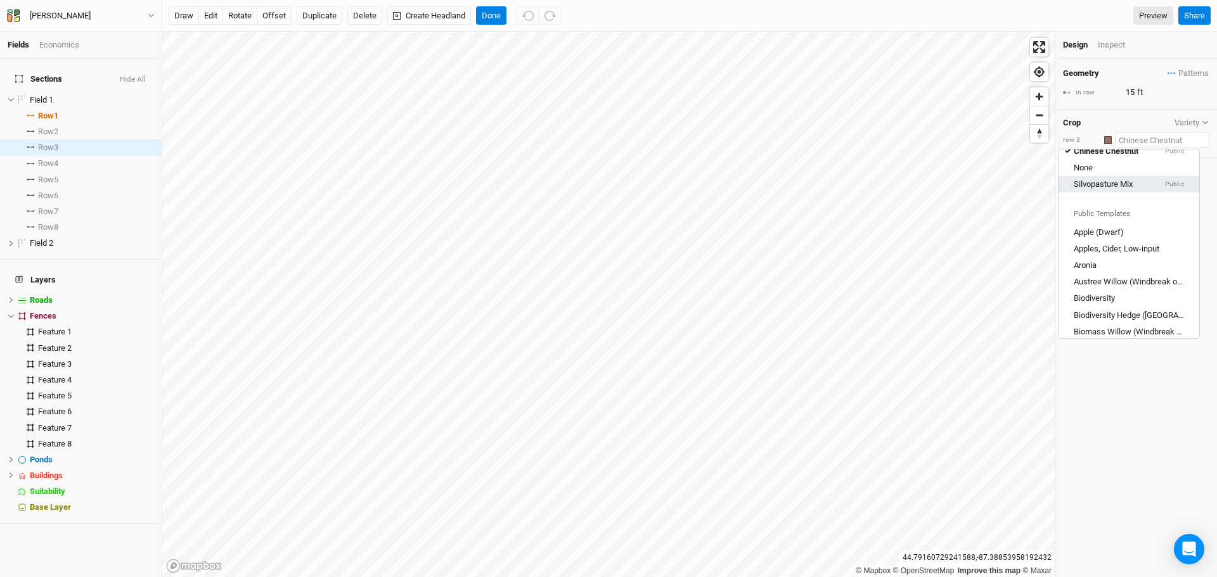
click at [1118, 184] on div "Silvopasture Mix" at bounding box center [1103, 184] width 59 height 11
type input "40"
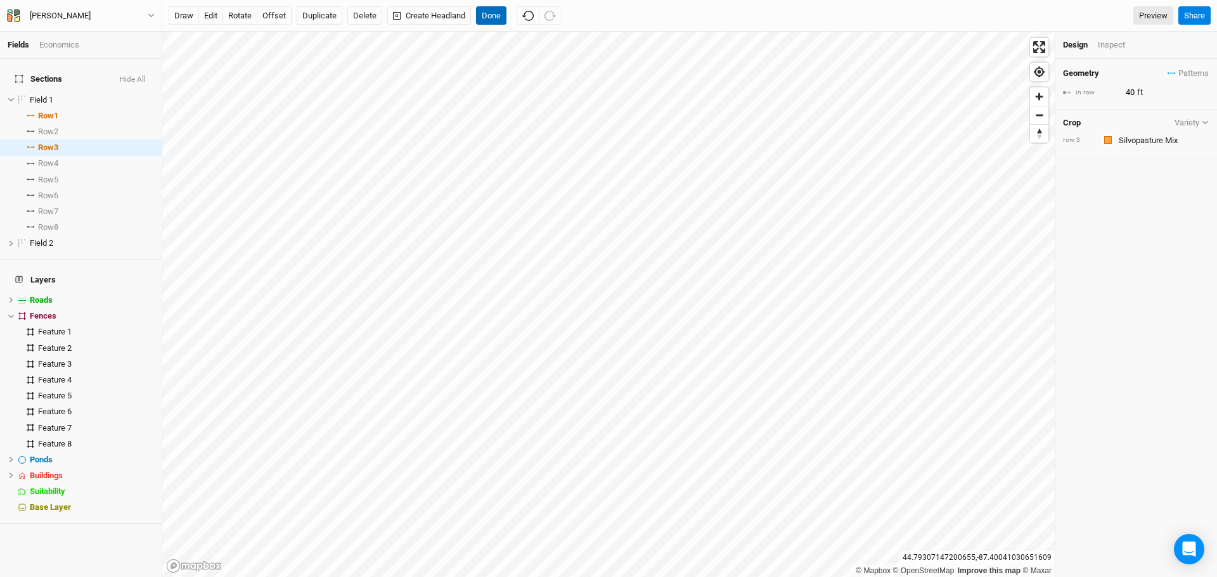
click at [493, 16] on button "Done" at bounding box center [491, 15] width 30 height 19
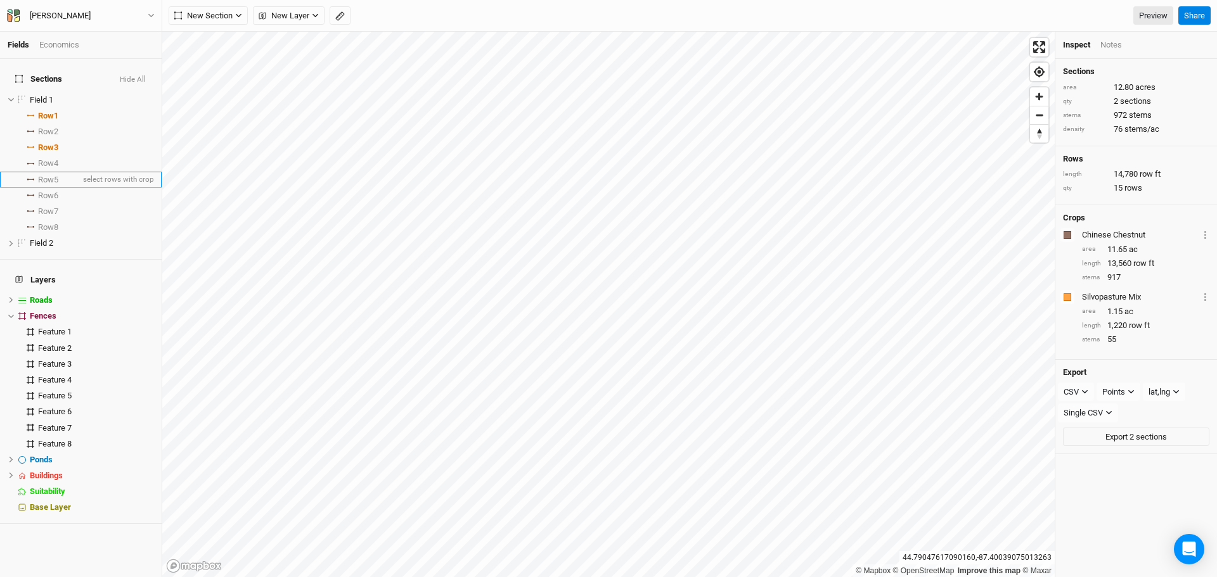
click at [51, 175] on span "Row 5" at bounding box center [48, 180] width 20 height 10
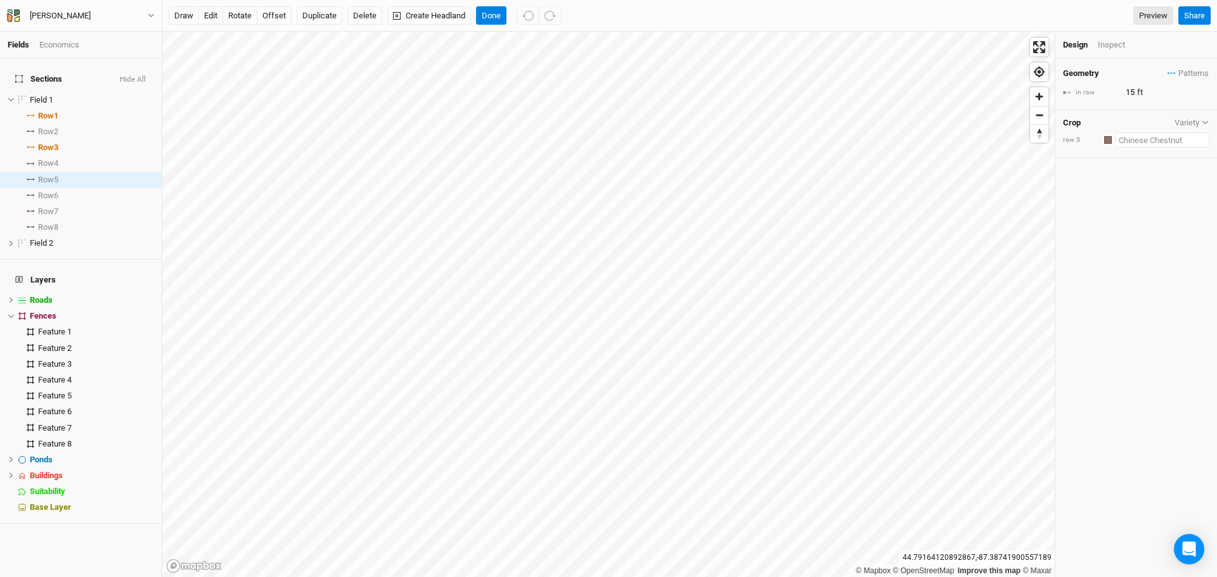
click at [1163, 140] on input "text" at bounding box center [1162, 139] width 94 height 15
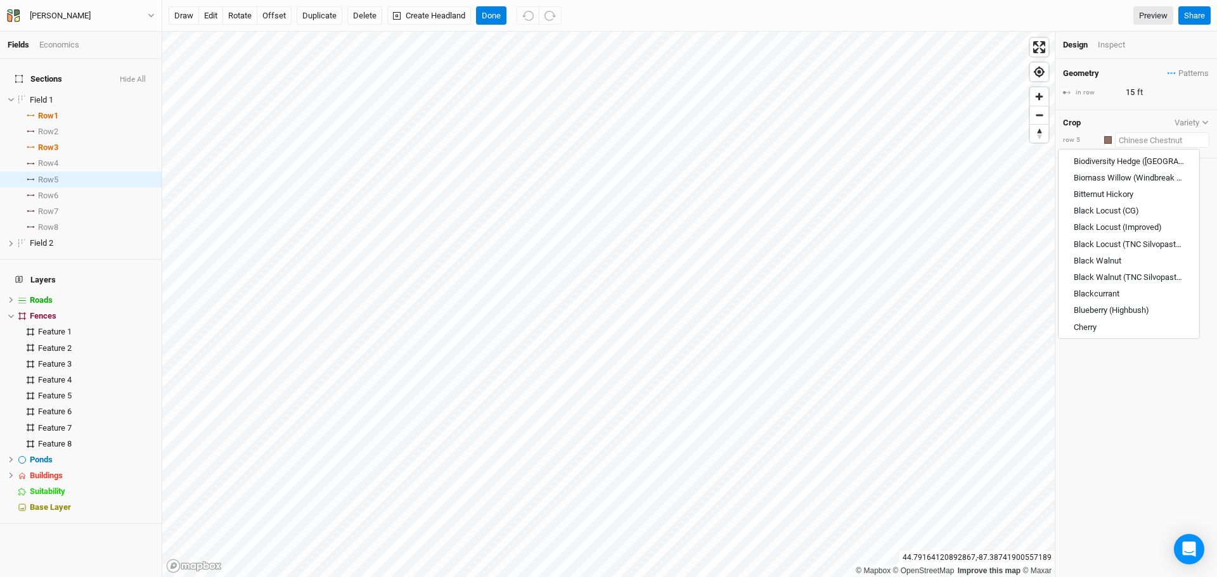
scroll to position [0, 0]
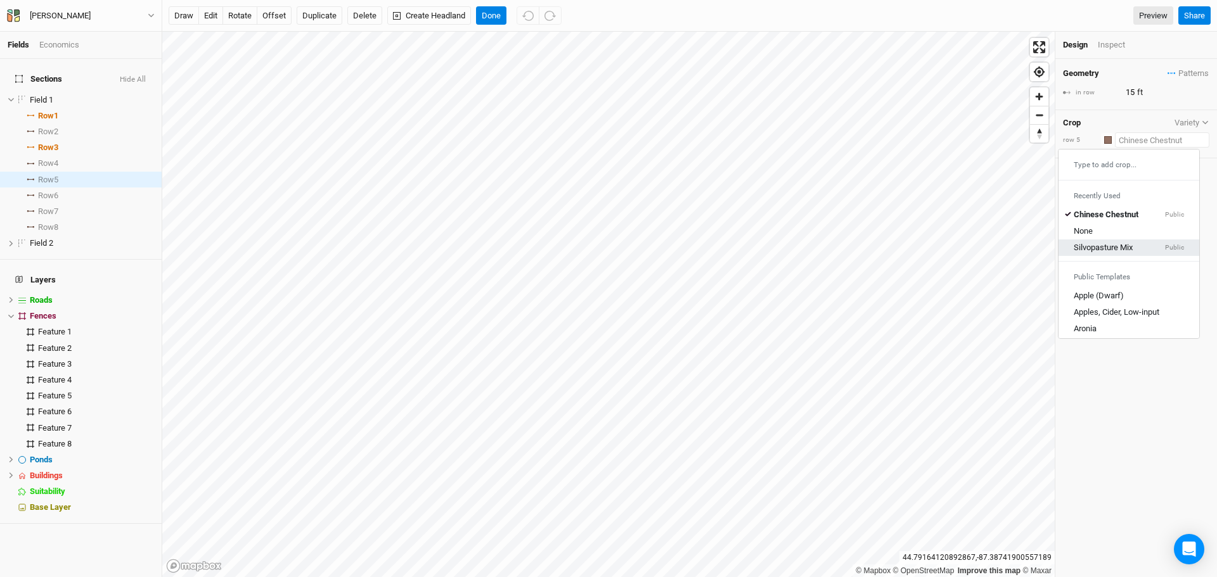
click at [1121, 242] on link "Silvopasture Mix Public" at bounding box center [1129, 248] width 141 height 16
type input "40"
drag, startPoint x: 1135, startPoint y: 91, endPoint x: 1121, endPoint y: 93, distance: 14.7
click at [1121, 93] on div "in row 40 ft" at bounding box center [1136, 93] width 146 height 14
type input "15"
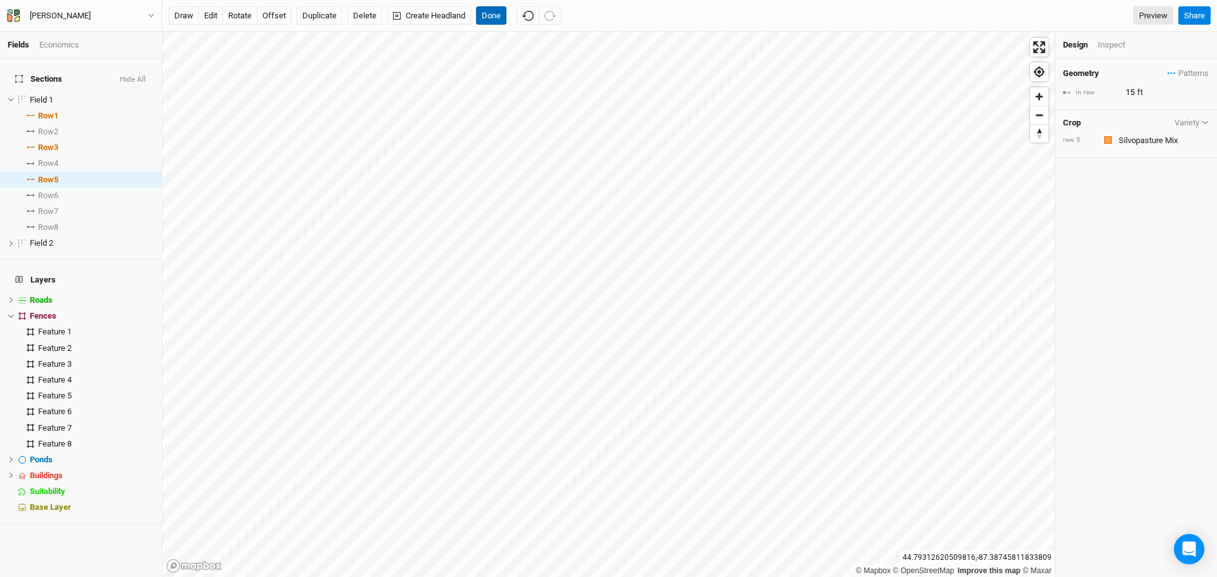
click at [482, 12] on button "Done" at bounding box center [491, 15] width 30 height 19
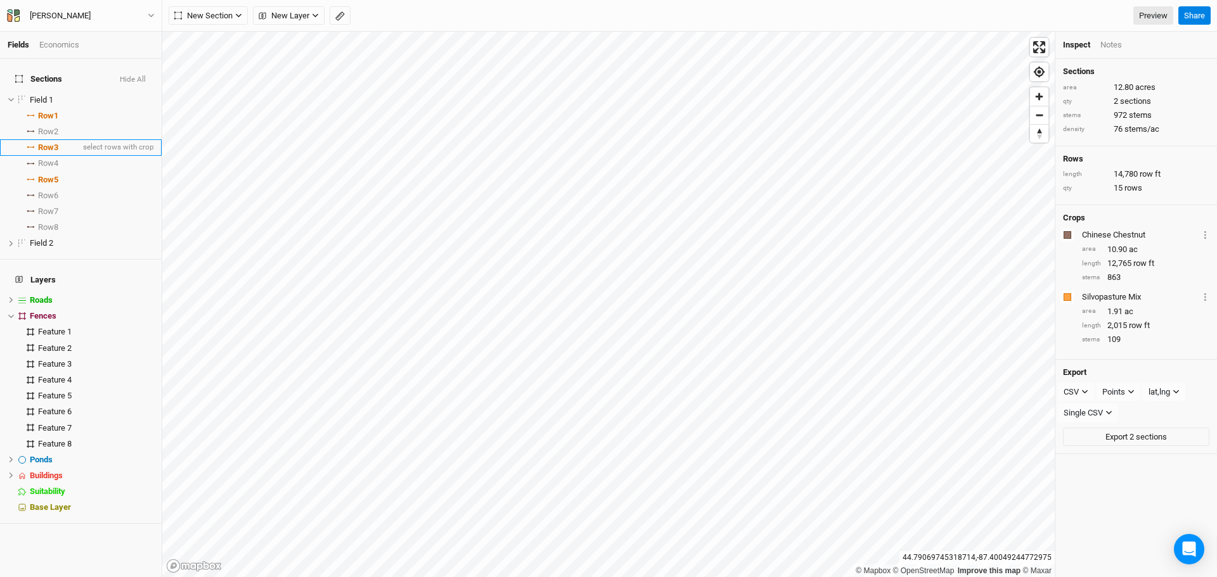
click at [52, 143] on span "Row 3" at bounding box center [48, 148] width 20 height 10
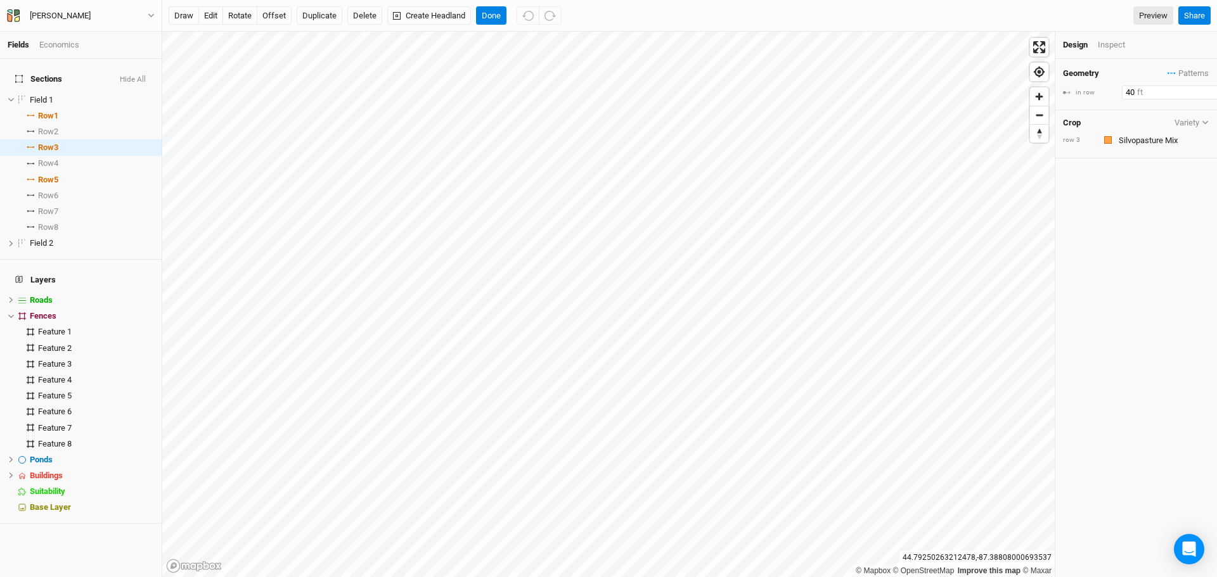
drag, startPoint x: 1133, startPoint y: 96, endPoint x: 1074, endPoint y: 102, distance: 58.7
click at [1074, 102] on div "Geometry Patterns ＋ New in-row pattern in row 40 ft" at bounding box center [1136, 84] width 162 height 51
click at [1114, 222] on div "Geometry Patterns ＋ New in-row pattern in row 15 ft Crop Variety row 3 Colors B…" at bounding box center [1136, 318] width 162 height 519
click at [51, 207] on span "Row 7" at bounding box center [48, 212] width 20 height 10
click at [1139, 139] on input "text" at bounding box center [1162, 139] width 94 height 15
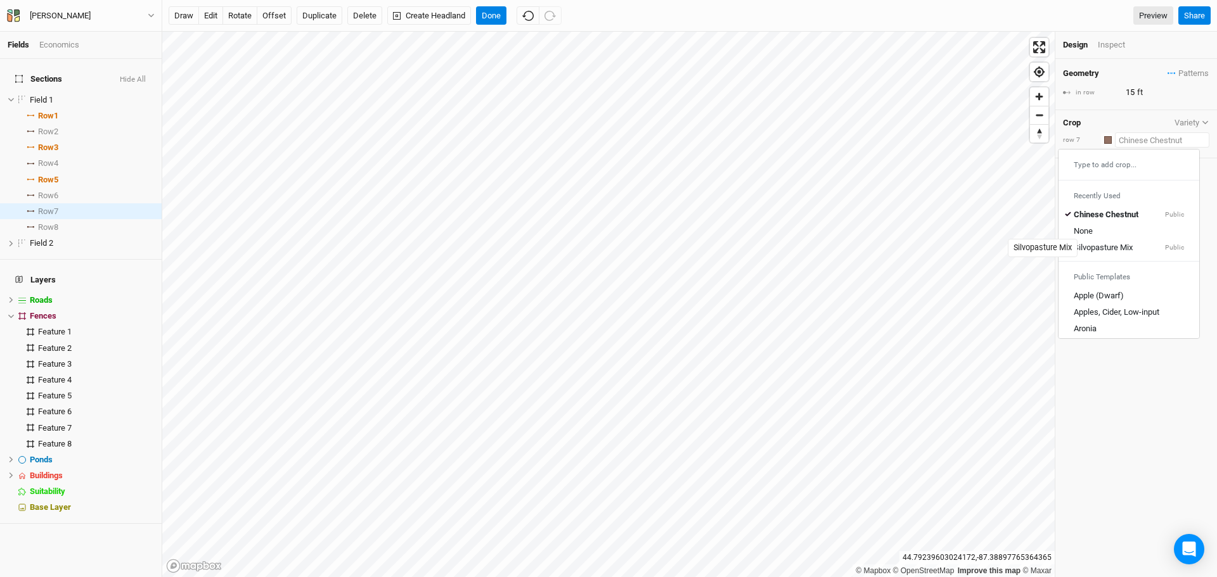
click at [1123, 246] on div "Silvopasture Mix" at bounding box center [1103, 248] width 59 height 11
type input "40"
drag, startPoint x: 1135, startPoint y: 91, endPoint x: 1104, endPoint y: 95, distance: 30.7
click at [1104, 95] on div "in row 40 ft" at bounding box center [1136, 93] width 146 height 14
type input "15"
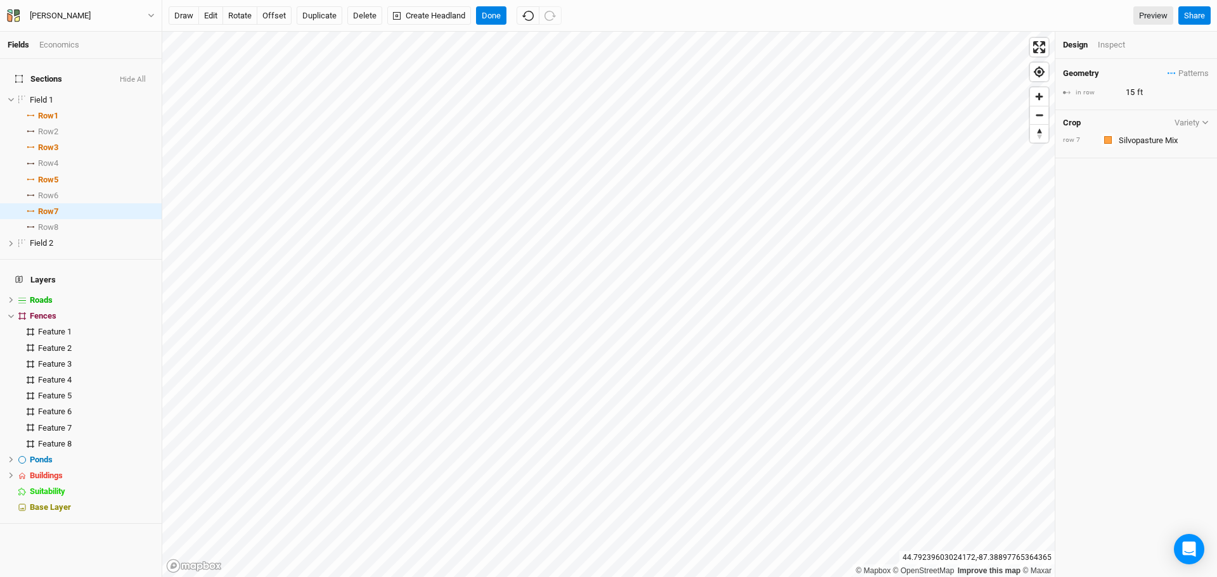
click at [1137, 212] on div "Geometry Patterns ＋ New in-row pattern in row 15 ft Crop Variety row 7 Colors B…" at bounding box center [1136, 318] width 162 height 519
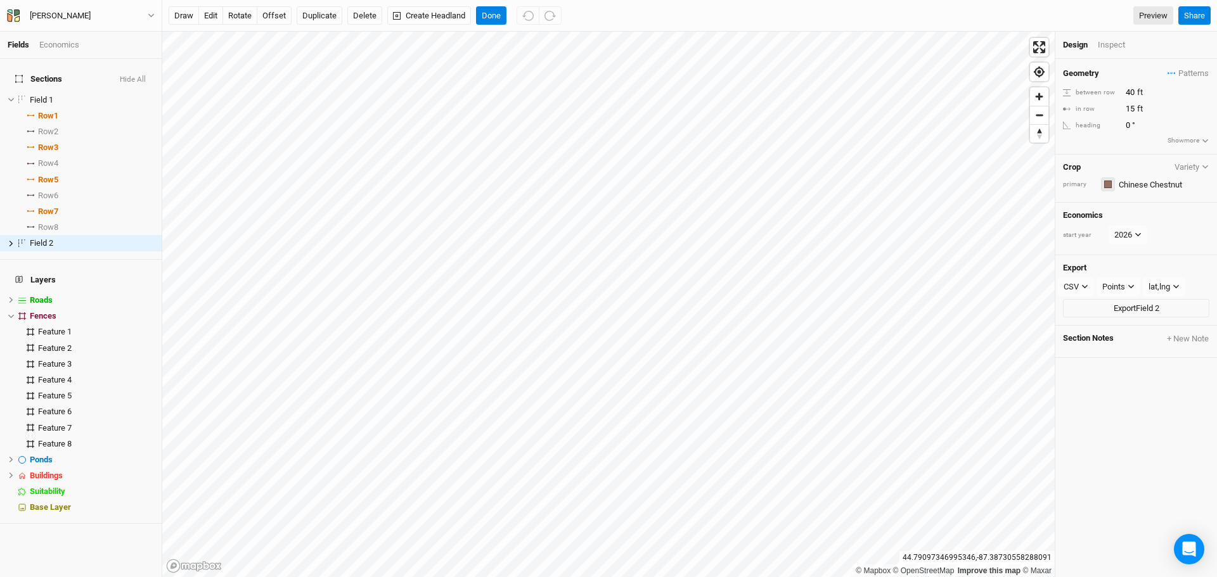
click at [1106, 186] on div "button" at bounding box center [1108, 185] width 8 height 8
click at [1130, 340] on span "Pink" at bounding box center [1132, 346] width 20 height 15
click at [1108, 186] on div "button" at bounding box center [1108, 185] width 8 height 8
click at [1118, 287] on div "Green" at bounding box center [1144, 287] width 70 height 15
click at [15, 236] on label at bounding box center [23, 244] width 16 height 16
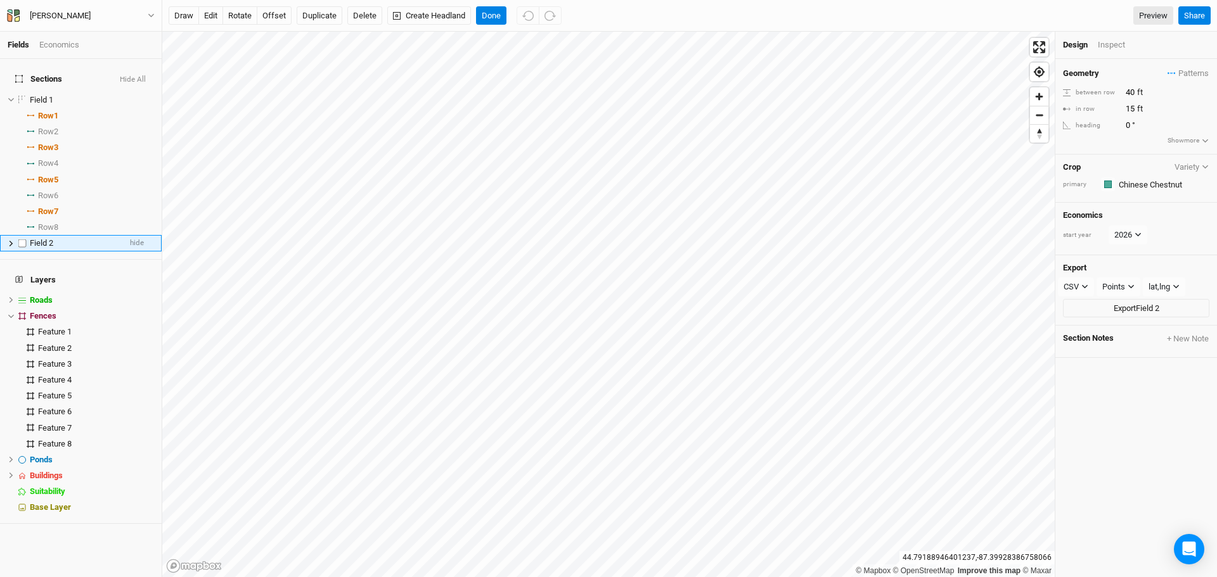
click at [18, 240] on input "checkbox" at bounding box center [22, 244] width 8 height 8
checkbox input "true"
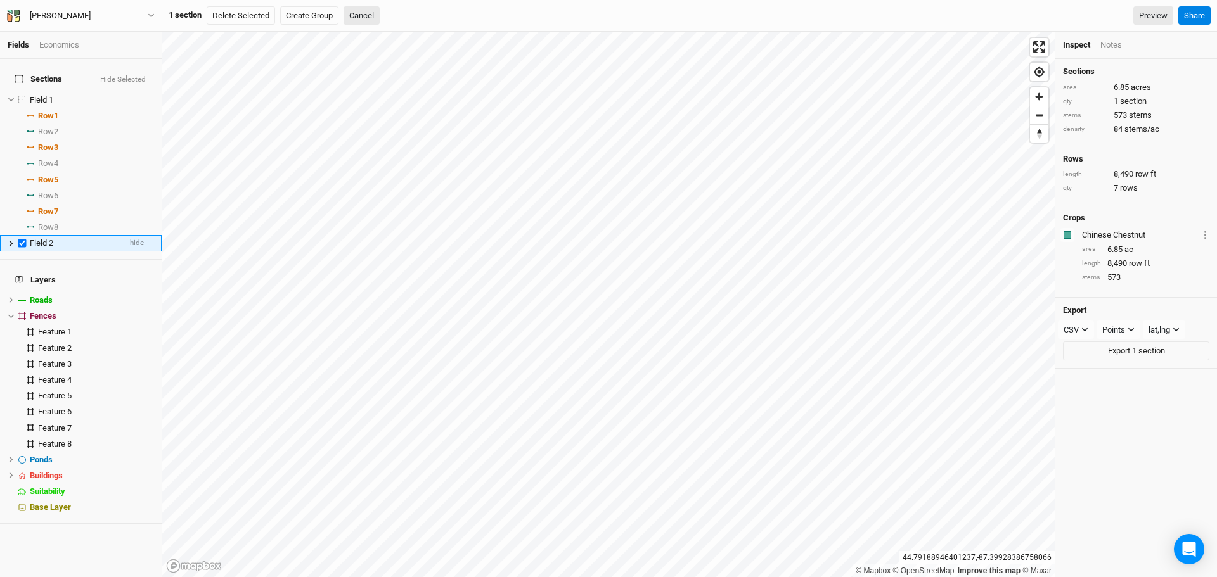
click at [10, 240] on icon at bounding box center [11, 243] width 7 height 7
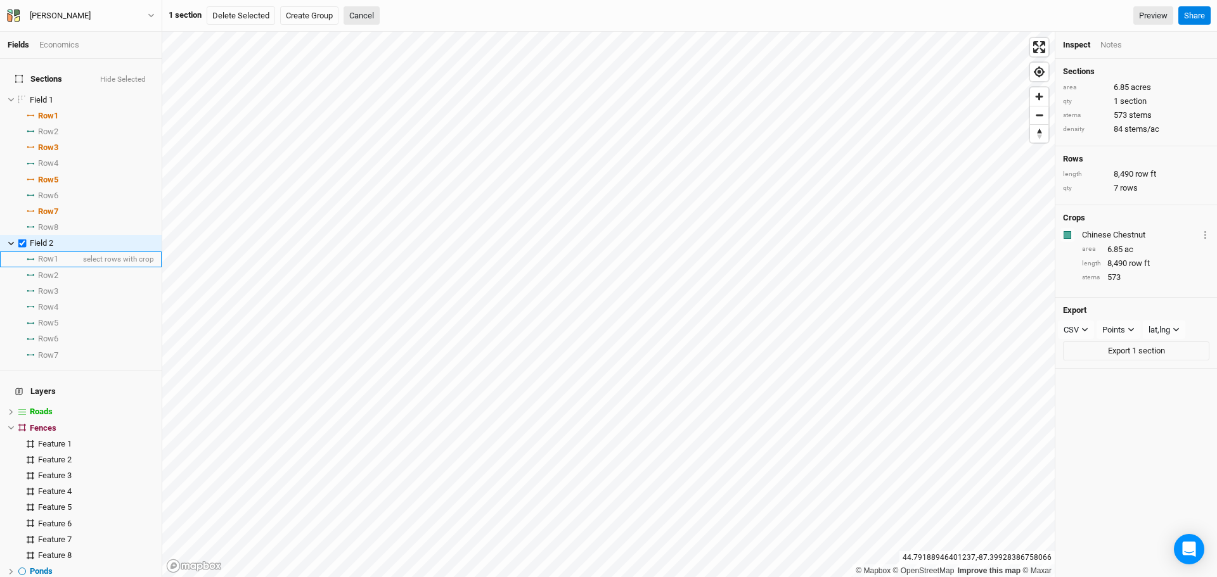
click at [35, 255] on li "Row 1 select rows with crop" at bounding box center [81, 260] width 162 height 16
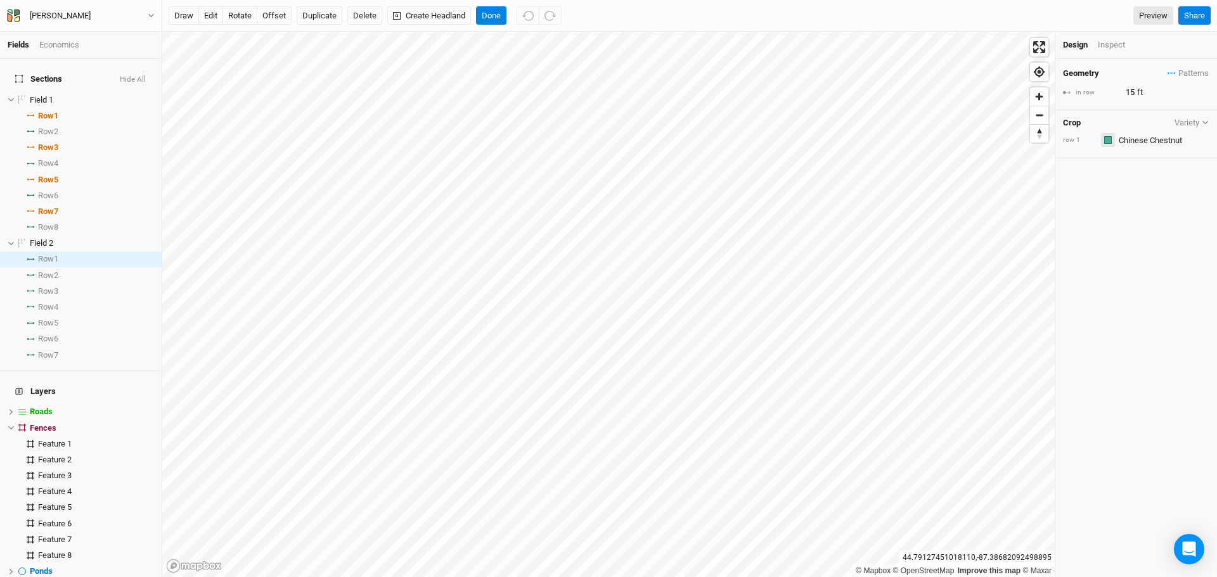
click at [1106, 134] on button "button" at bounding box center [1108, 140] width 14 height 14
click at [1169, 145] on input "text" at bounding box center [1162, 139] width 94 height 15
click at [1124, 246] on div "Silvopasture Mix" at bounding box center [1103, 248] width 59 height 11
type input "40"
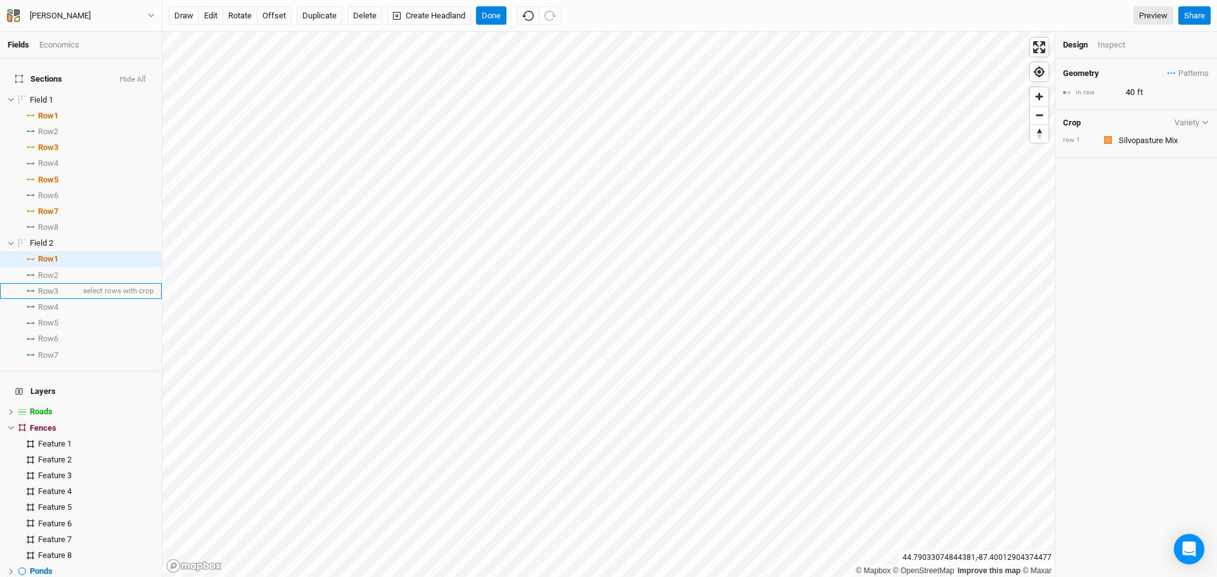
click at [44, 287] on span "Row 3" at bounding box center [48, 292] width 20 height 10
click at [58, 254] on span "Row 1" at bounding box center [48, 259] width 20 height 10
drag, startPoint x: 1134, startPoint y: 91, endPoint x: 1070, endPoint y: 98, distance: 64.3
click at [1070, 98] on div "in row 40 ft" at bounding box center [1136, 93] width 146 height 14
type input "15"
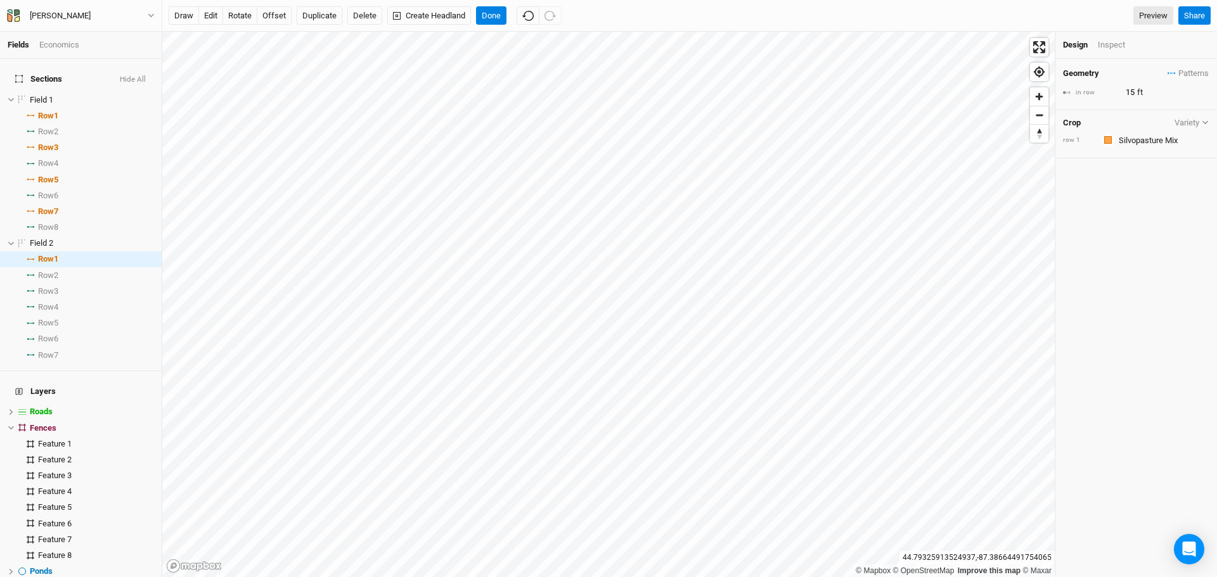
click at [1125, 207] on div "Geometry Patterns ＋ New in-row pattern in row 15 ft Crop Variety row 1 Colors B…" at bounding box center [1136, 318] width 162 height 519
click at [495, 11] on button "Done" at bounding box center [491, 15] width 30 height 19
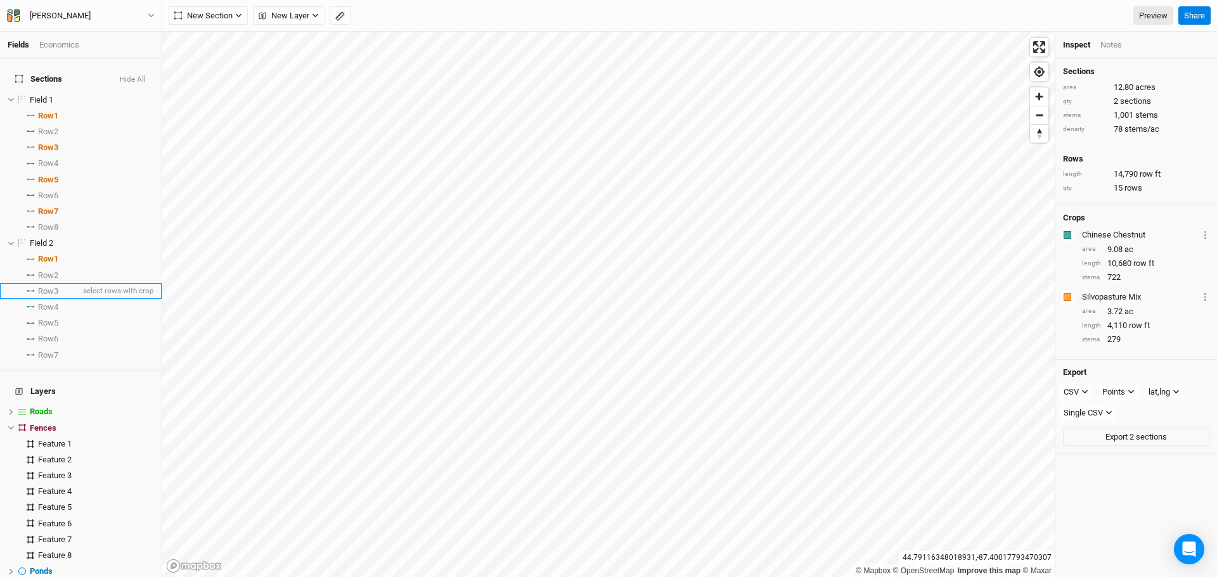
click at [41, 287] on span "Row 3" at bounding box center [48, 292] width 20 height 10
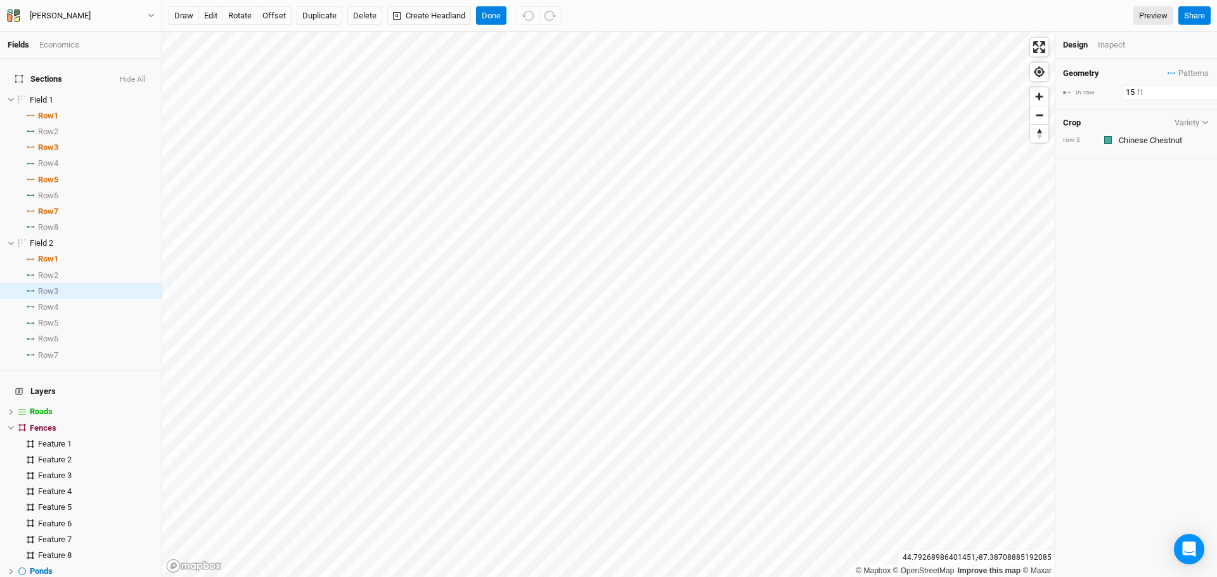
click at [1133, 91] on input "15" at bounding box center [1177, 93] width 110 height 14
click at [41, 287] on span "Row 3" at bounding box center [48, 292] width 20 height 10
click at [1159, 141] on input "text" at bounding box center [1162, 139] width 94 height 15
click at [1112, 242] on link "Silvopasture Mix Public" at bounding box center [1129, 248] width 141 height 16
type input "40"
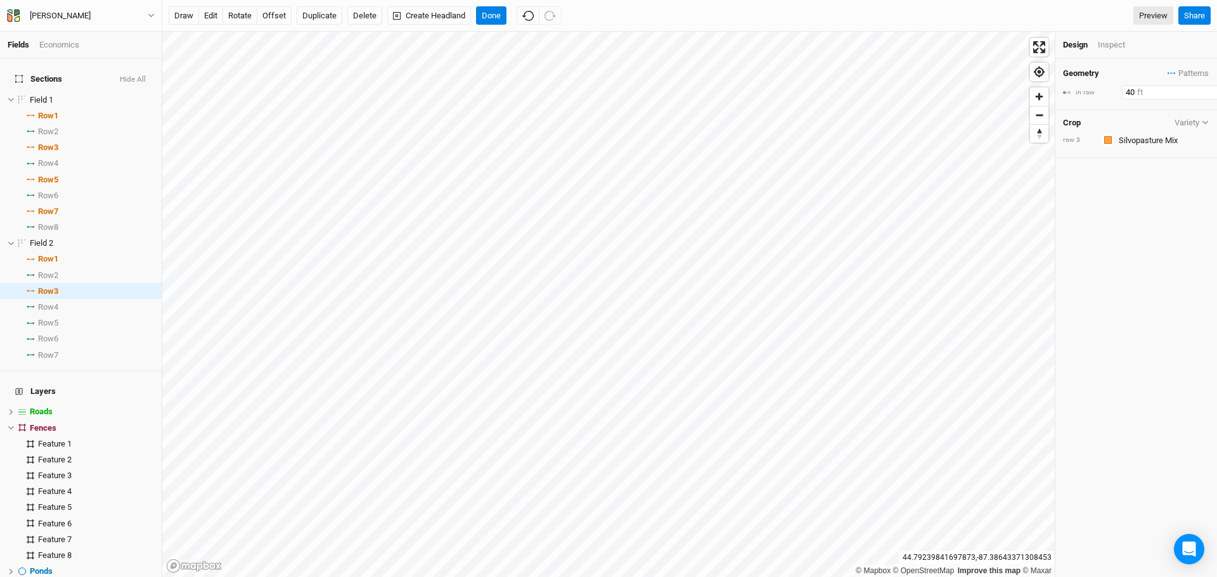
drag, startPoint x: 1132, startPoint y: 93, endPoint x: 1117, endPoint y: 94, distance: 15.3
click at [1117, 94] on div "in row 40 ft" at bounding box center [1136, 93] width 146 height 14
drag, startPoint x: 1135, startPoint y: 91, endPoint x: 1114, endPoint y: 95, distance: 20.6
click at [1117, 95] on div "in row 40 ft" at bounding box center [1136, 93] width 146 height 14
click at [1121, 216] on div "Geometry Patterns ＋ New in-row pattern in row 15 ft Crop Variety row 3 Colors B…" at bounding box center [1136, 318] width 162 height 519
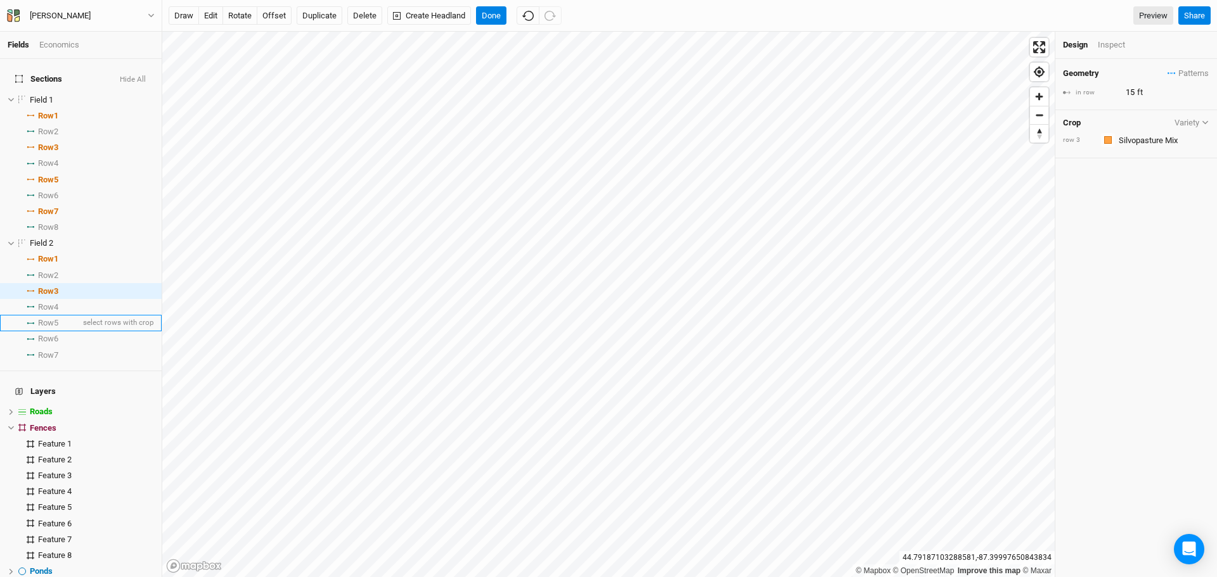
click at [44, 318] on span "Row 5" at bounding box center [48, 323] width 20 height 10
click at [1148, 138] on input "text" at bounding box center [1162, 139] width 94 height 15
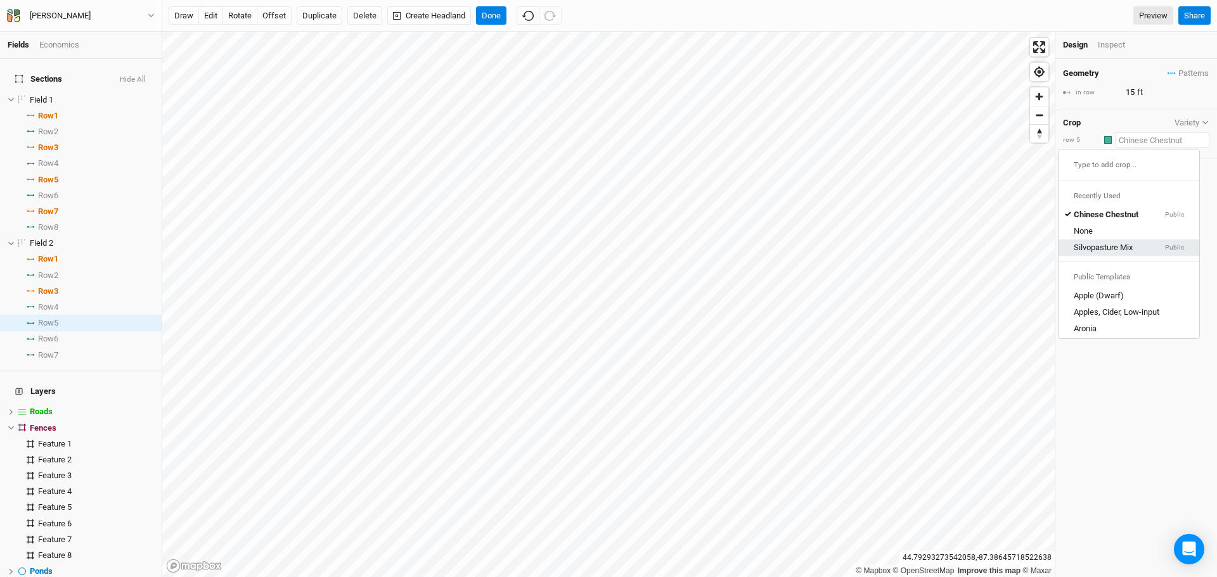
click at [1137, 243] on div "Silvopasture Mix Public" at bounding box center [1129, 248] width 110 height 11
type input "40"
drag, startPoint x: 1134, startPoint y: 93, endPoint x: 1116, endPoint y: 94, distance: 17.8
click at [1116, 94] on div "in row 40 ft" at bounding box center [1136, 93] width 146 height 14
click at [1147, 240] on div "Geometry Patterns ＋ New in-row pattern in row 15 ft Crop Variety row 5 Colors B…" at bounding box center [1136, 318] width 162 height 519
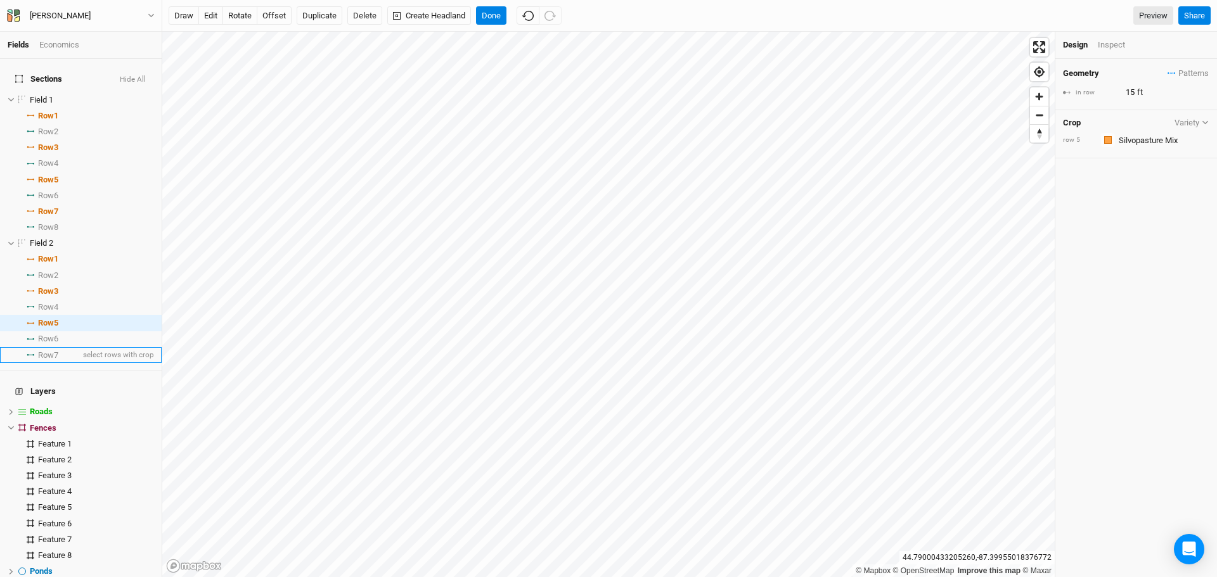
click at [58, 351] on span "Row 7" at bounding box center [48, 356] width 20 height 10
click at [1139, 143] on input "text" at bounding box center [1162, 139] width 94 height 15
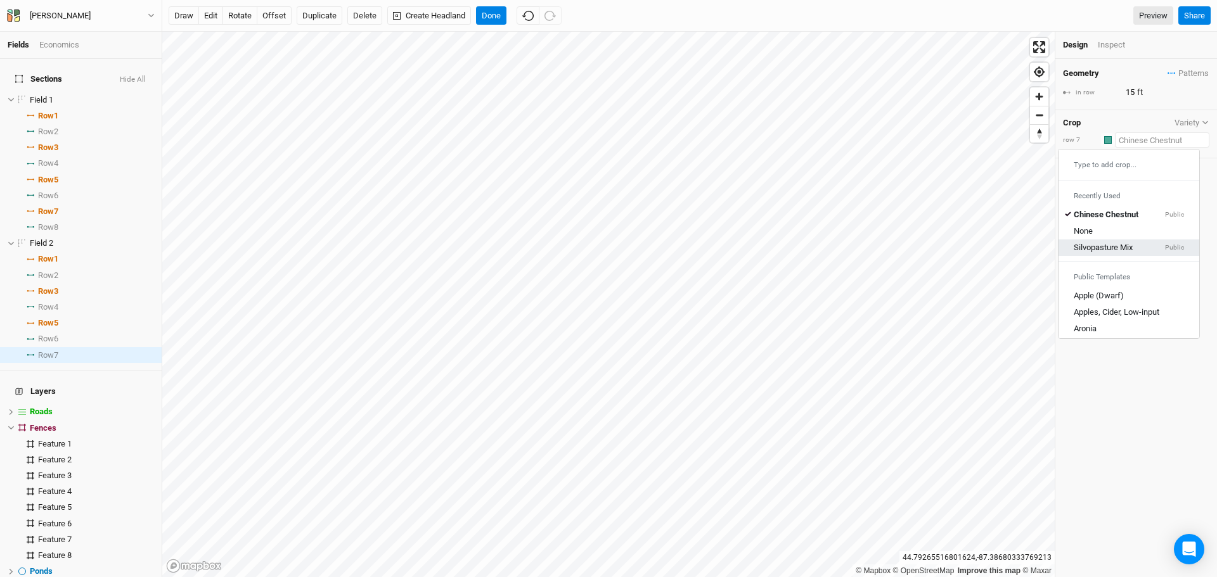
click at [1126, 242] on link "Silvopasture Mix Public" at bounding box center [1129, 248] width 141 height 16
type input "40"
drag, startPoint x: 1135, startPoint y: 90, endPoint x: 1118, endPoint y: 92, distance: 17.2
click at [1118, 92] on div "in row 40 ft" at bounding box center [1136, 93] width 146 height 14
type input "15"
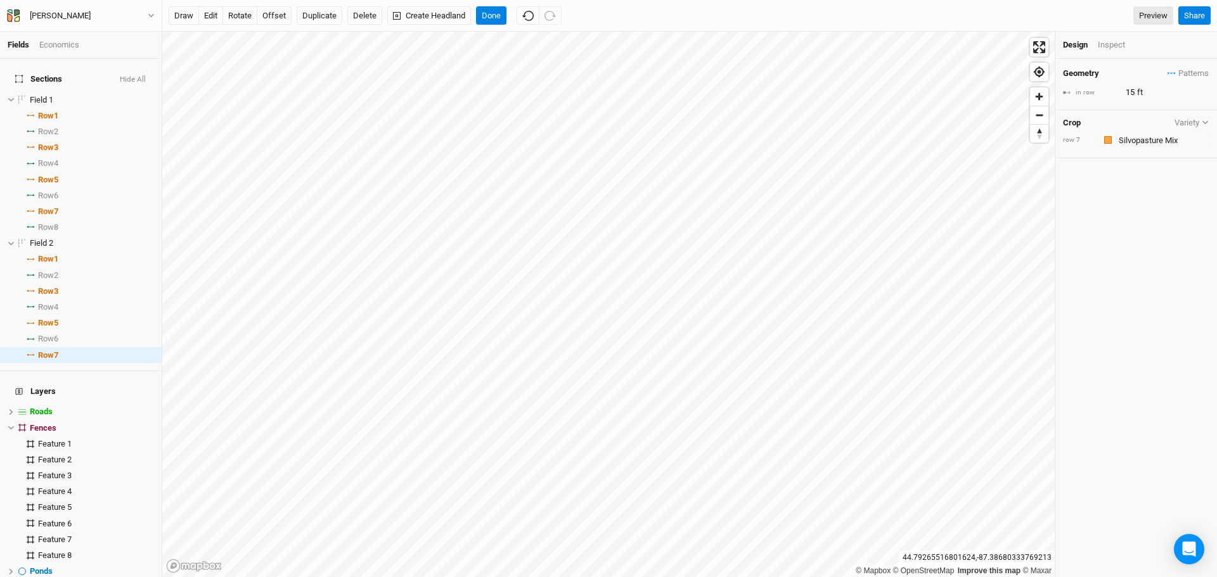
click at [1189, 271] on div "Geometry Patterns ＋ New in-row pattern in row 15 ft Crop Variety row 7 Colors B…" at bounding box center [1136, 318] width 162 height 519
click at [483, 13] on button "Done" at bounding box center [491, 15] width 30 height 19
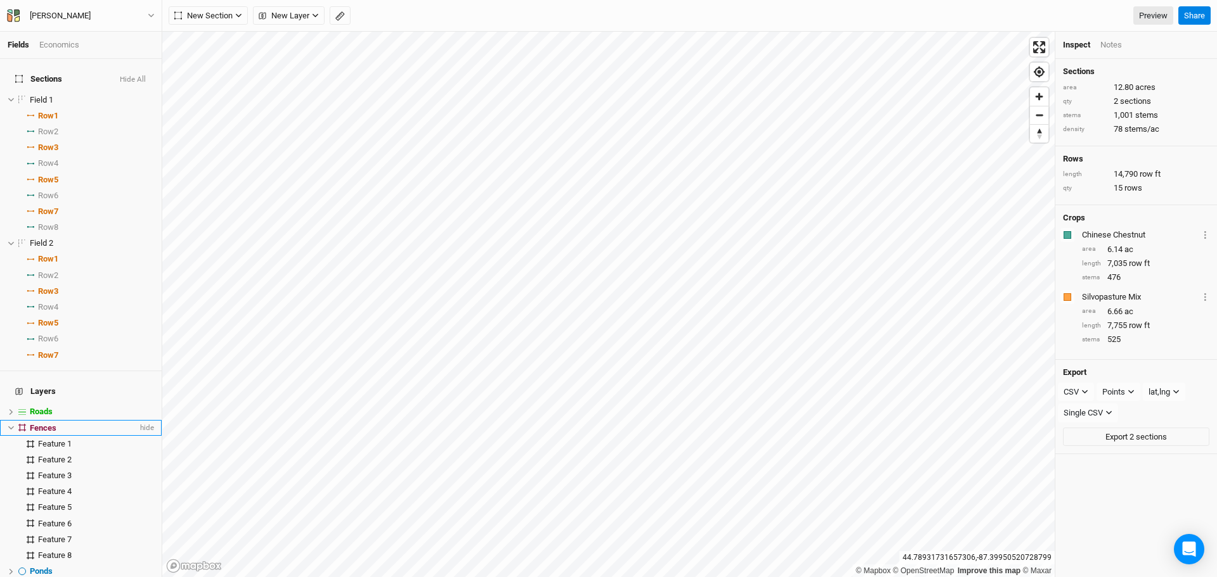
click at [13, 427] on icon at bounding box center [11, 429] width 6 height 4
click at [48, 439] on span "Ponds" at bounding box center [41, 444] width 23 height 10
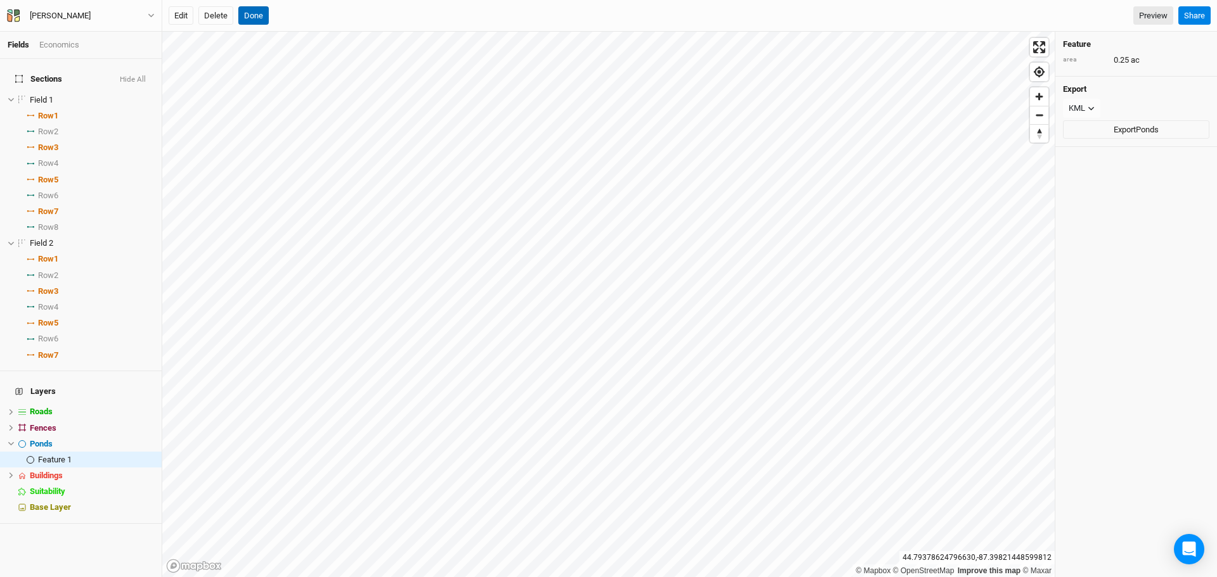
click at [256, 7] on button "Done" at bounding box center [253, 15] width 30 height 19
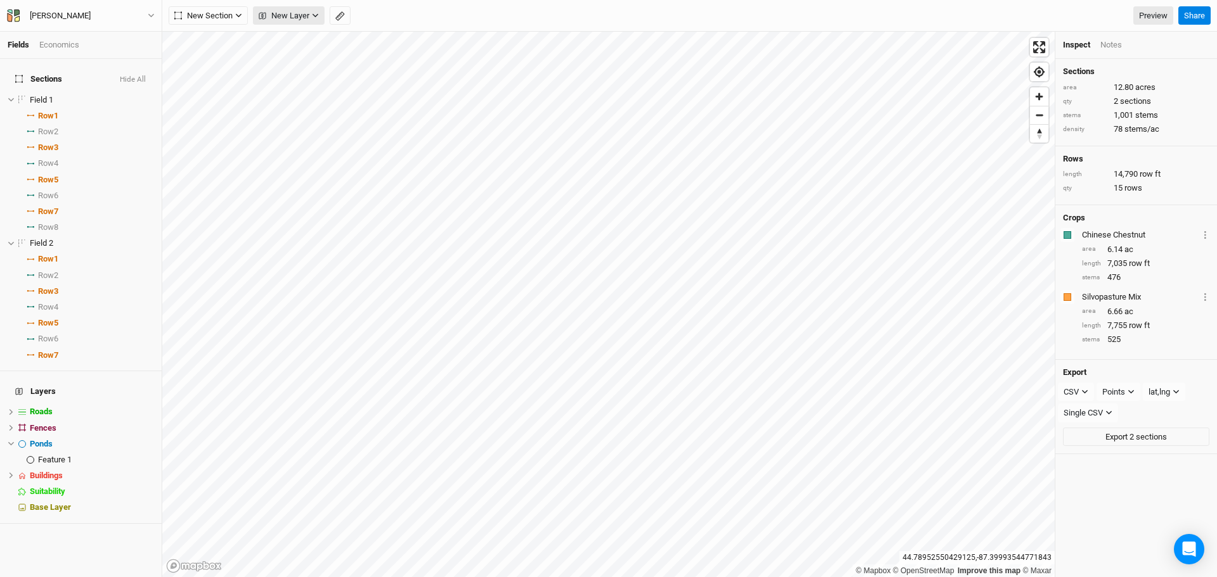
click at [309, 17] on span "New Layer" at bounding box center [284, 16] width 51 height 13
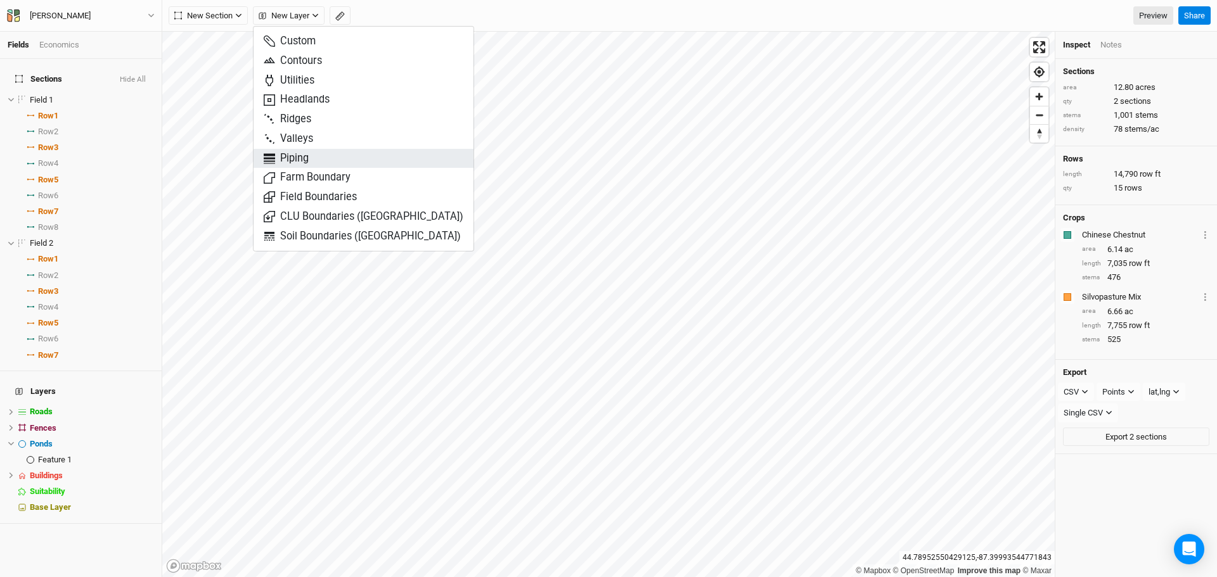
click at [285, 156] on span "Piping" at bounding box center [286, 159] width 45 height 15
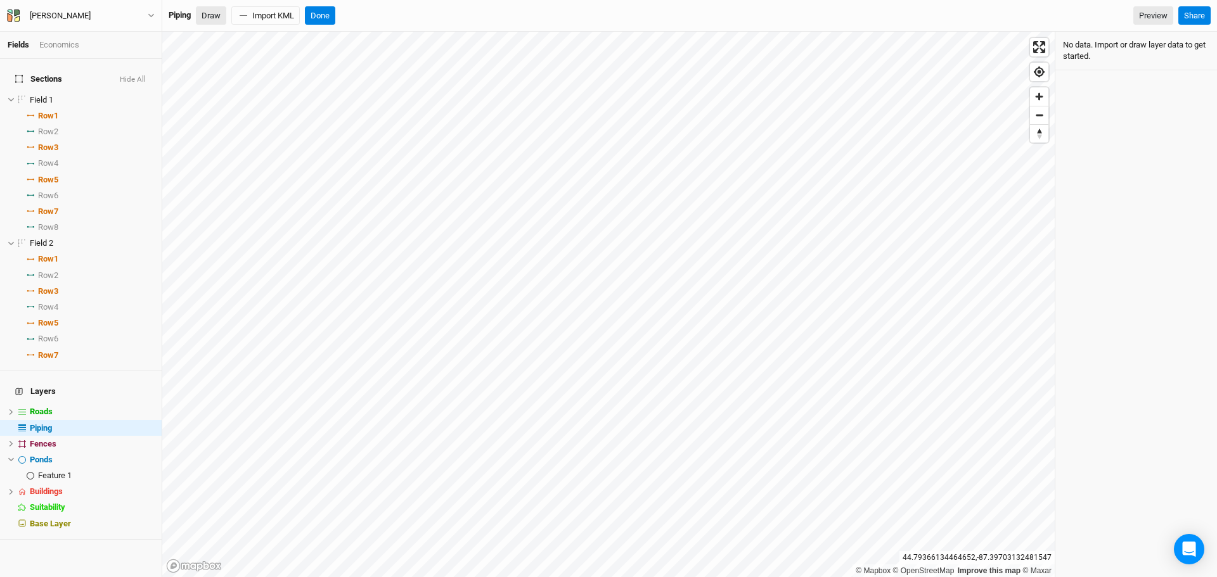
click at [221, 18] on button "Draw" at bounding box center [211, 15] width 30 height 19
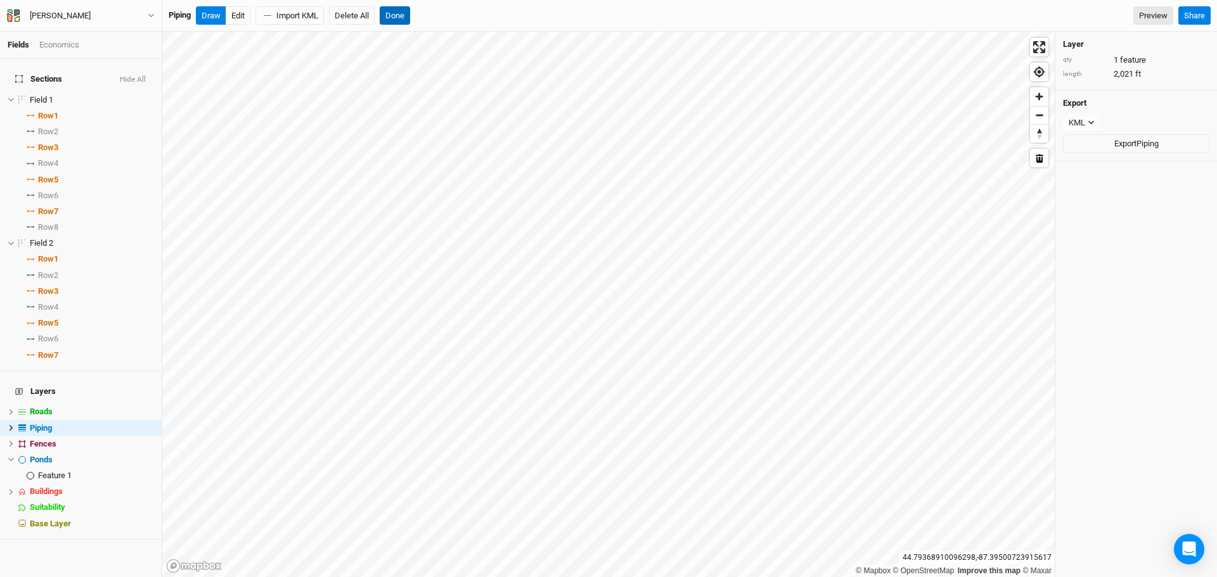
click at [400, 15] on button "Done" at bounding box center [395, 15] width 30 height 19
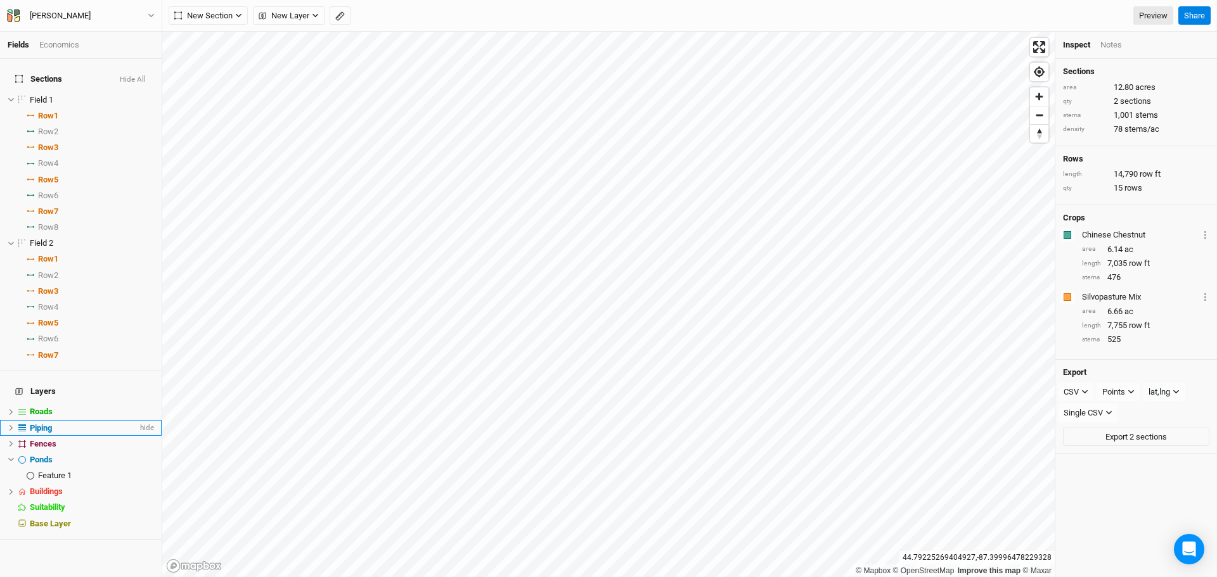
click at [55, 423] on div "Piping" at bounding box center [84, 428] width 108 height 10
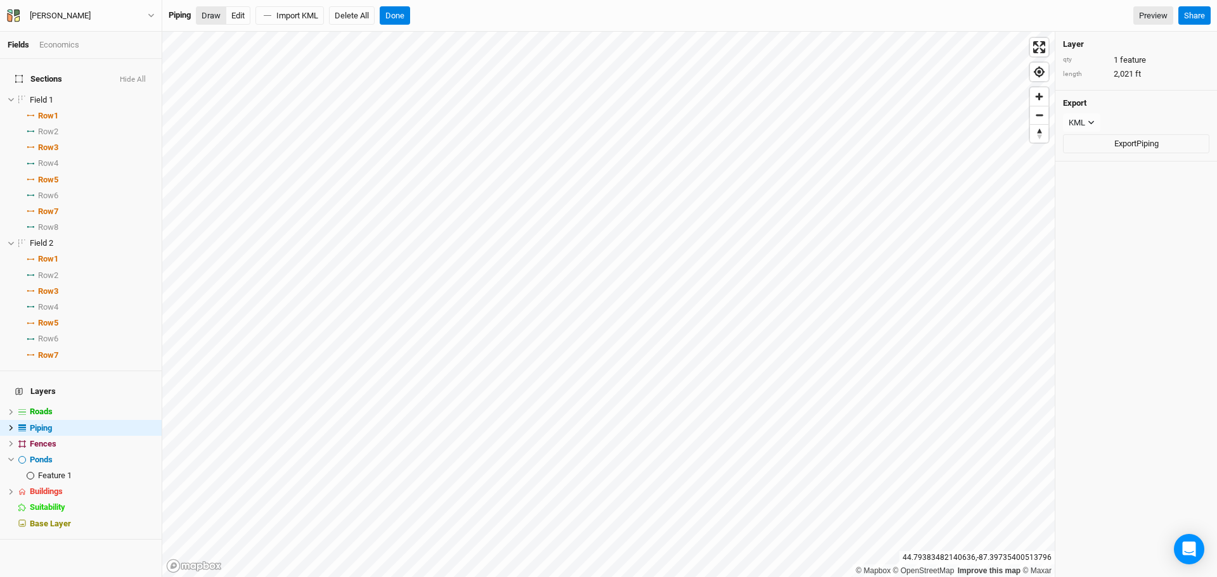
click at [211, 17] on button "Draw" at bounding box center [211, 15] width 30 height 19
click at [390, 13] on button "Done" at bounding box center [395, 15] width 30 height 19
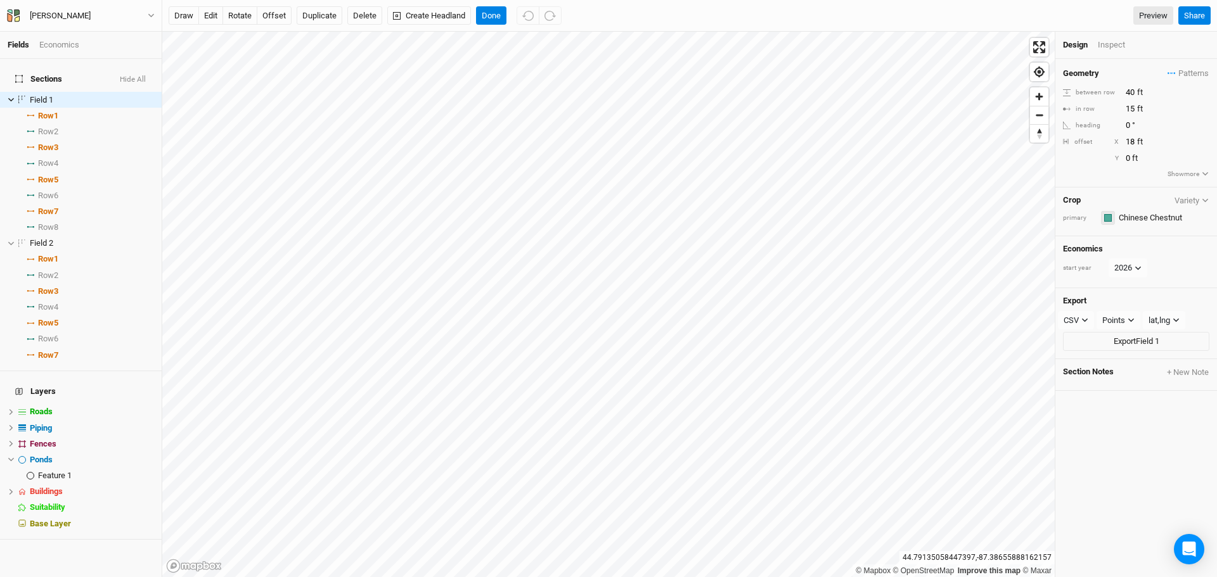
click at [1110, 219] on div "button" at bounding box center [1108, 218] width 8 height 8
click at [1118, 359] on div "Purple" at bounding box center [1144, 360] width 70 height 15
click at [1101, 216] on button "button" at bounding box center [1108, 218] width 14 height 14
click at [1111, 379] on div "button" at bounding box center [1113, 380] width 8 height 8
click at [216, 15] on button "edit" at bounding box center [210, 15] width 25 height 19
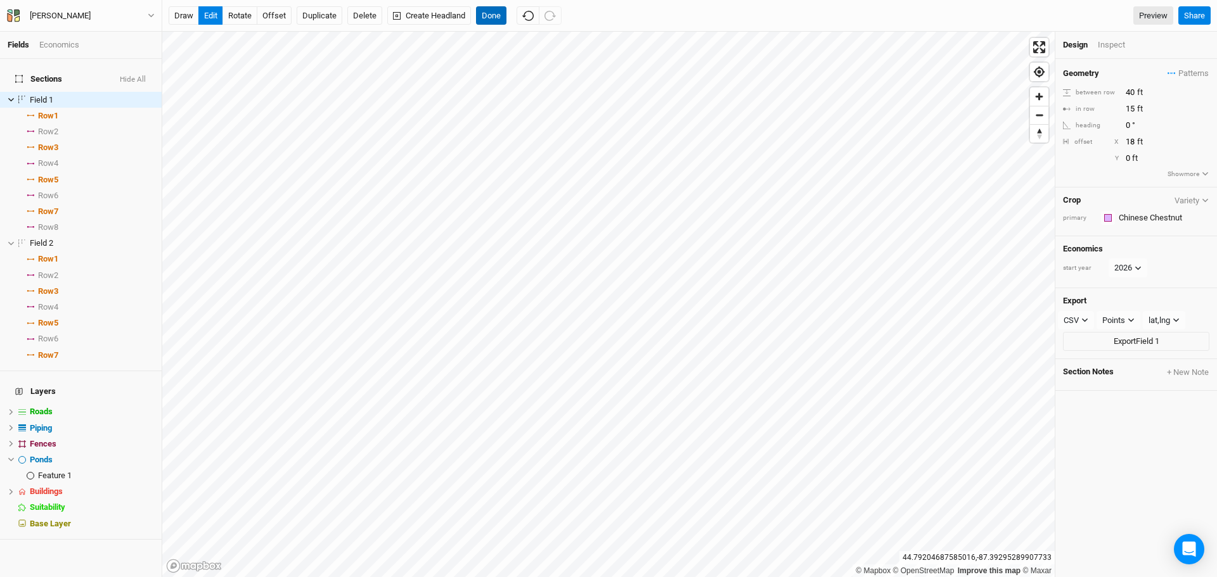
click at [493, 10] on button "Done" at bounding box center [491, 15] width 30 height 19
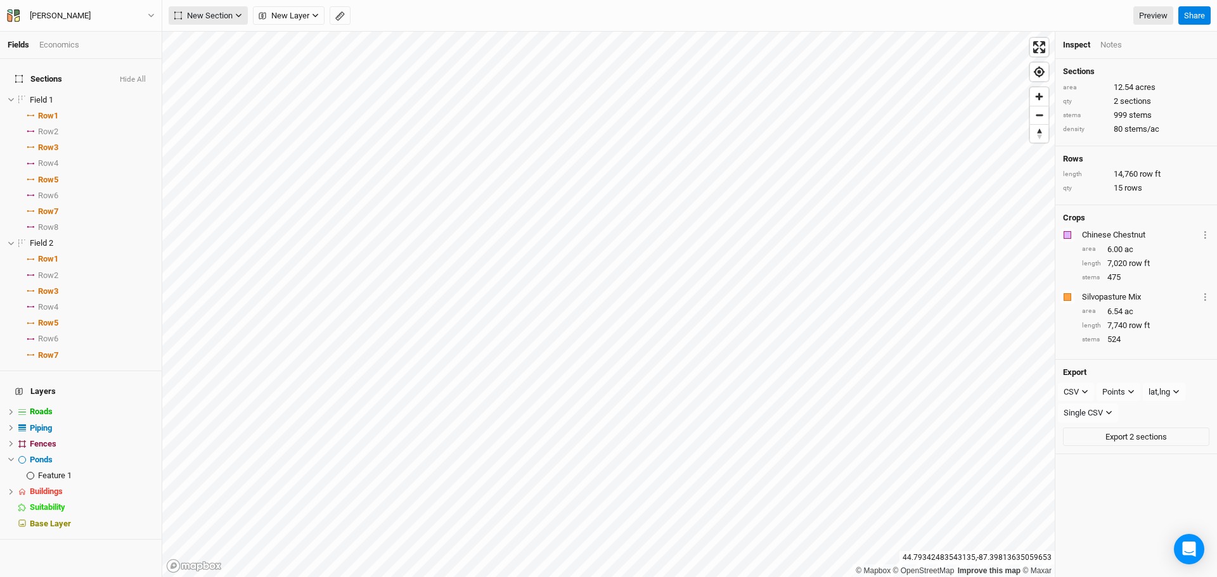
click at [242, 15] on icon "button" at bounding box center [238, 15] width 7 height 7
click at [242, 15] on icon "button" at bounding box center [239, 16] width 6 height 4
click at [306, 20] on span "New Layer" at bounding box center [284, 16] width 51 height 13
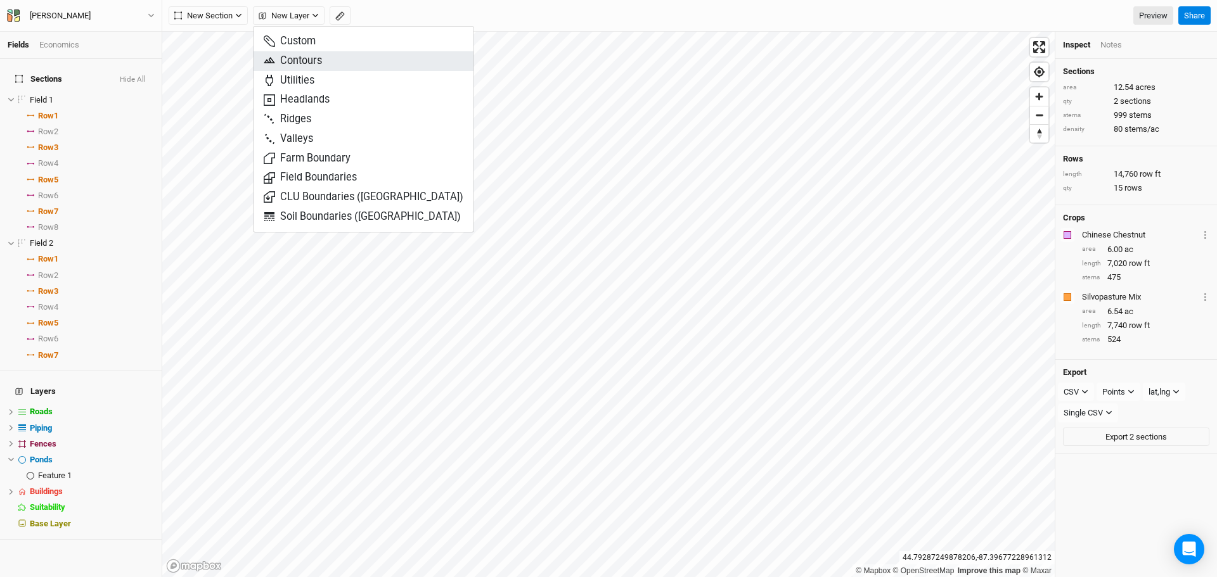
click at [311, 56] on span "Contours" at bounding box center [293, 61] width 58 height 15
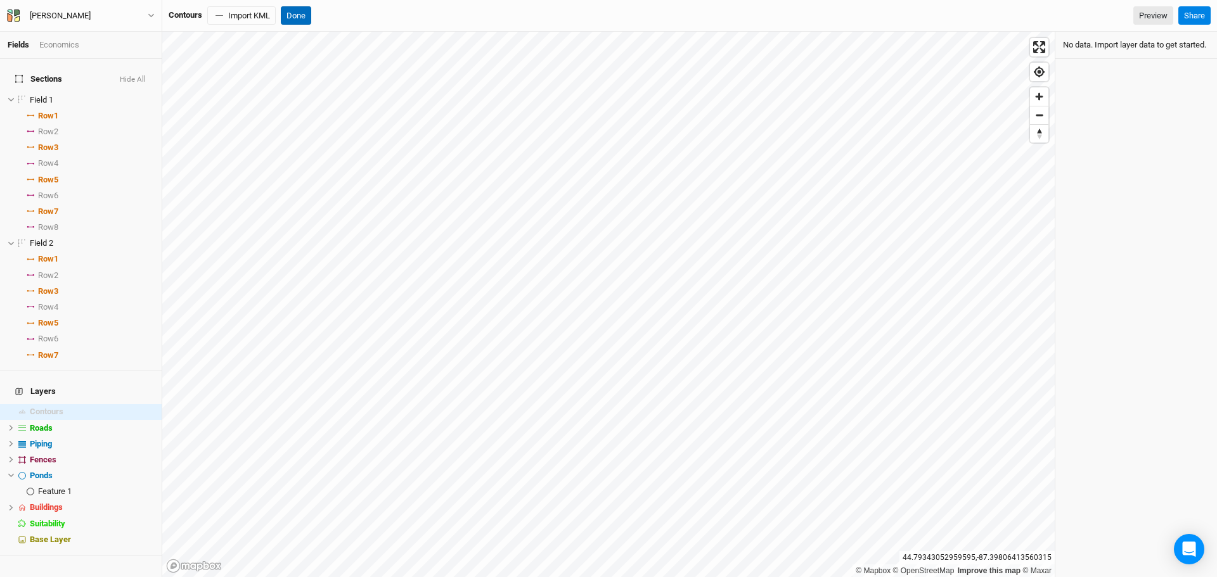
click at [293, 22] on button "Done" at bounding box center [296, 15] width 30 height 19
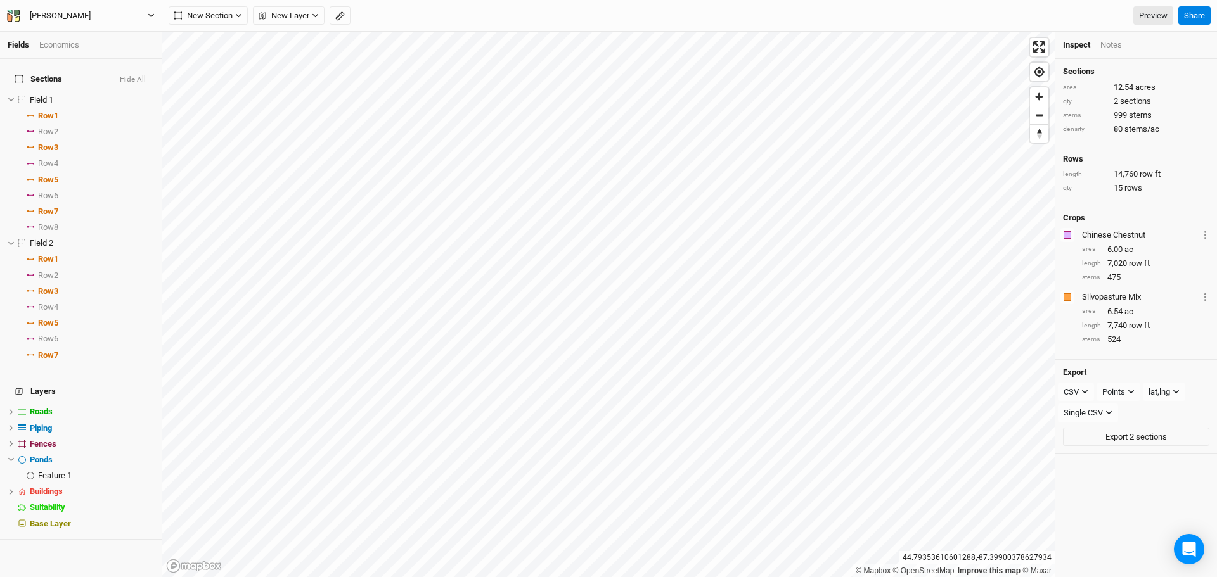
click at [72, 15] on div "[PERSON_NAME]" at bounding box center [60, 16] width 61 height 13
click at [74, 45] on button "Project Settings" at bounding box center [105, 52] width 100 height 16
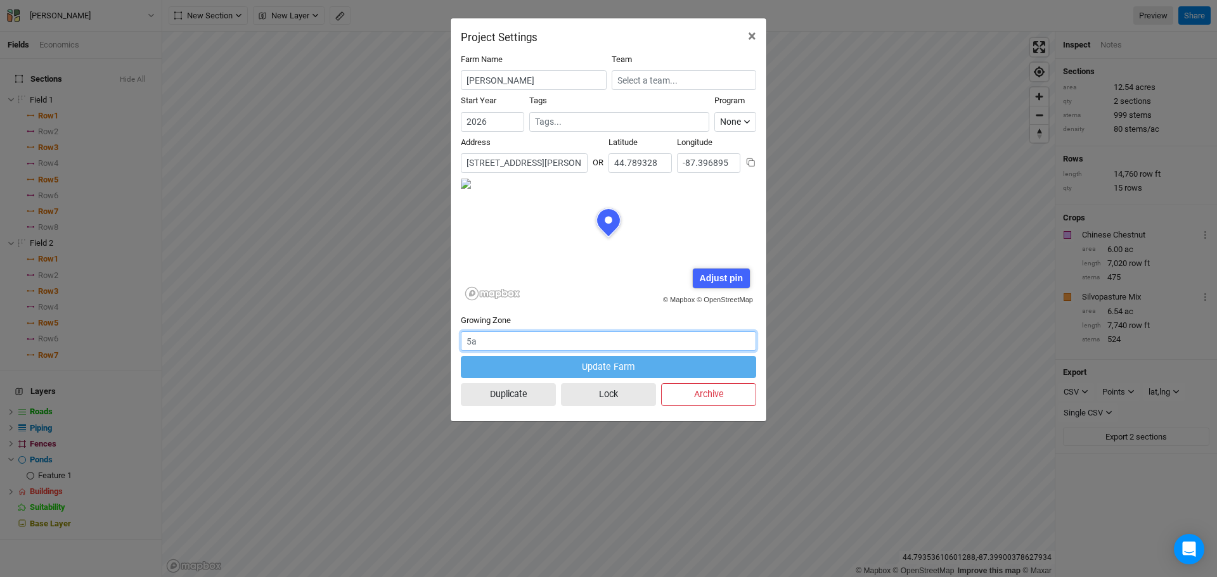
click at [517, 344] on input "text" at bounding box center [608, 342] width 295 height 20
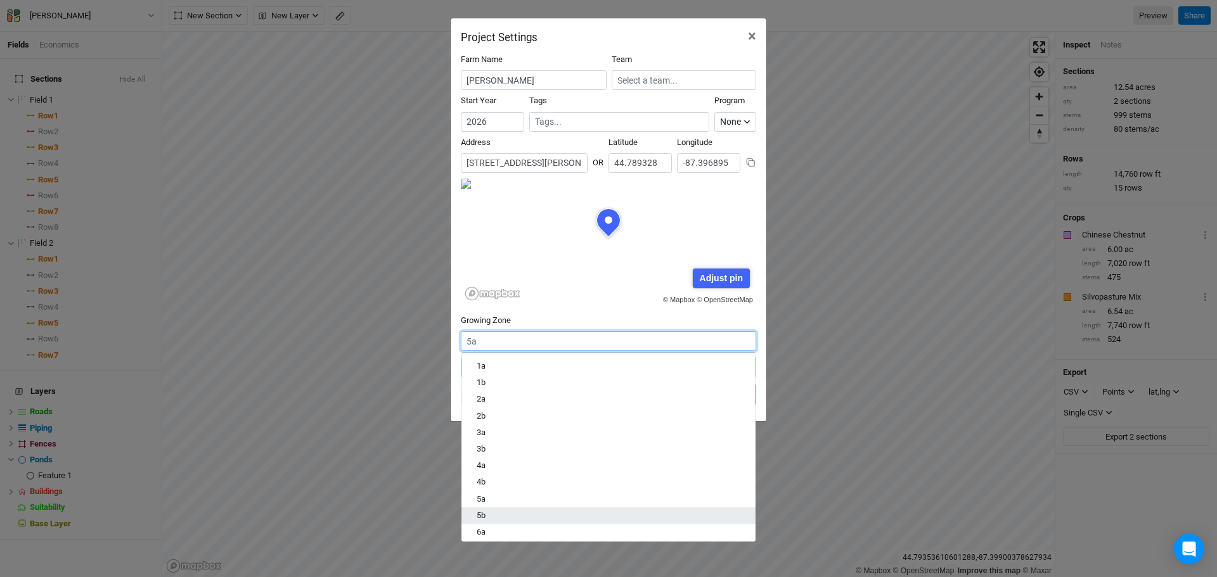
click at [494, 514] on div "5b" at bounding box center [609, 515] width 264 height 11
type input "5b"
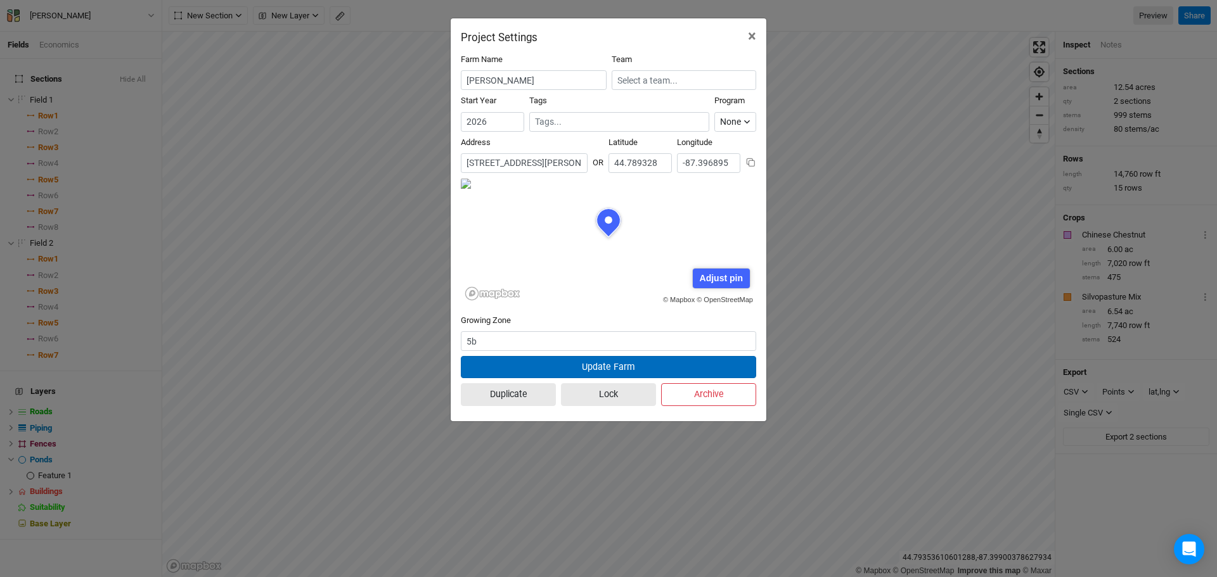
click at [637, 366] on button "Update Farm" at bounding box center [608, 367] width 295 height 22
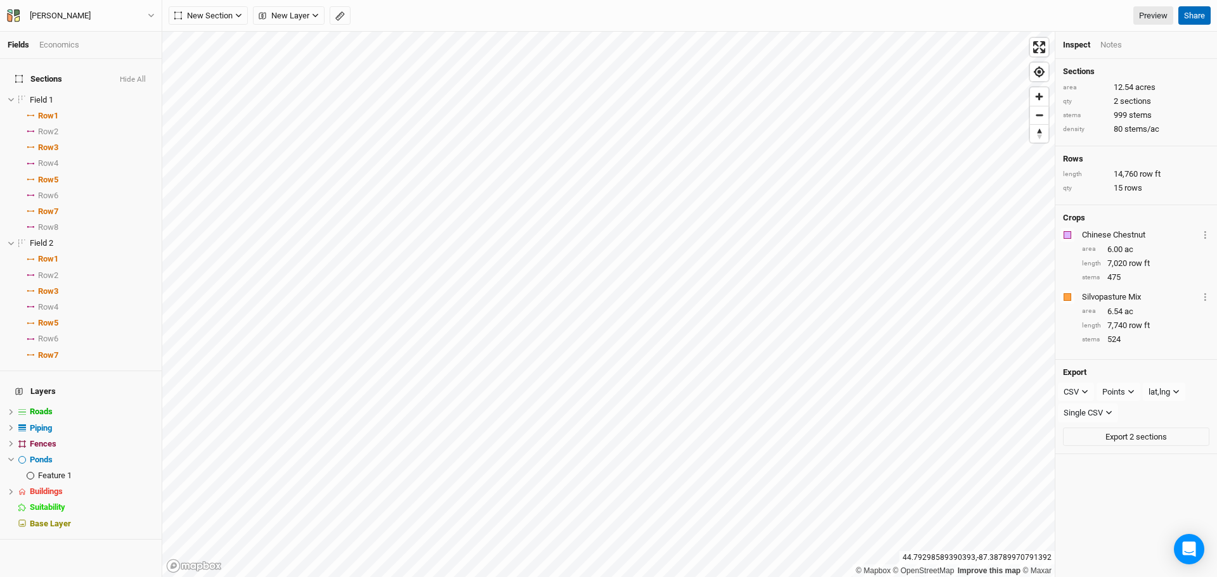
click at [1202, 15] on button "Share" at bounding box center [1194, 15] width 32 height 19
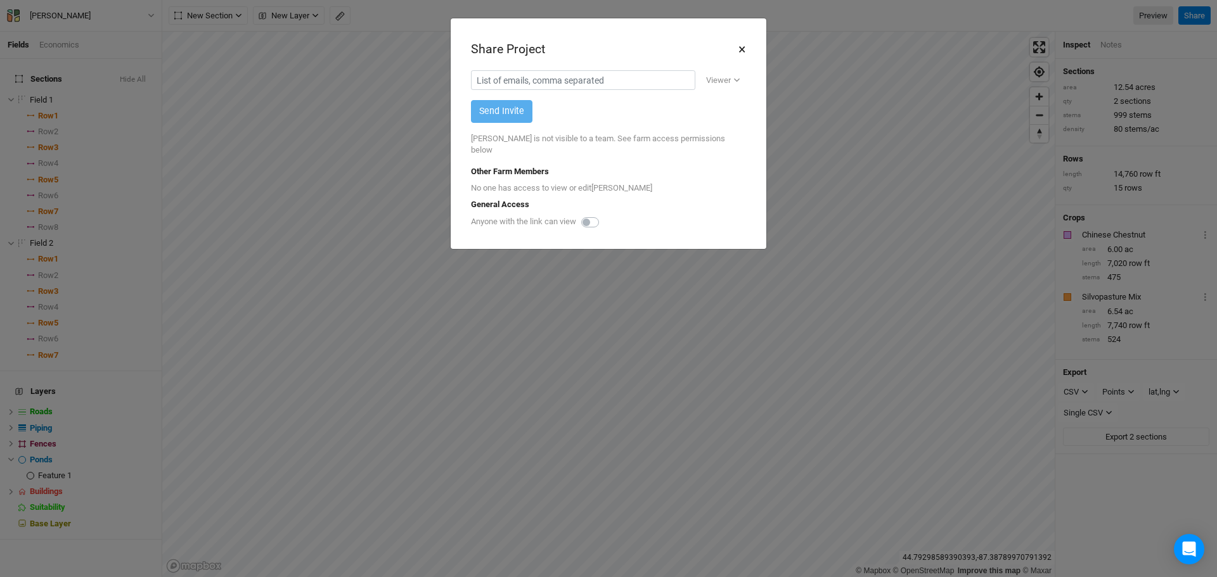
click at [742, 45] on button "×" at bounding box center [742, 50] width 8 height 22
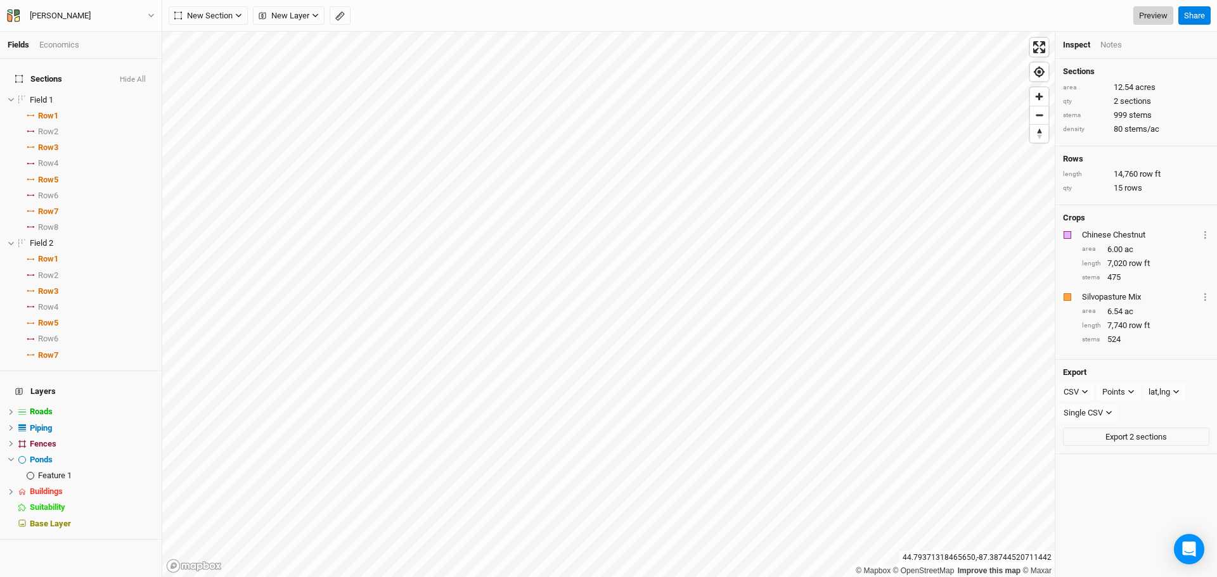
click at [1155, 19] on link "Preview" at bounding box center [1153, 15] width 40 height 19
click at [34, 17] on div "[PERSON_NAME]" at bounding box center [60, 16] width 61 height 13
click at [98, 51] on button "Project Settings" at bounding box center [105, 52] width 100 height 16
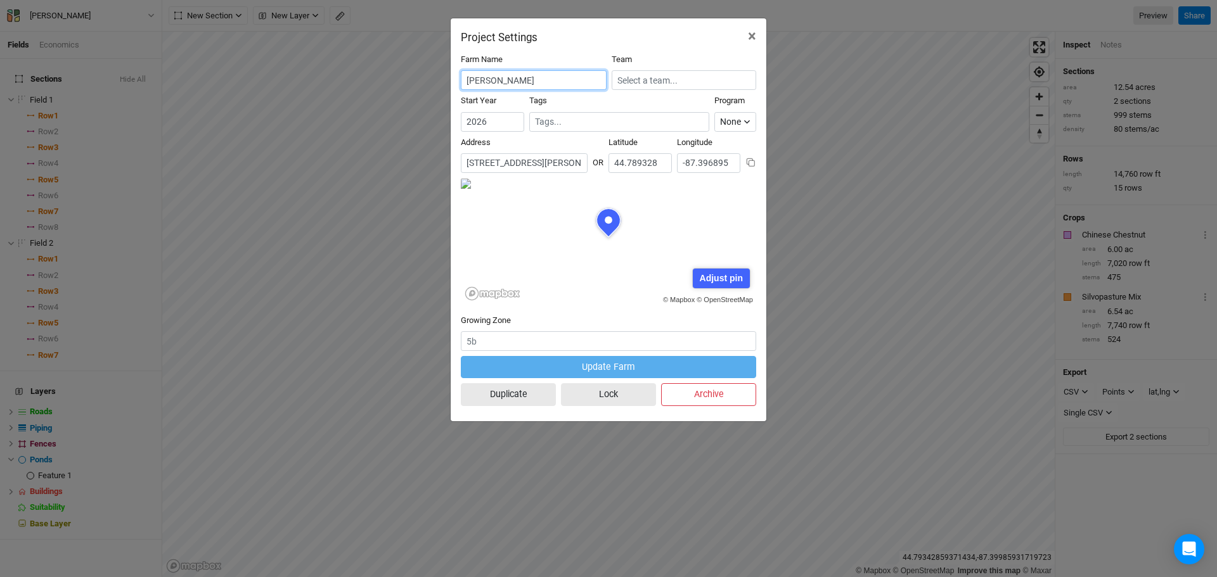
click at [553, 77] on input "[PERSON_NAME]" at bounding box center [534, 80] width 146 height 20
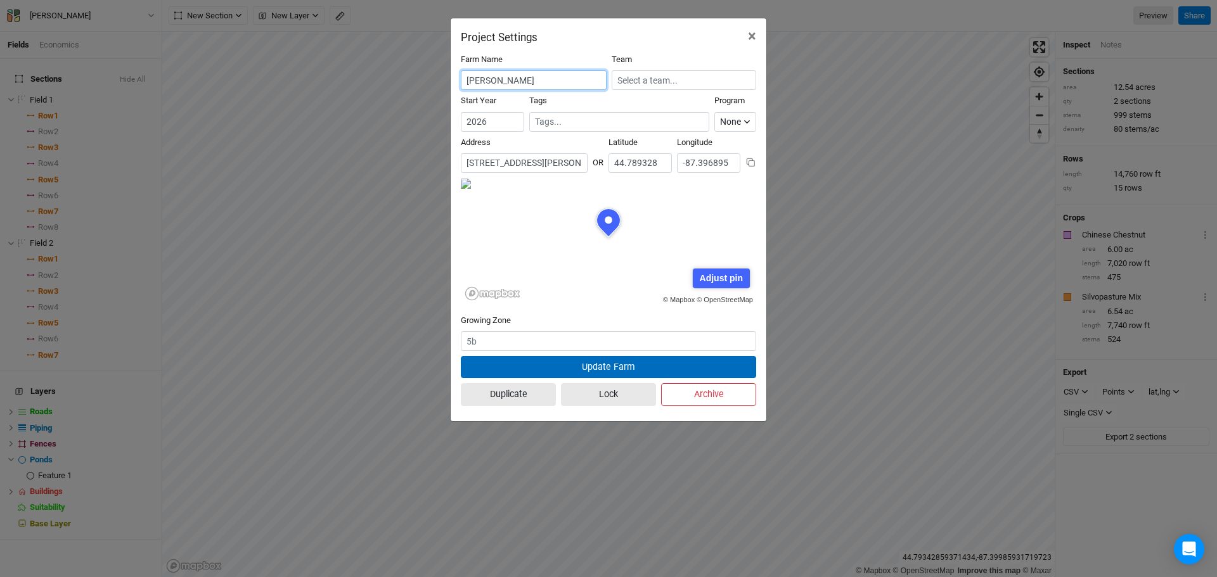
type input "[PERSON_NAME]"
click at [581, 361] on button "Update Farm" at bounding box center [608, 367] width 295 height 22
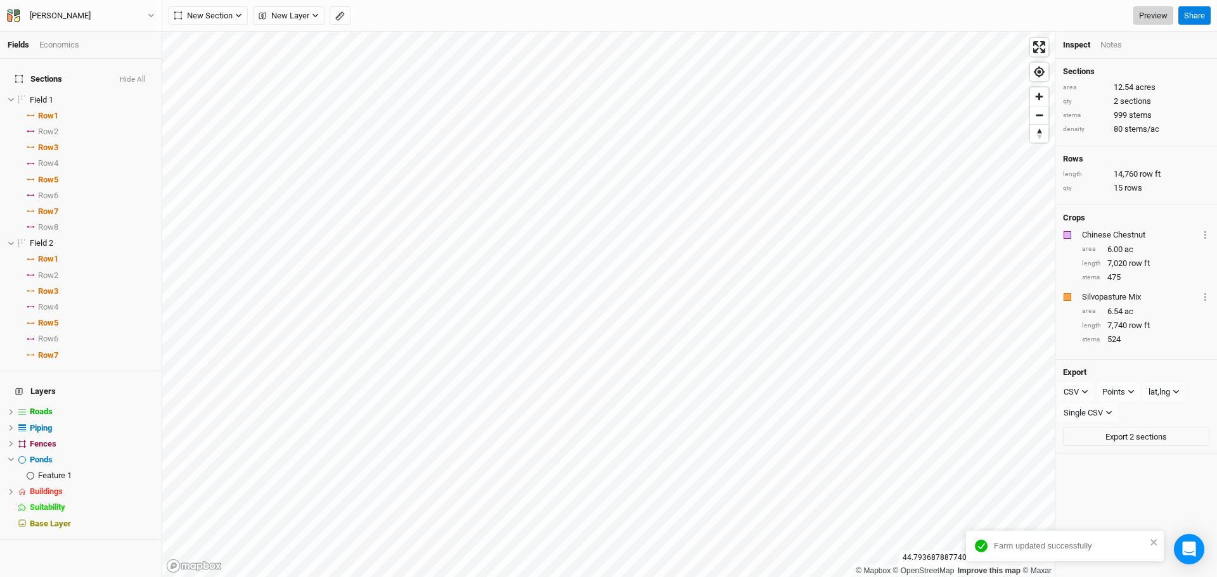
click at [1140, 16] on link "Preview" at bounding box center [1153, 15] width 40 height 19
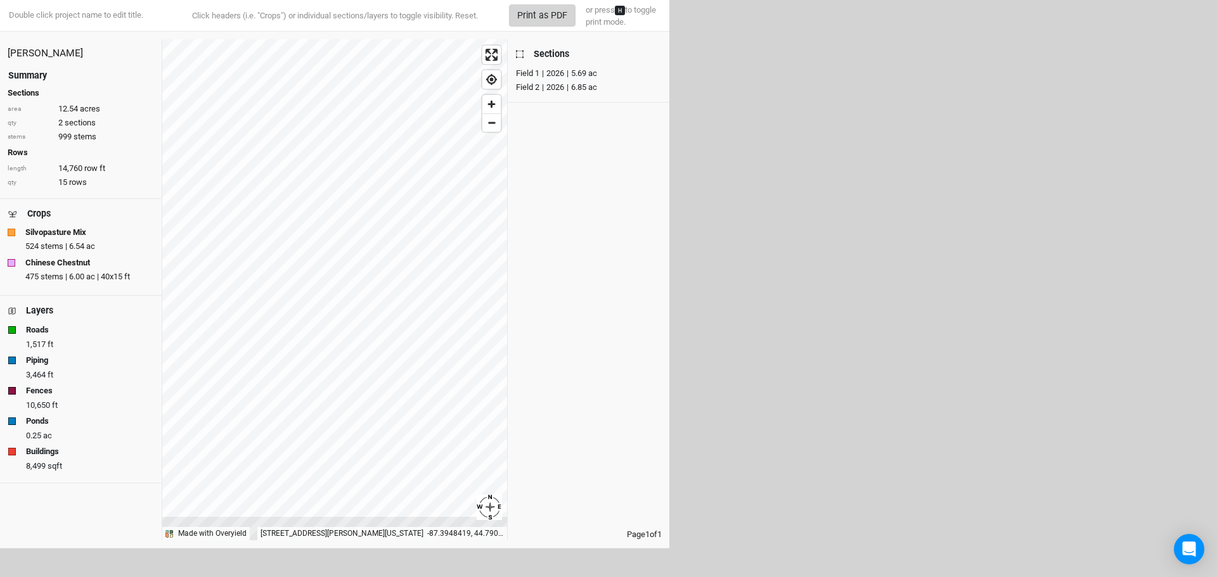
click at [539, 13] on button "Print as PDF" at bounding box center [542, 15] width 67 height 22
